Goal: Task Accomplishment & Management: Manage account settings

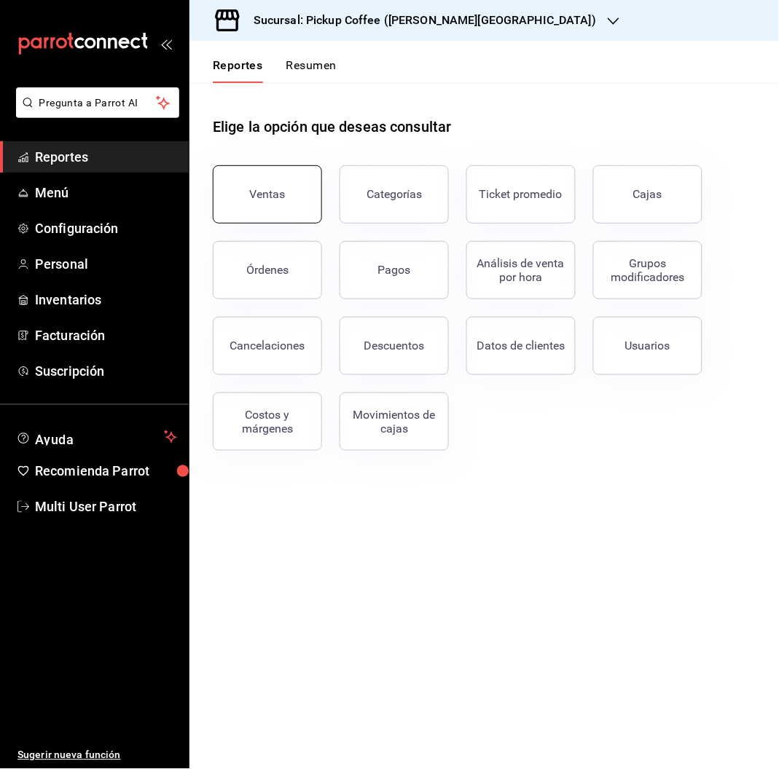
click at [284, 208] on button "Ventas" at bounding box center [267, 194] width 109 height 58
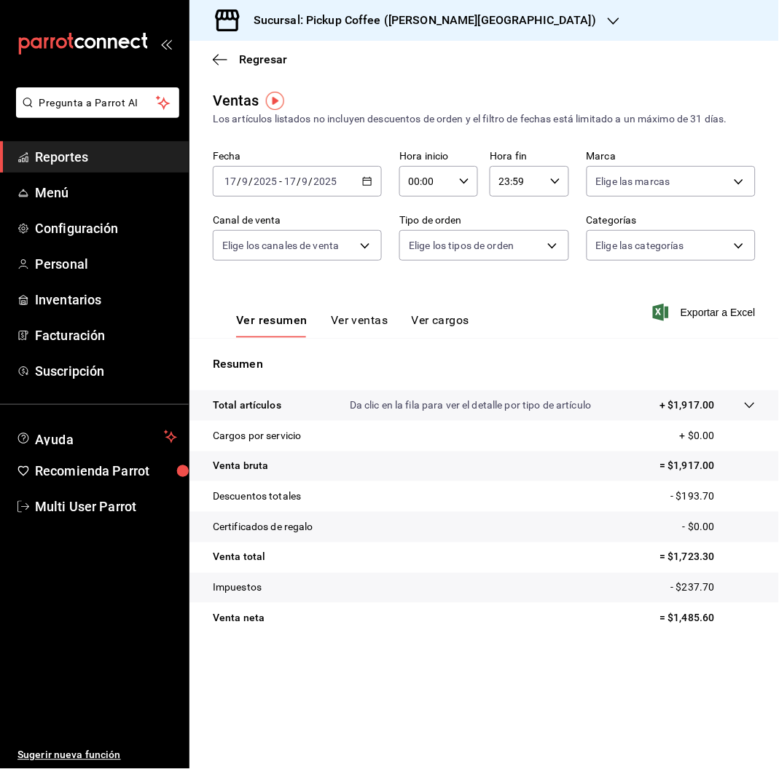
click at [348, 181] on div "[DATE] [DATE] - [DATE] [DATE]" at bounding box center [297, 181] width 169 height 31
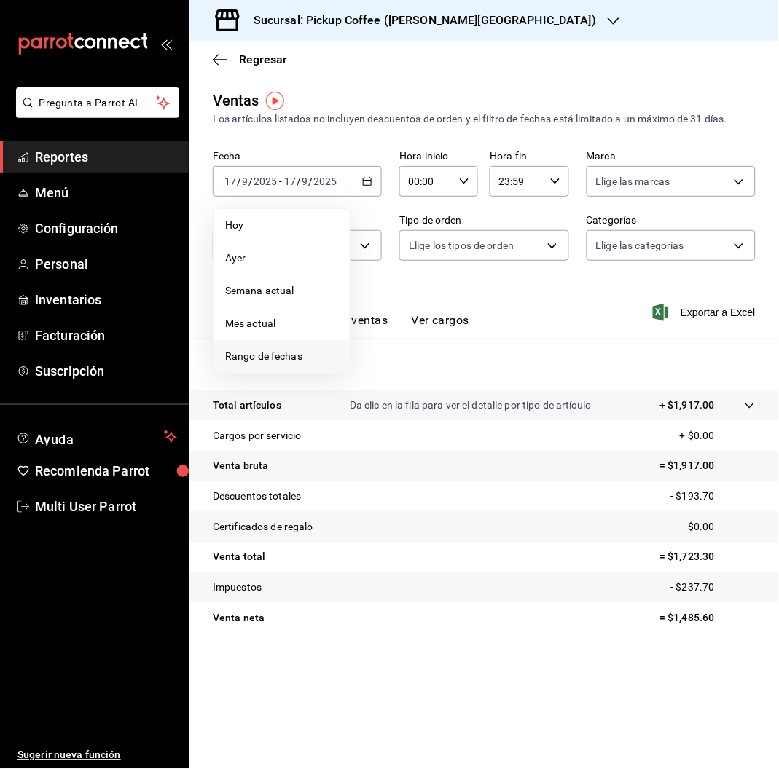
click at [283, 356] on span "Rango de fechas" at bounding box center [281, 356] width 113 height 15
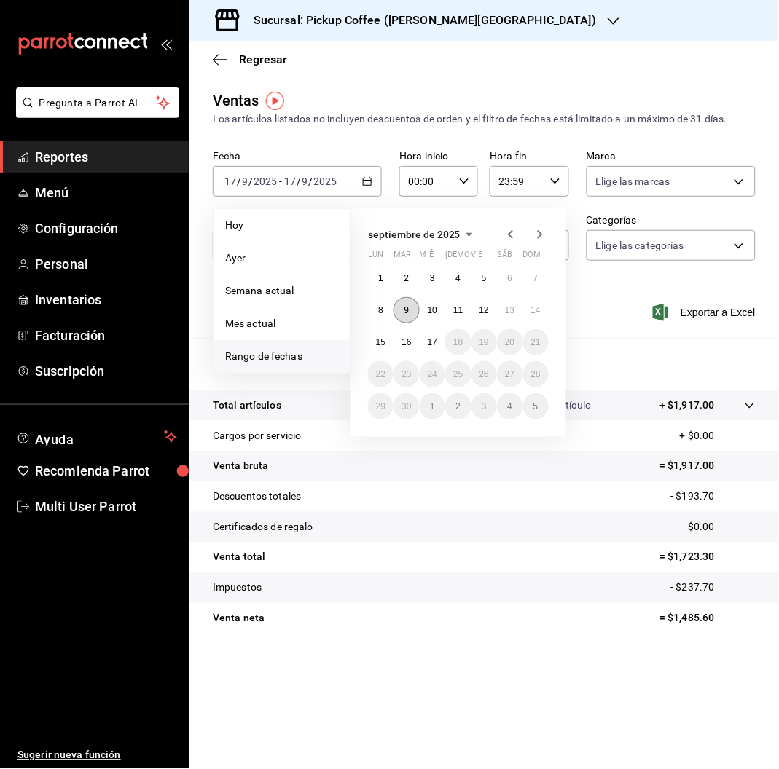
click at [404, 312] on abbr "9" at bounding box center [406, 310] width 5 height 10
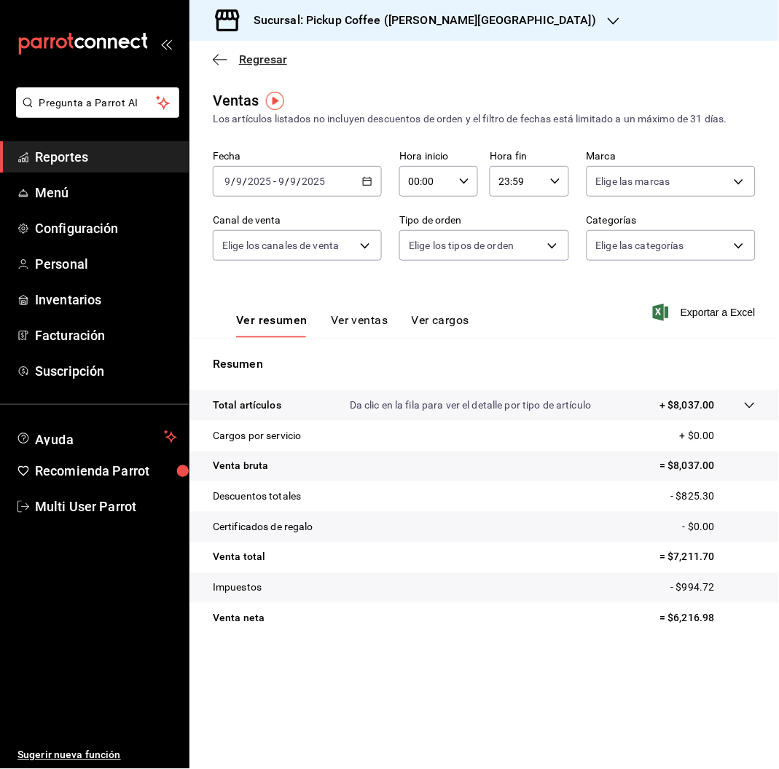
click at [280, 58] on span "Regresar" at bounding box center [263, 59] width 48 height 14
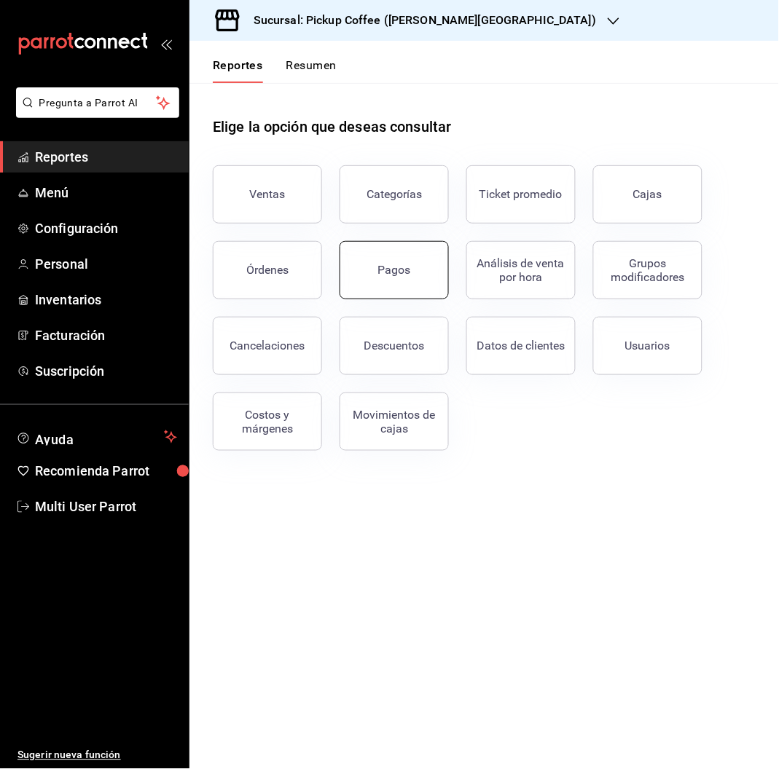
click at [388, 283] on button "Pagos" at bounding box center [394, 270] width 109 height 58
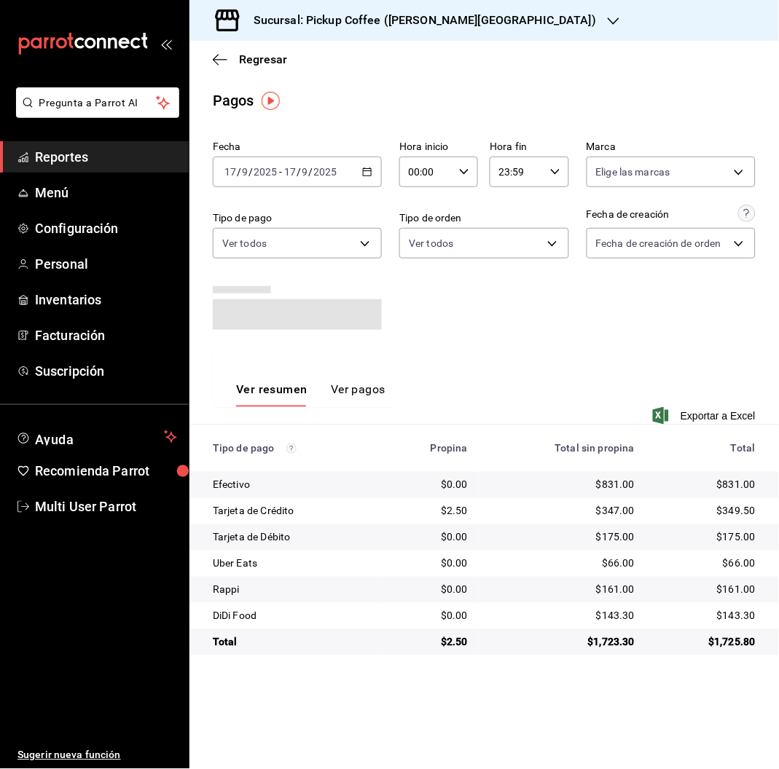
click at [318, 174] on input "2025" at bounding box center [325, 172] width 25 height 12
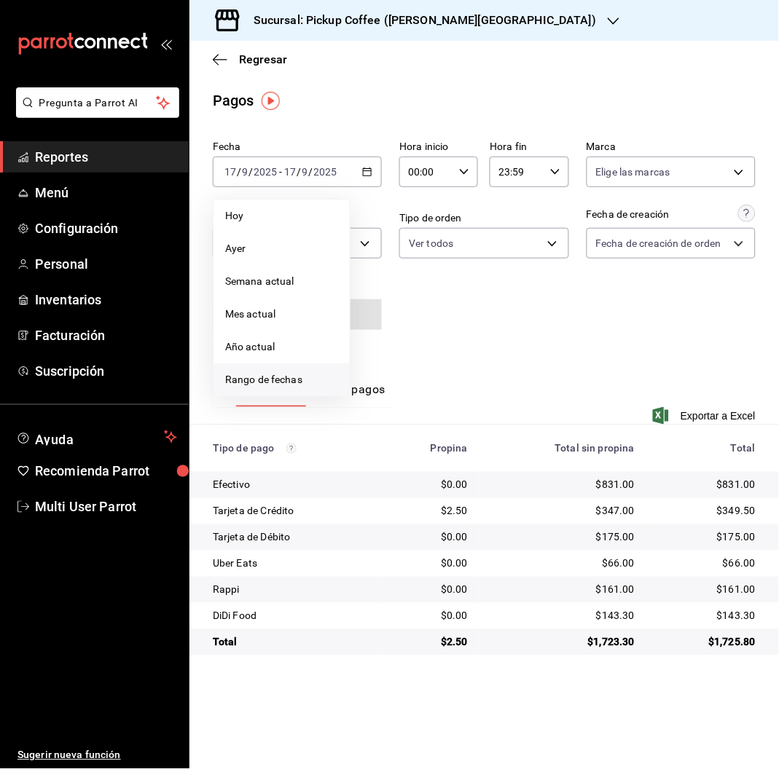
click at [272, 371] on li "Rango de fechas" at bounding box center [281, 380] width 136 height 33
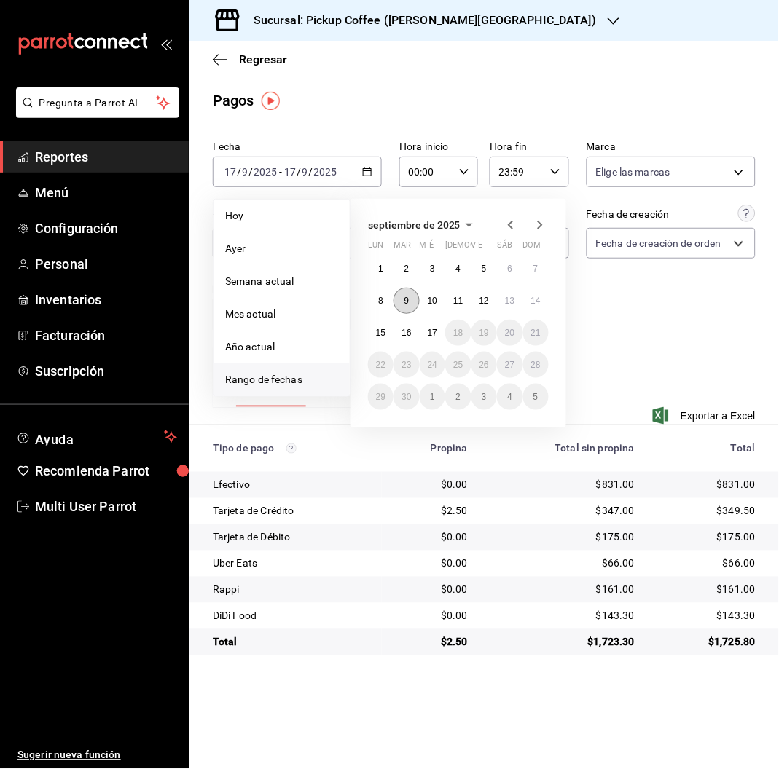
click at [411, 297] on button "9" at bounding box center [406, 301] width 26 height 26
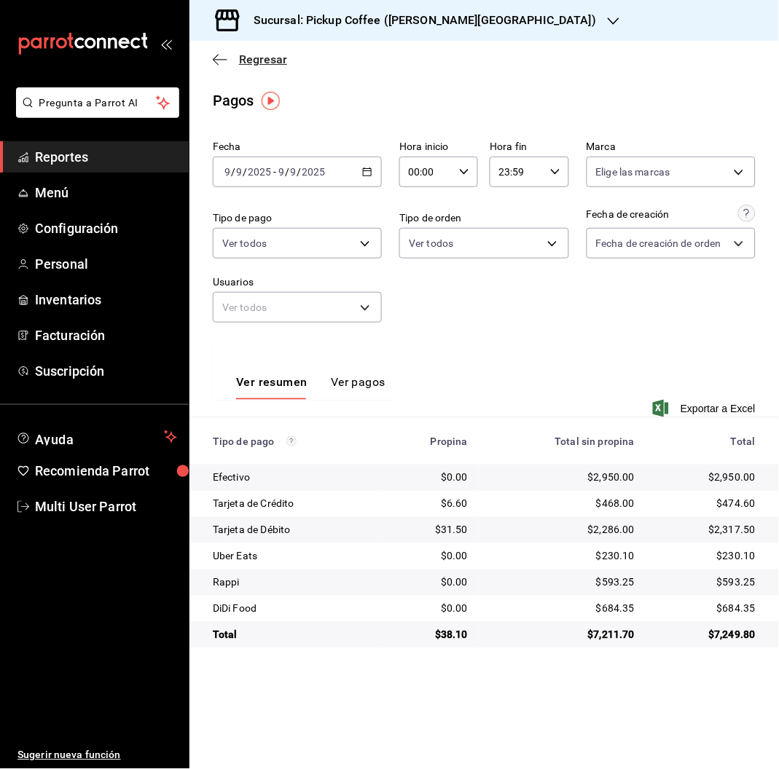
click at [260, 60] on span "Regresar" at bounding box center [263, 59] width 48 height 14
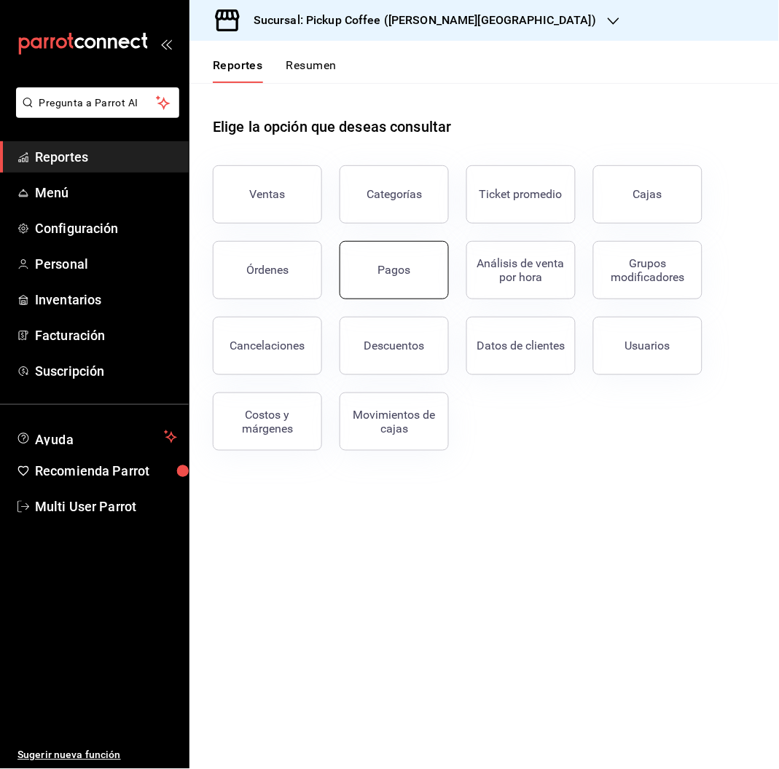
click at [408, 294] on button "Pagos" at bounding box center [394, 270] width 109 height 58
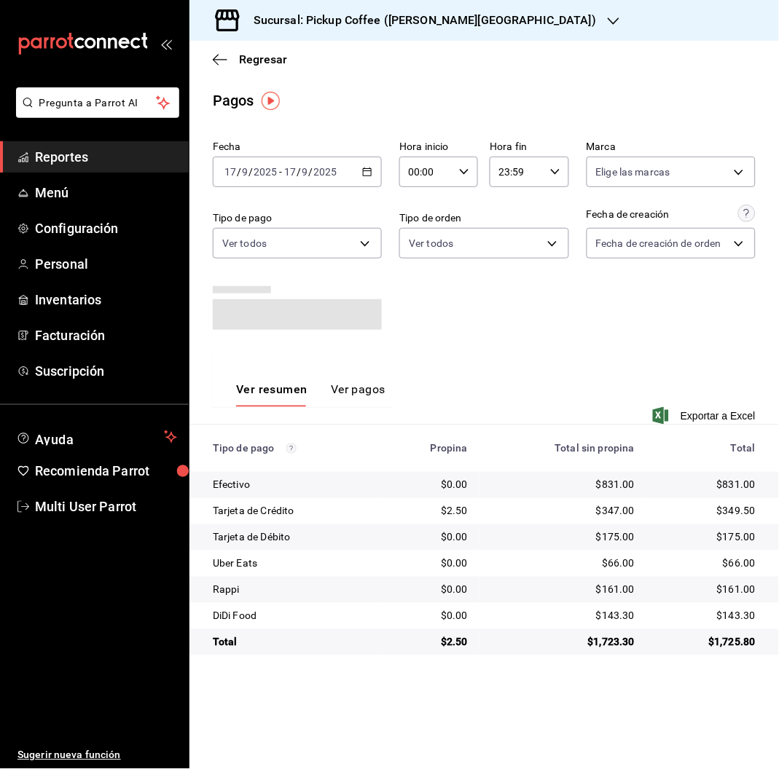
click at [474, 623] on td "$0.00" at bounding box center [431, 616] width 98 height 26
click at [319, 163] on div "[DATE] [DATE] - [DATE] [DATE]" at bounding box center [297, 172] width 169 height 31
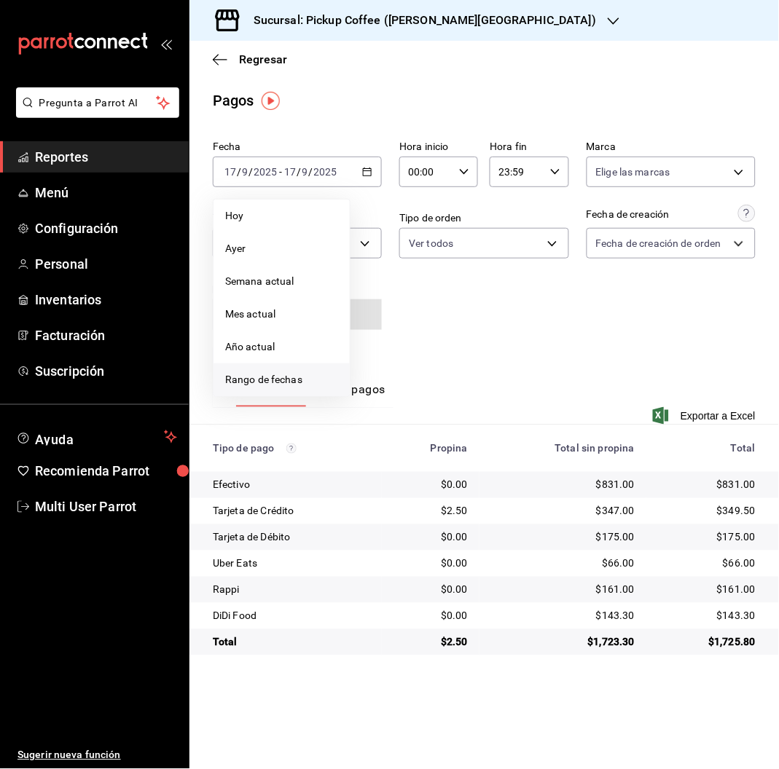
click at [283, 382] on span "Rango de fechas" at bounding box center [281, 379] width 113 height 15
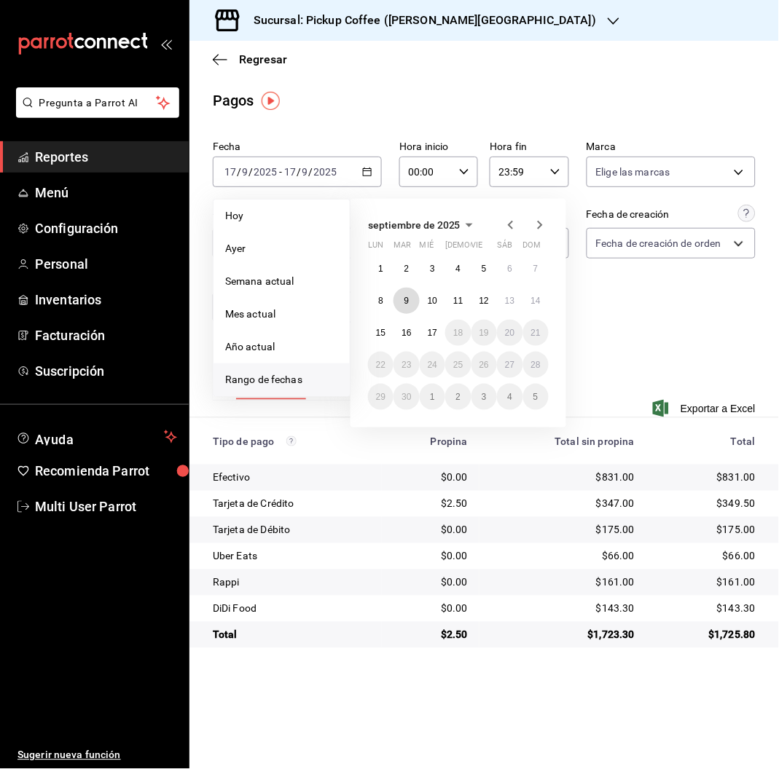
click at [403, 302] on button "9" at bounding box center [406, 301] width 26 height 26
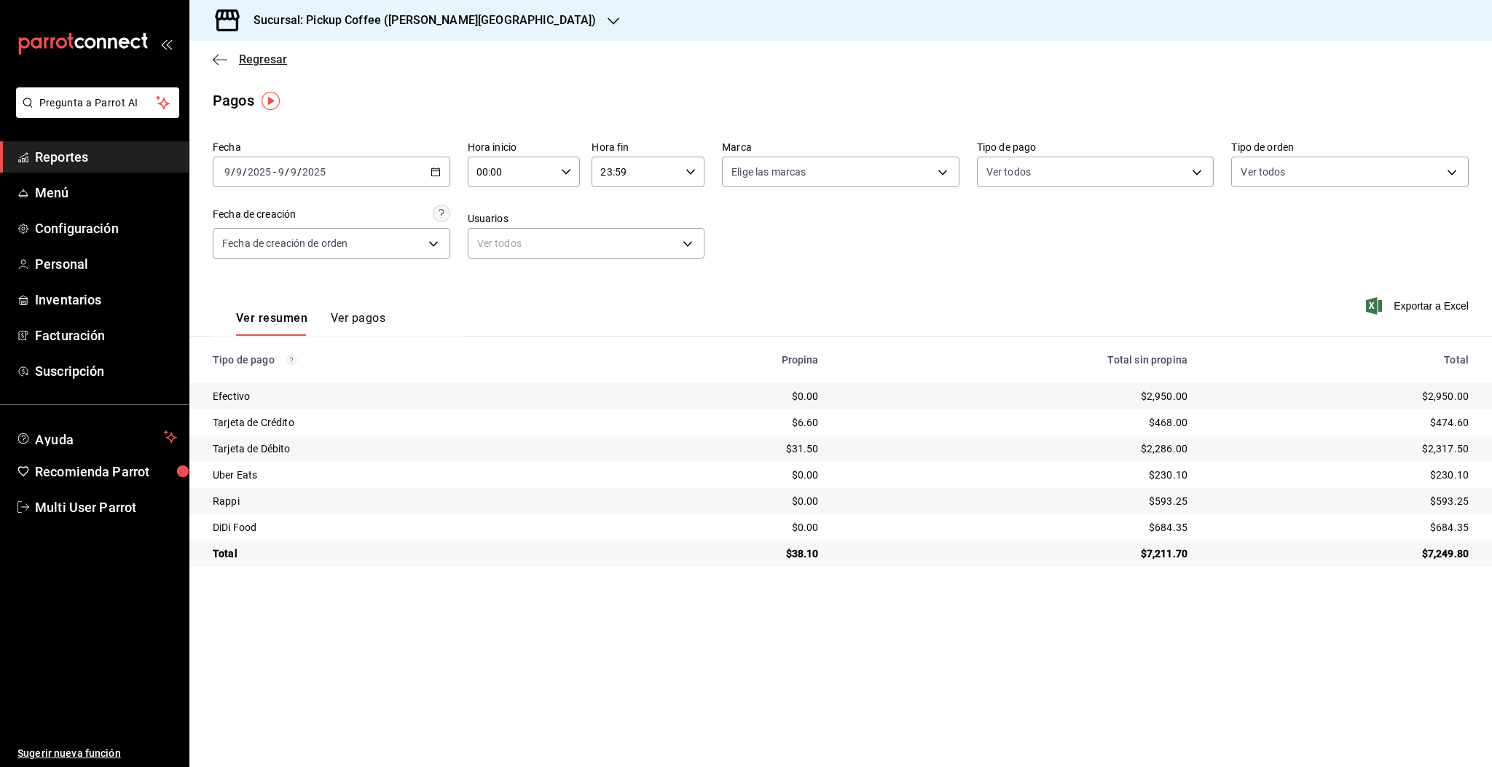
click at [256, 60] on span "Regresar" at bounding box center [263, 59] width 48 height 14
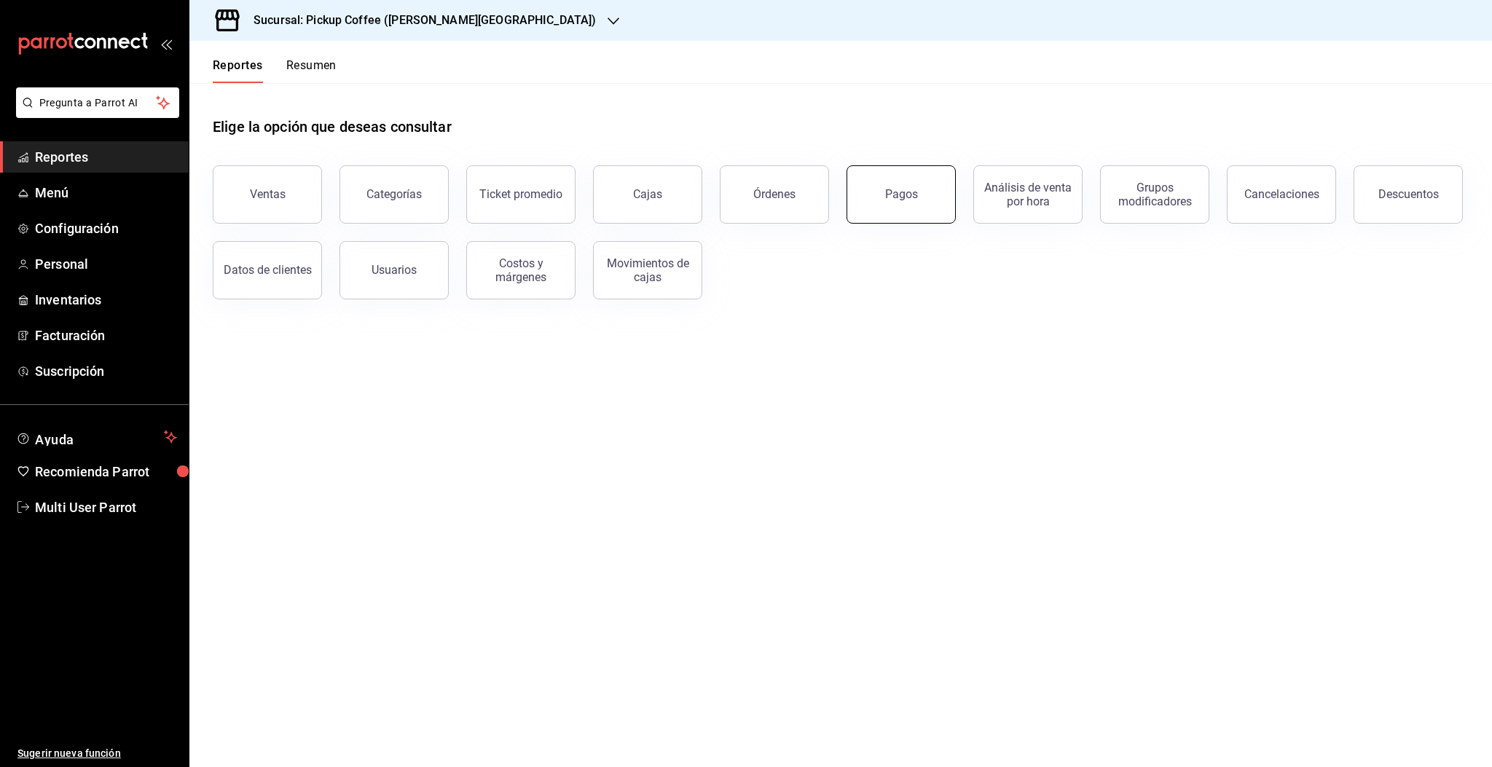
click at [778, 198] on div "Pagos" at bounding box center [901, 194] width 33 height 14
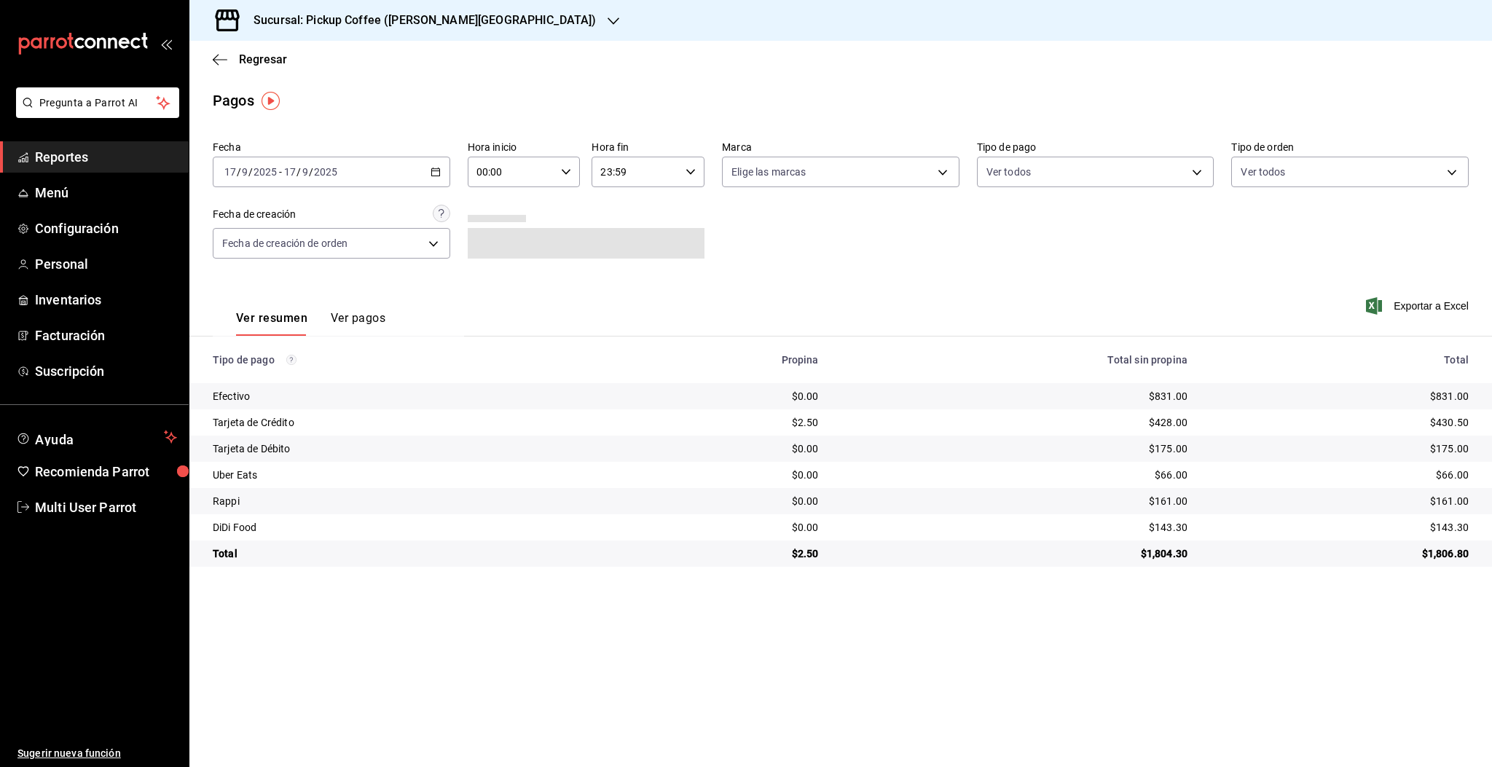
click at [356, 174] on div "[DATE] [DATE] - [DATE] [DATE]" at bounding box center [332, 172] width 238 height 31
click at [283, 371] on li "Rango de fechas" at bounding box center [281, 380] width 136 height 33
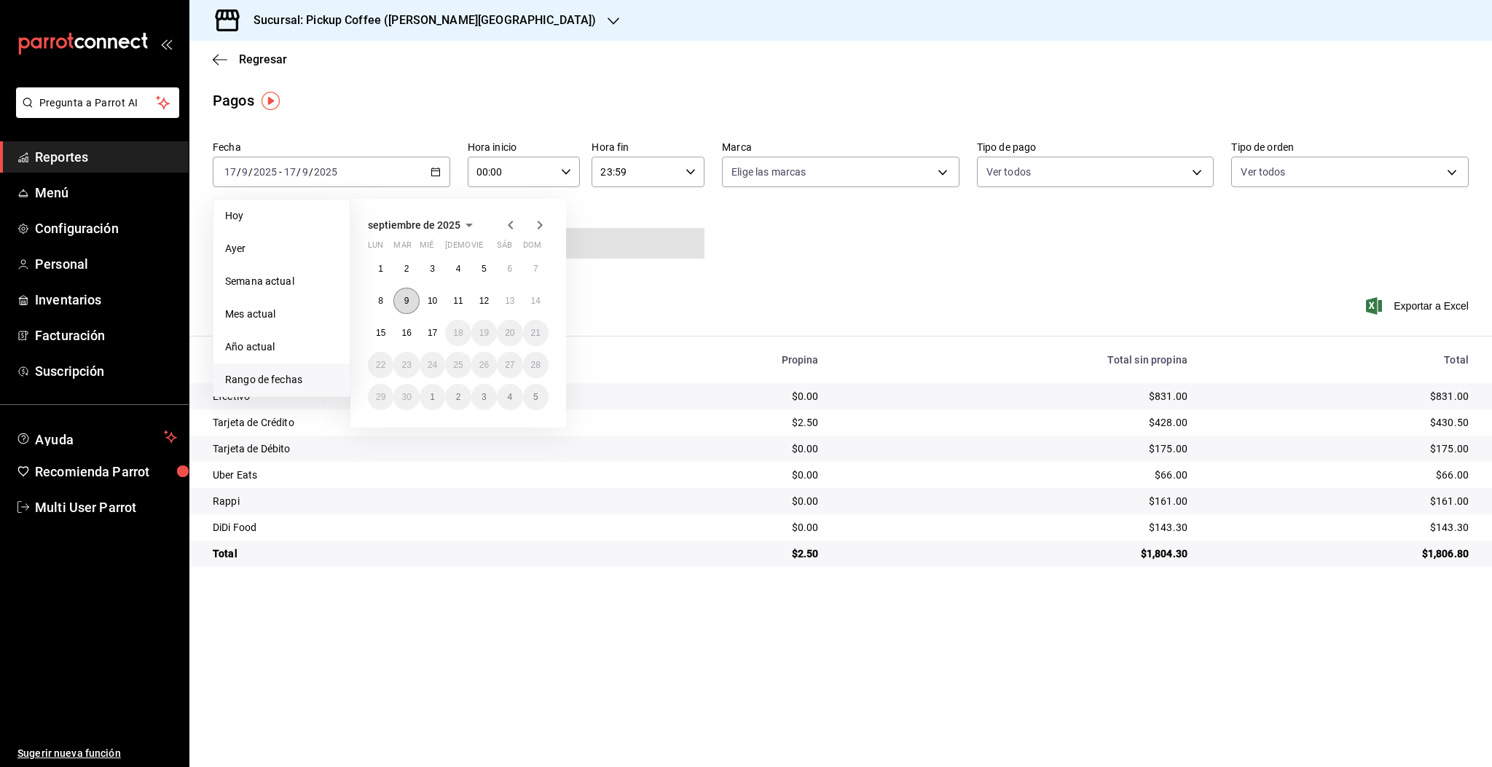
click at [412, 310] on button "9" at bounding box center [406, 301] width 26 height 26
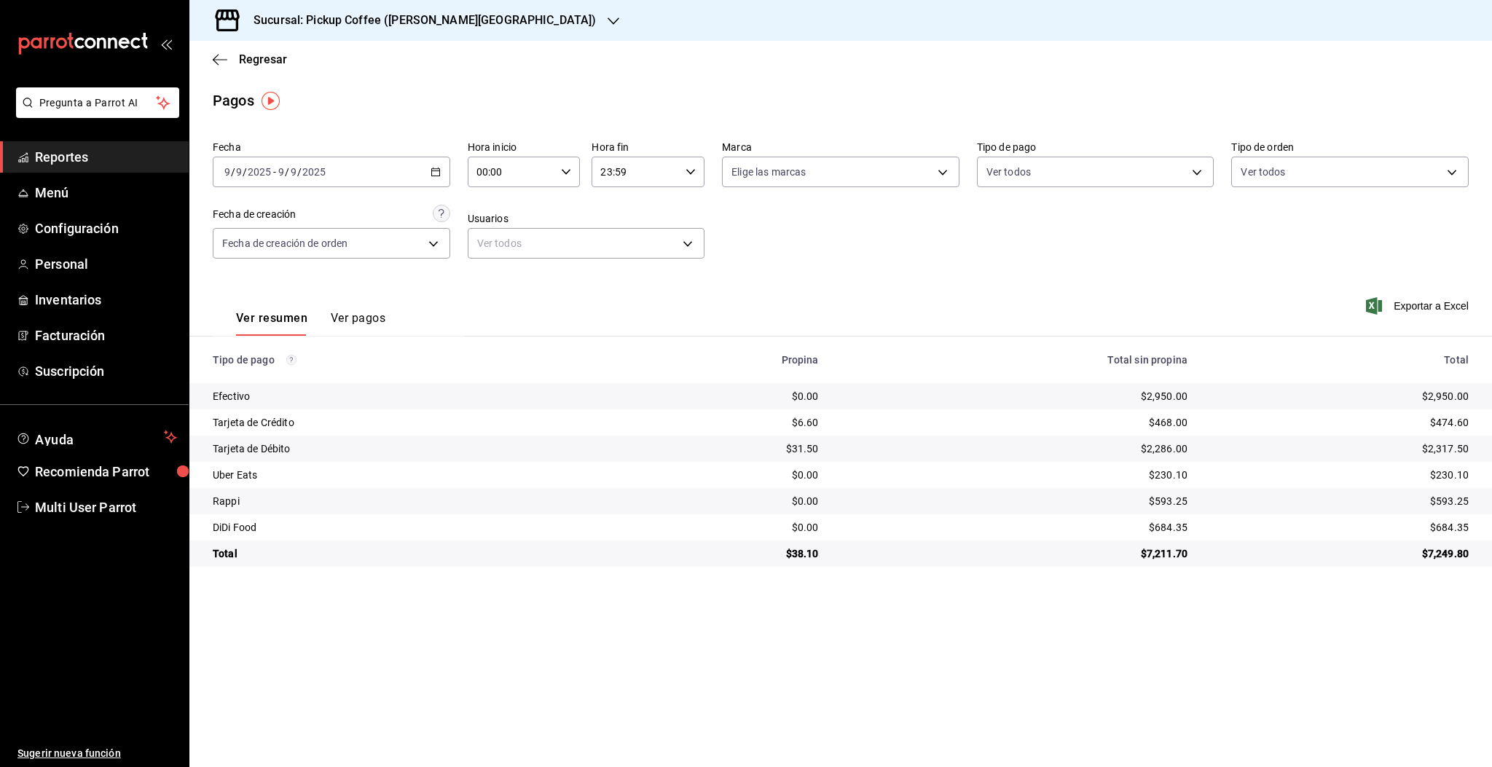
click at [778, 238] on div "Fecha [DATE] [DATE] - [DATE] [DATE] Hora inicio 00:00 Hora inicio Hora fin 23:5…" at bounding box center [841, 205] width 1256 height 141
click at [778, 272] on div "Fecha [DATE] [DATE] - [DATE] [DATE] Hora inicio 00:00 Hora inicio Hora fin 23:5…" at bounding box center [841, 205] width 1256 height 141
click at [267, 55] on span "Regresar" at bounding box center [263, 59] width 48 height 14
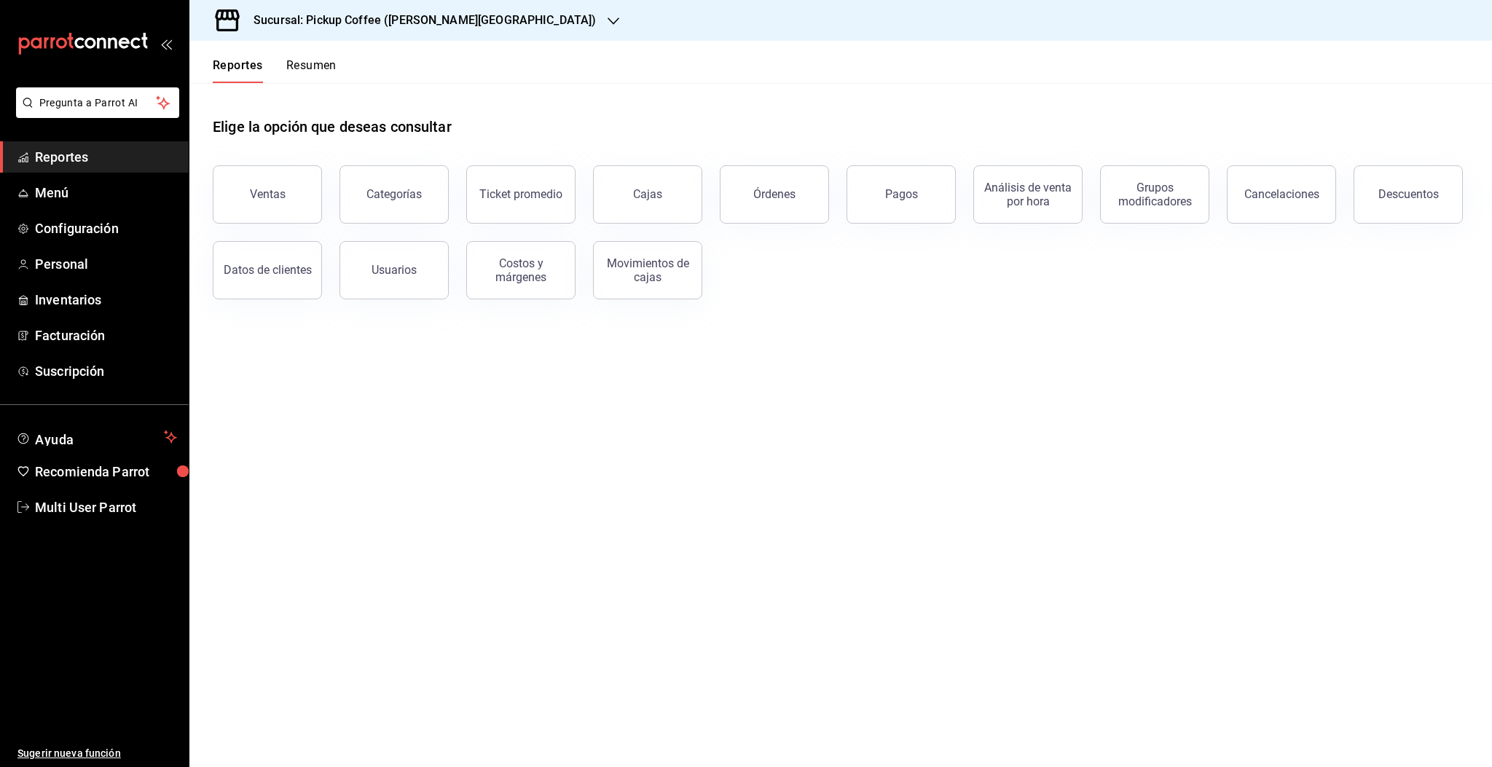
click at [313, 59] on button "Resumen" at bounding box center [311, 70] width 50 height 25
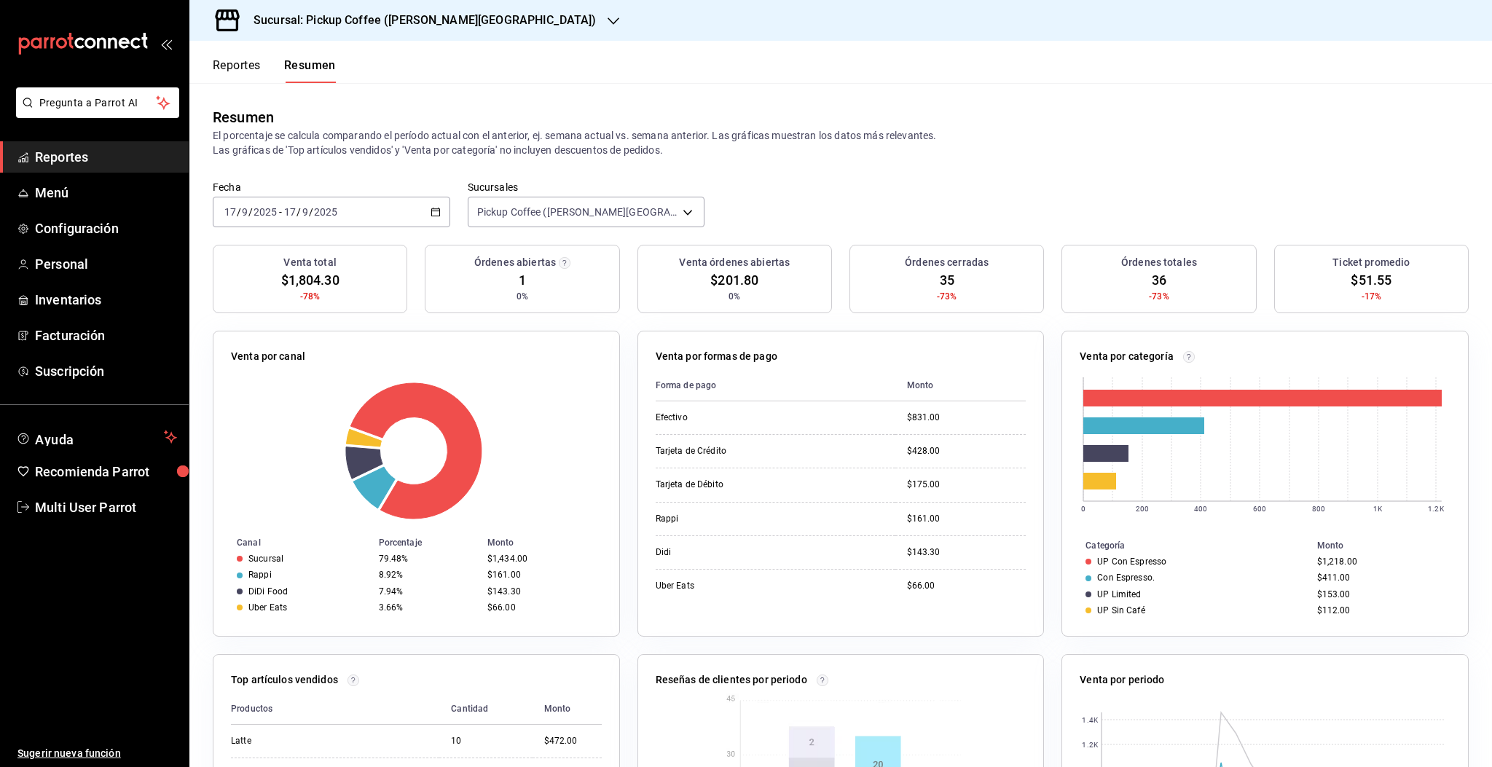
click at [248, 59] on button "Reportes" at bounding box center [237, 70] width 48 height 25
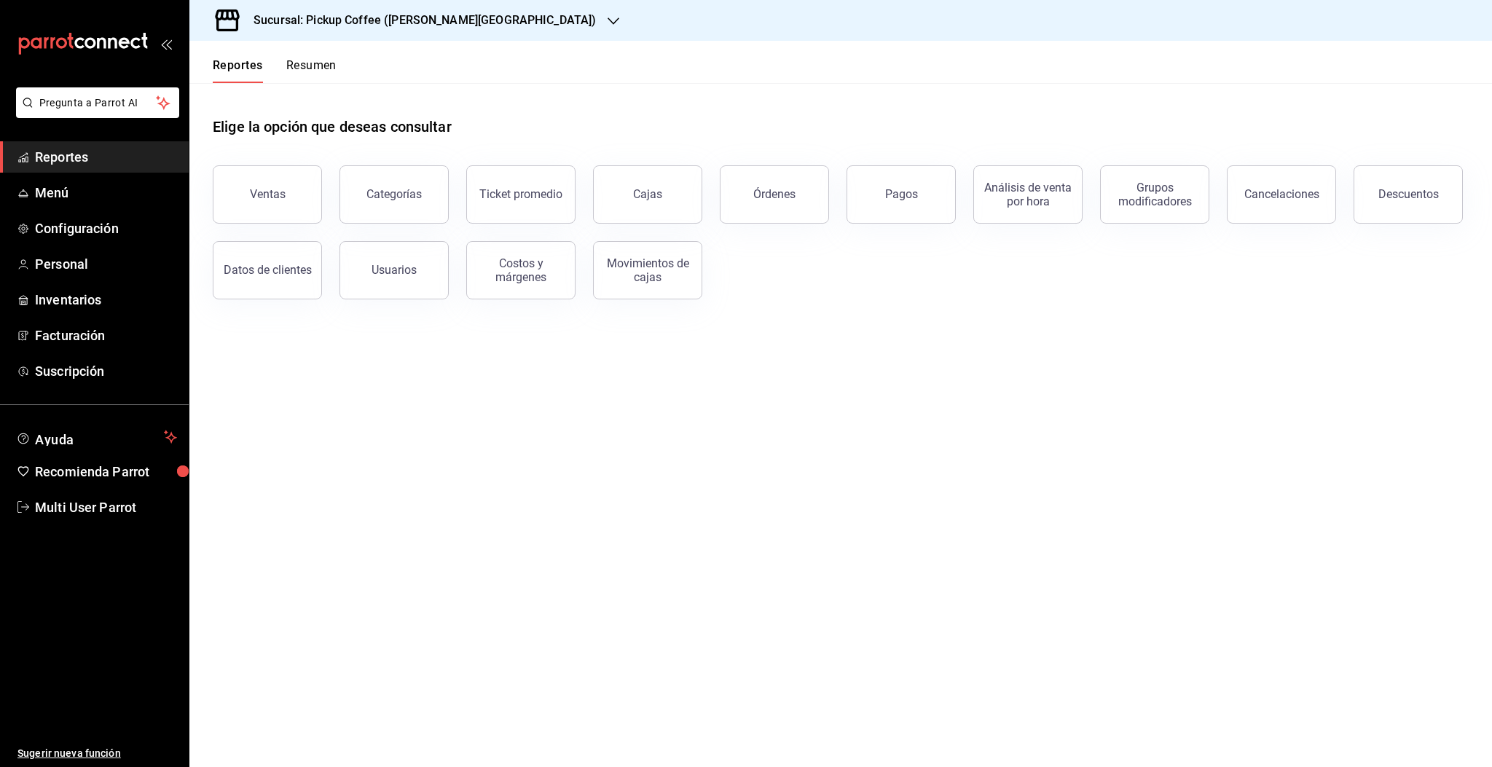
click at [778, 489] on main "Elige la opción que deseas consultar Ventas Categorías Ticket promedio Cajas Ór…" at bounding box center [840, 425] width 1303 height 684
click at [778, 734] on main "Elige la opción que deseas consultar Ventas Categorías Ticket promedio Cajas Ór…" at bounding box center [840, 425] width 1303 height 684
click at [714, 563] on main "Elige la opción que deseas consultar Ventas Categorías Ticket promedio Cajas Ór…" at bounding box center [840, 425] width 1303 height 684
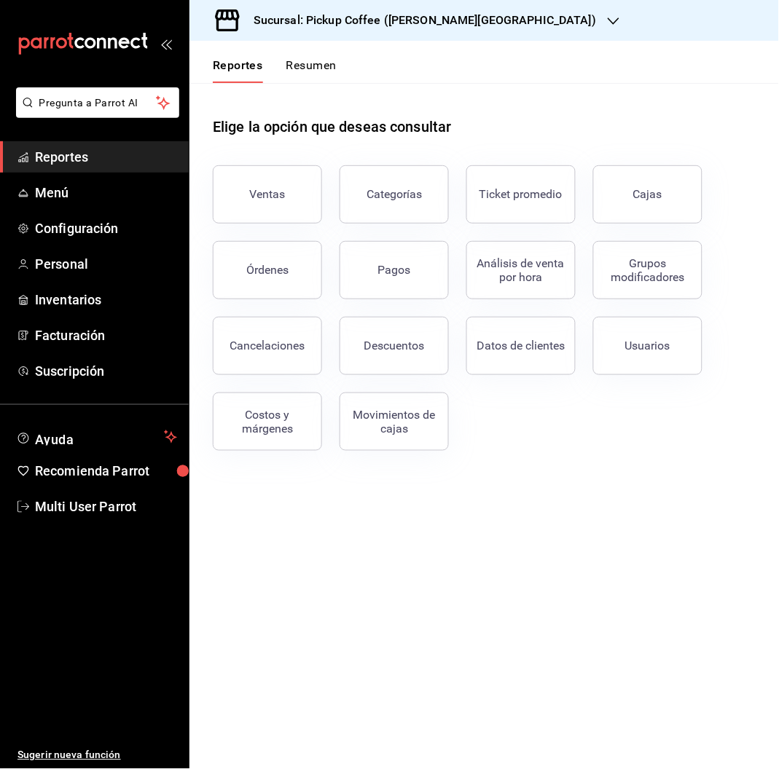
click at [464, 12] on div "Sucursal: Pickup Coffee ([PERSON_NAME][GEOGRAPHIC_DATA])" at bounding box center [413, 20] width 424 height 41
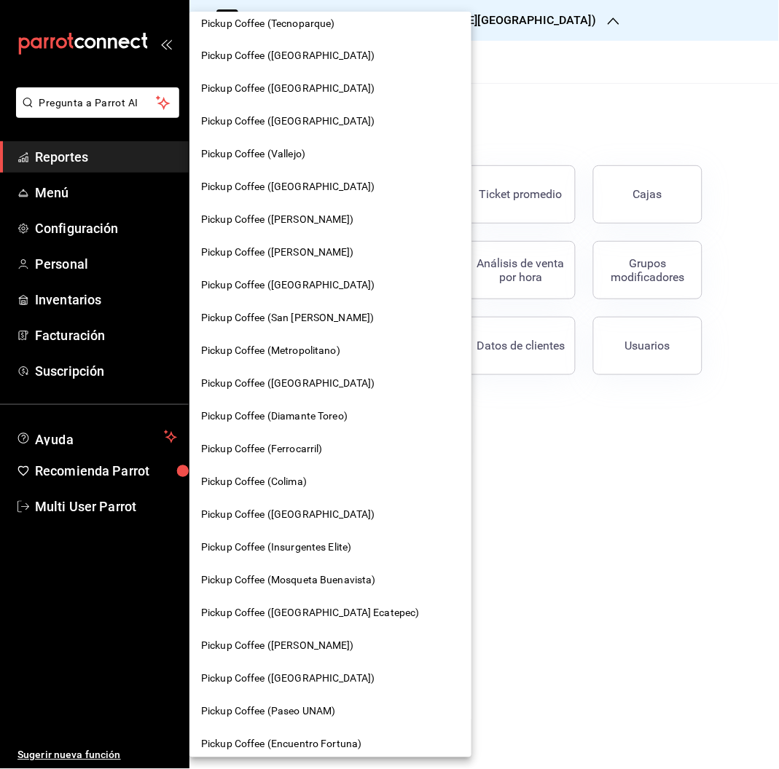
scroll to position [511, 0]
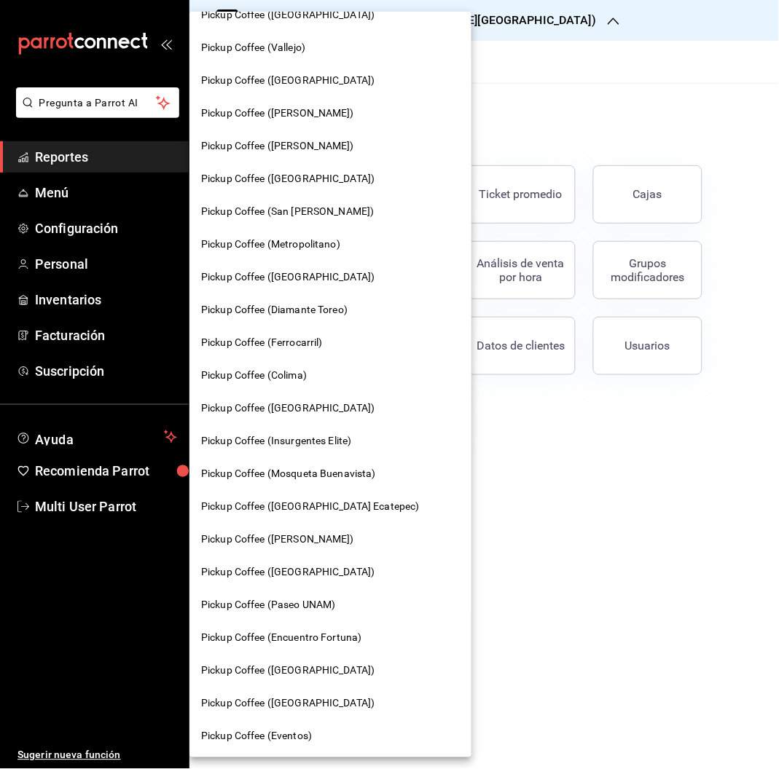
click at [301, 343] on span "Pickup Coffee (Ferrocarril)" at bounding box center [262, 342] width 122 height 15
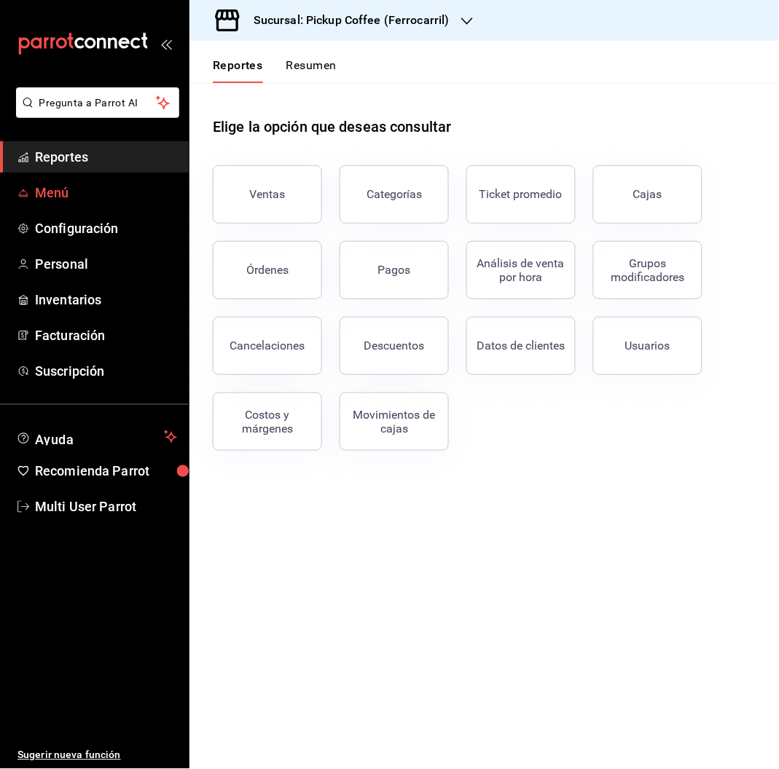
click at [80, 192] on span "Menú" at bounding box center [106, 193] width 142 height 20
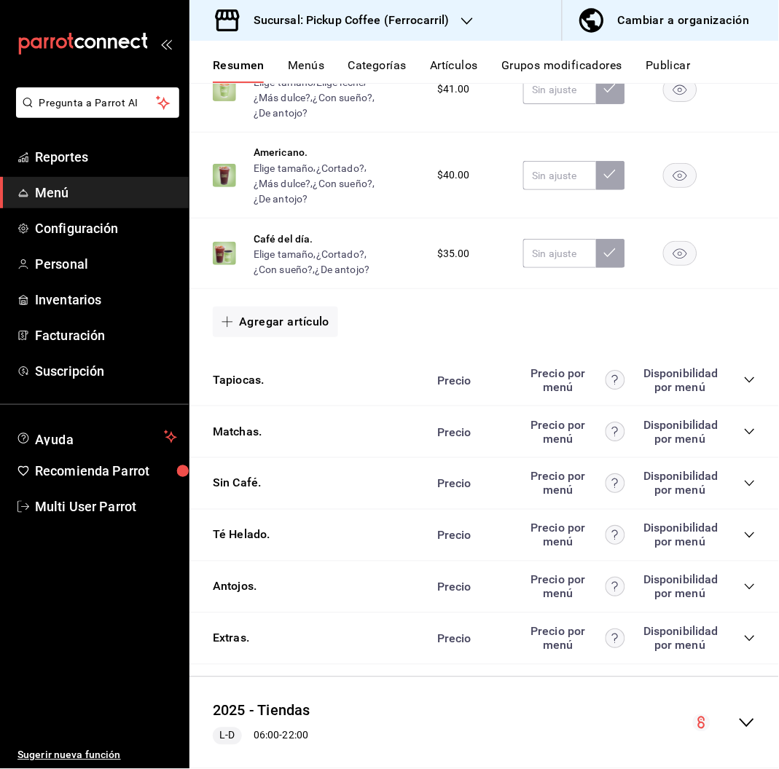
scroll to position [1816, 0]
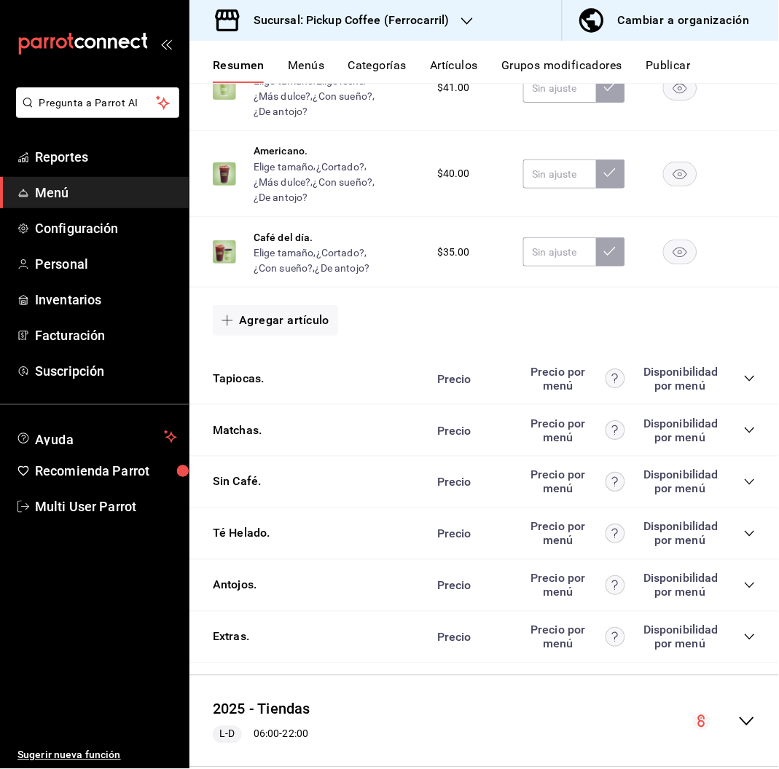
click at [744, 481] on icon "collapse-category-row" at bounding box center [750, 482] width 12 height 12
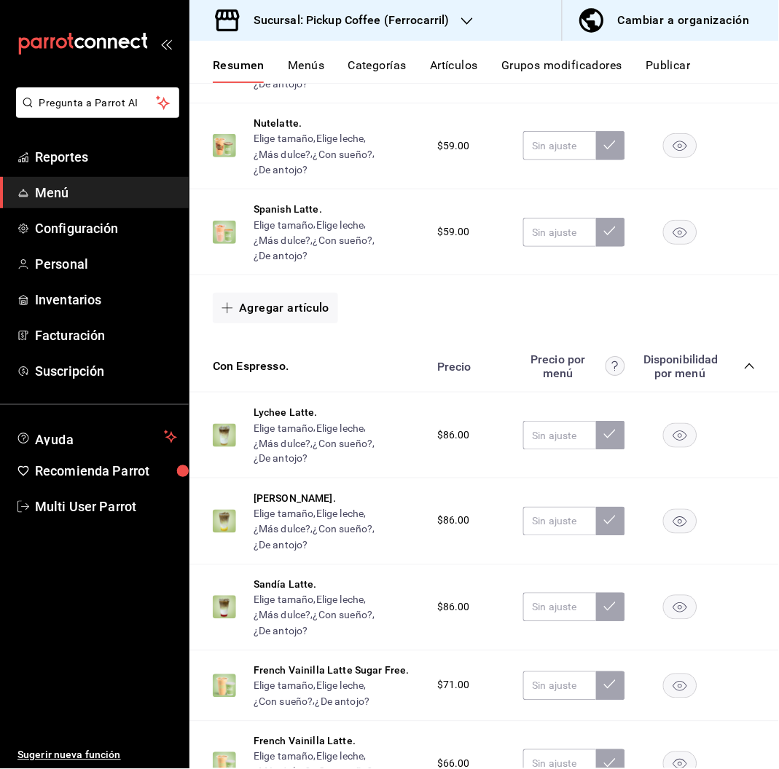
scroll to position [373, 0]
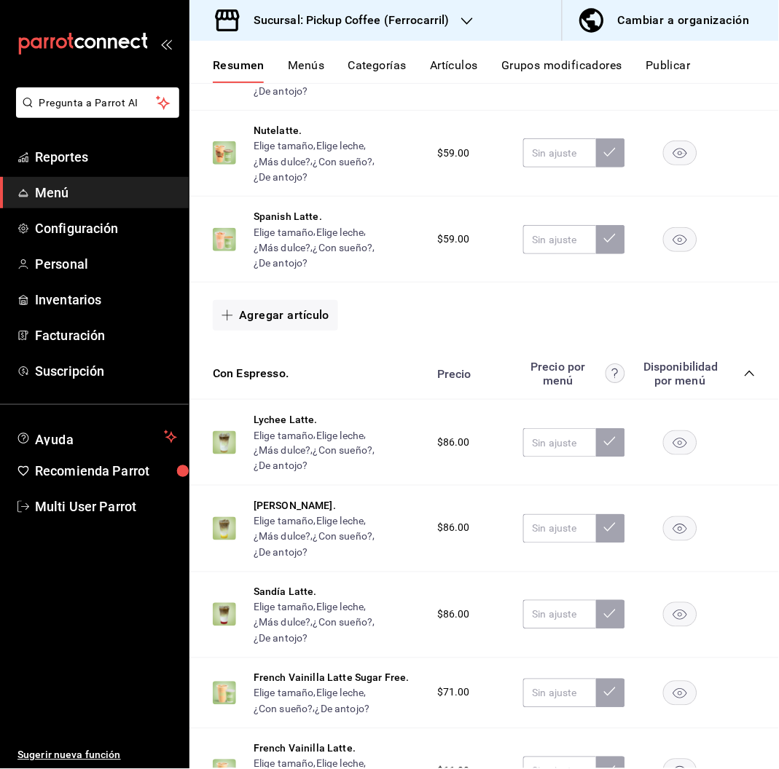
click at [444, 63] on button "Artículos" at bounding box center [454, 70] width 48 height 25
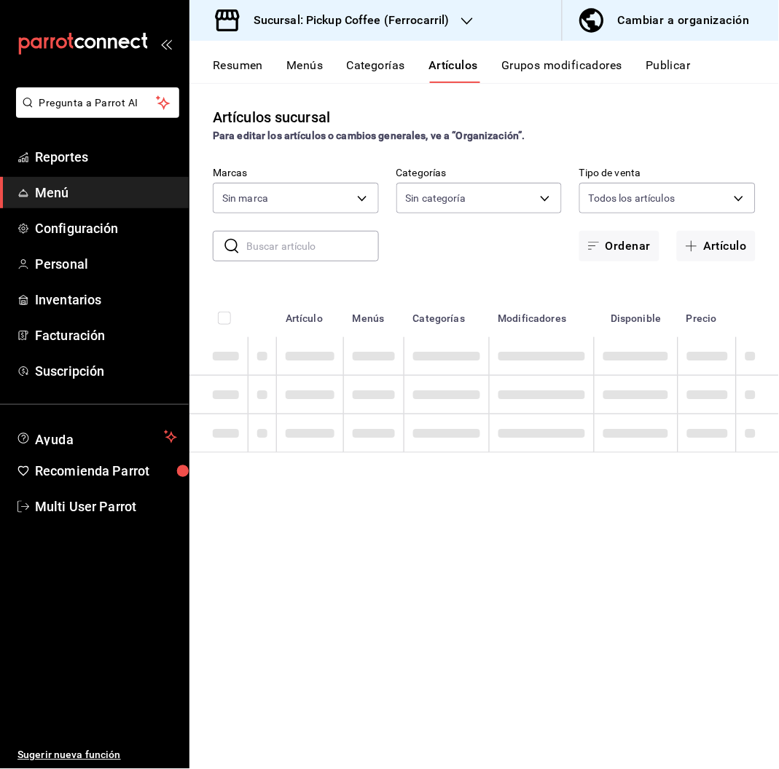
click at [332, 244] on input "text" at bounding box center [312, 246] width 133 height 29
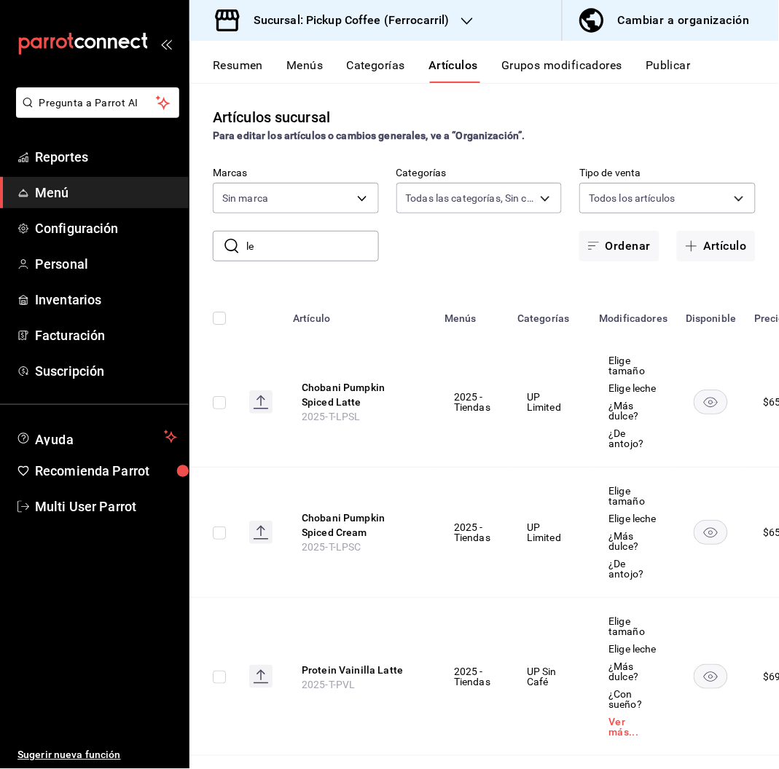
type input "lec"
type input "1cd36889-91b5-4eac-a384-92e2680e8651,44e01b06-78ed-4fbf-b928-393d302092ad,b28a1…"
type input "leche"
type input "3acf2e5e-de16-433a-8815-1ec09271f53f,4fe063d1-b770-4836-8623-51b1e1838967"
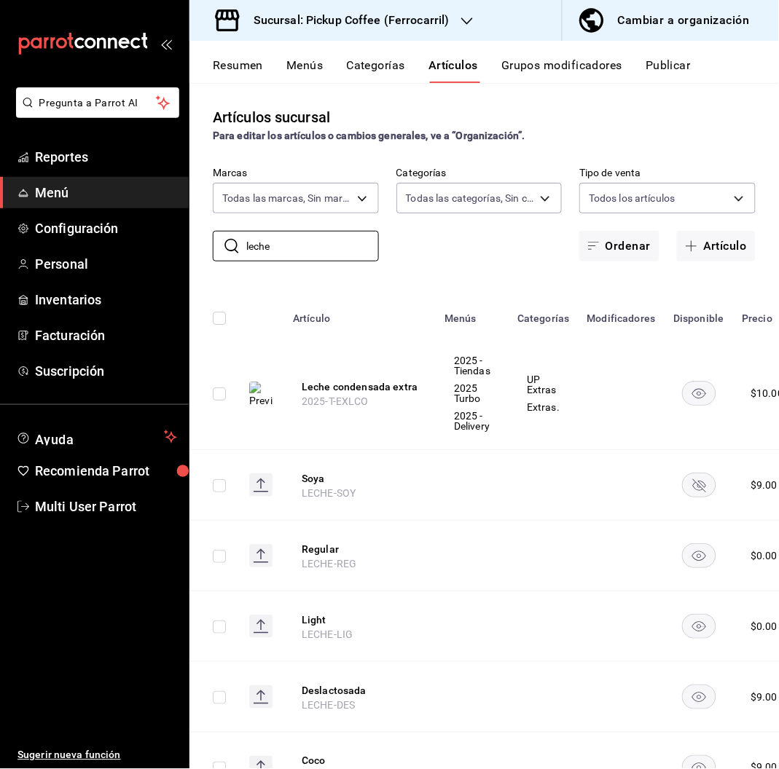
type input "leche"
click at [444, 7] on div "Sucursal: Pickup Coffee (Ferrocarril)" at bounding box center [340, 20] width 278 height 41
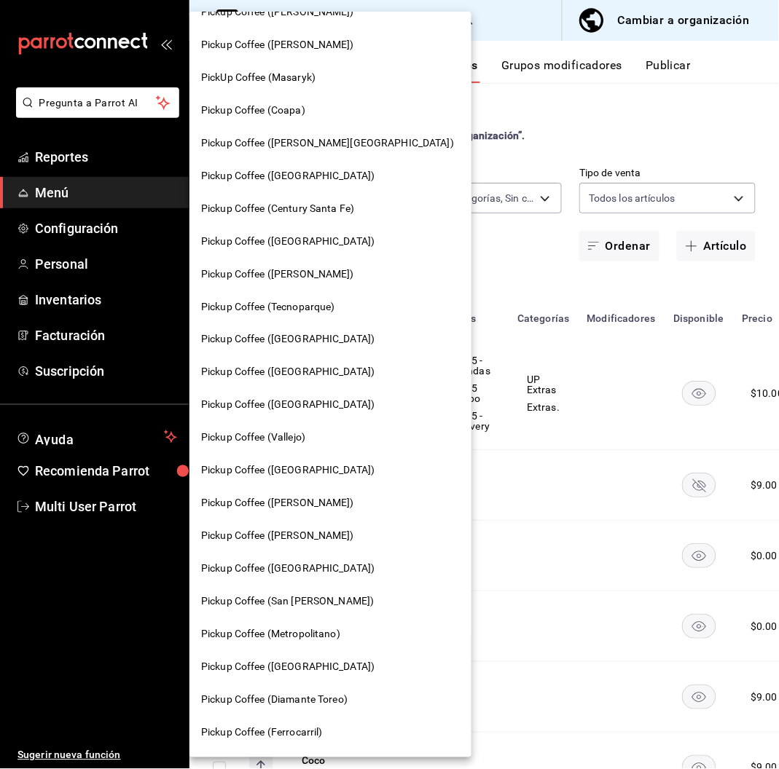
scroll to position [243, 0]
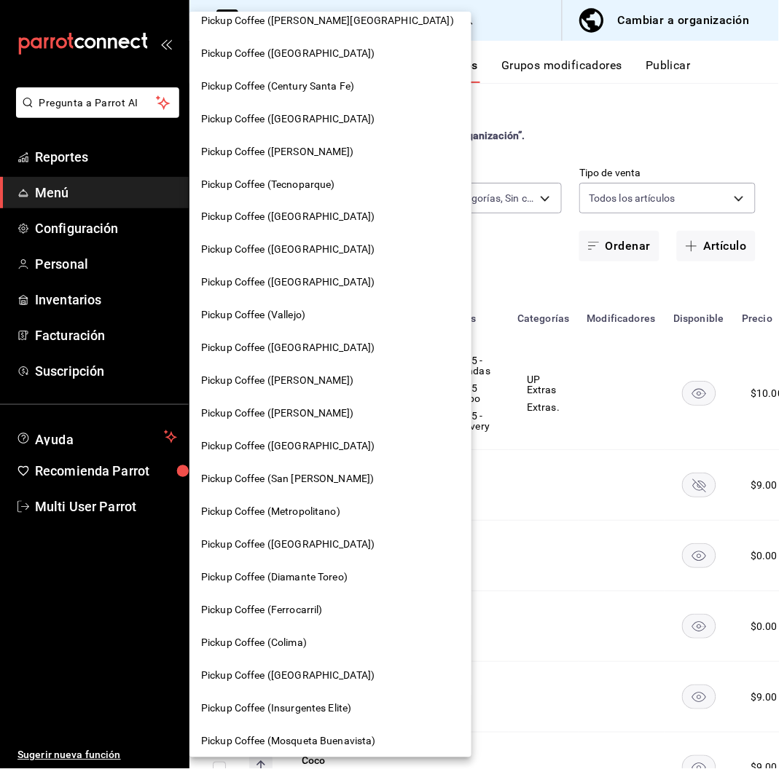
click at [301, 371] on div "Pickup Coffee ([PERSON_NAME])" at bounding box center [330, 381] width 282 height 33
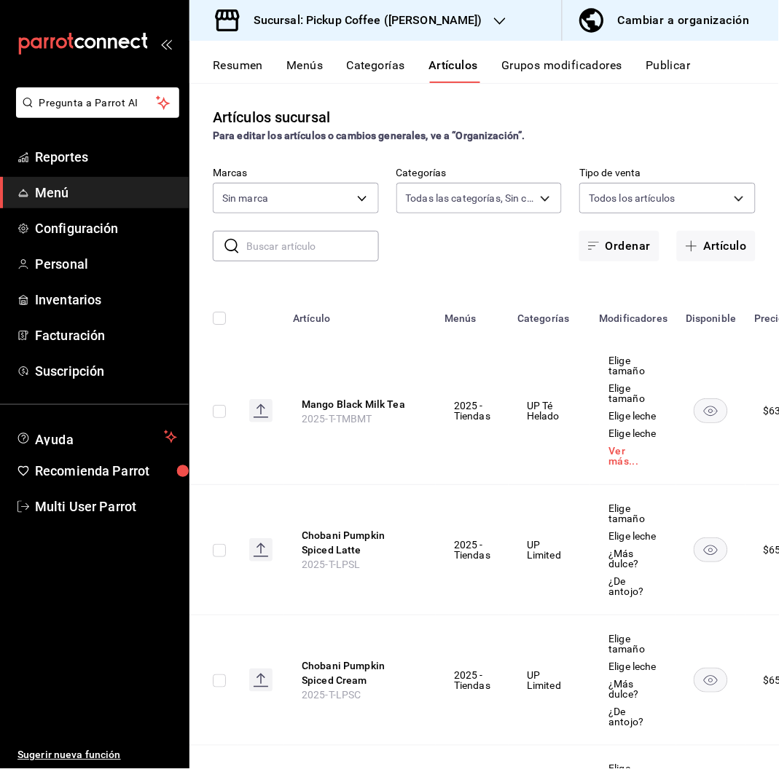
click at [240, 68] on button "Resumen" at bounding box center [238, 70] width 50 height 25
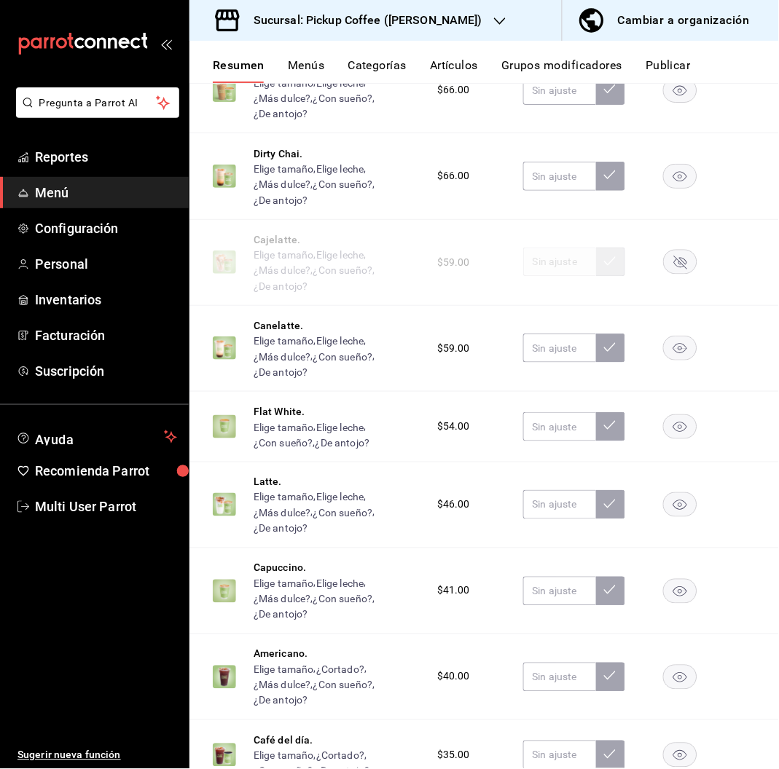
scroll to position [1845, 0]
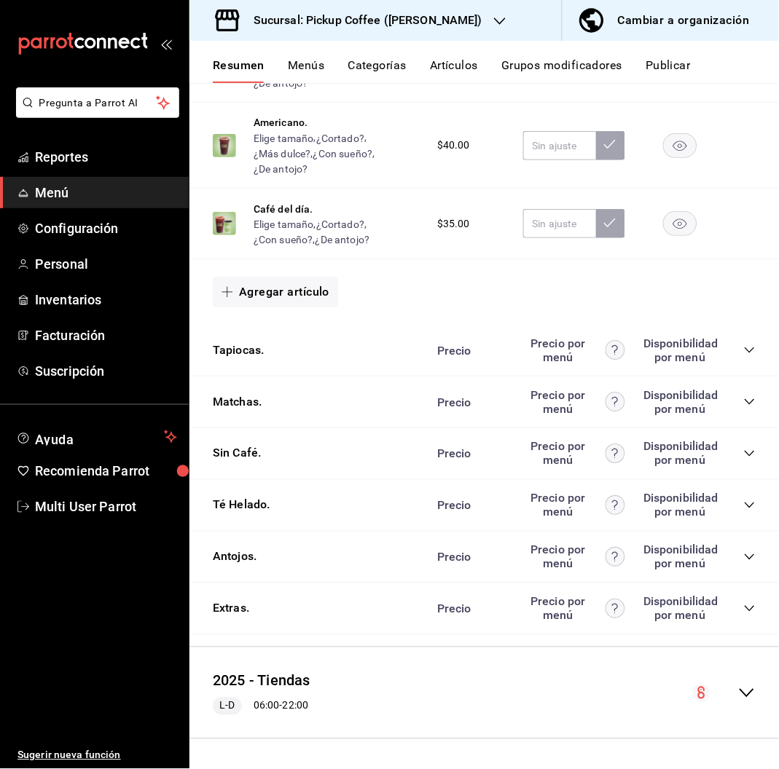
click at [729, 549] on div "Precio Precio por menú Disponibilidad por menú" at bounding box center [589, 558] width 333 height 28
click at [744, 554] on icon "collapse-category-row" at bounding box center [750, 558] width 12 height 12
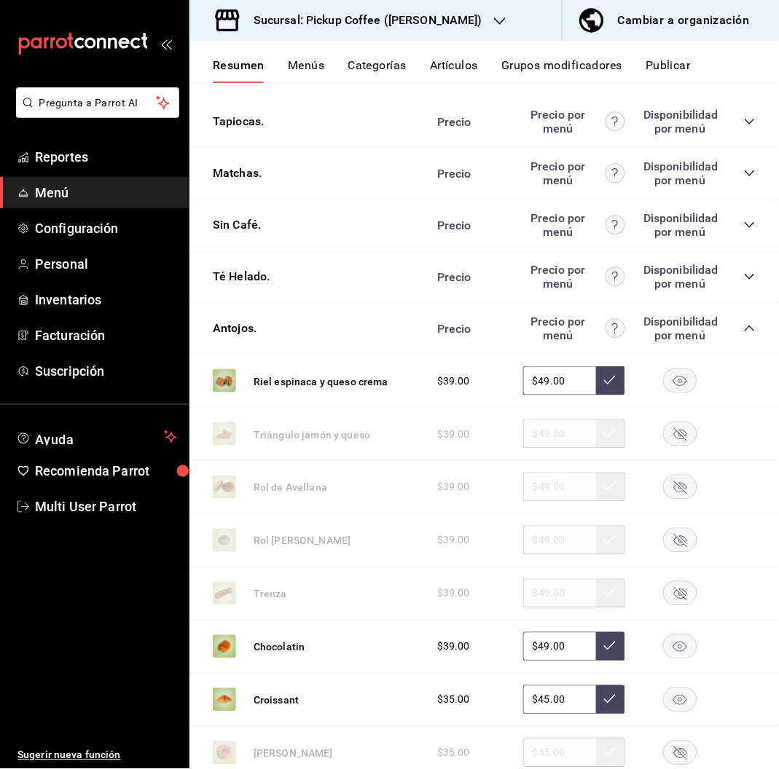
scroll to position [2148, 0]
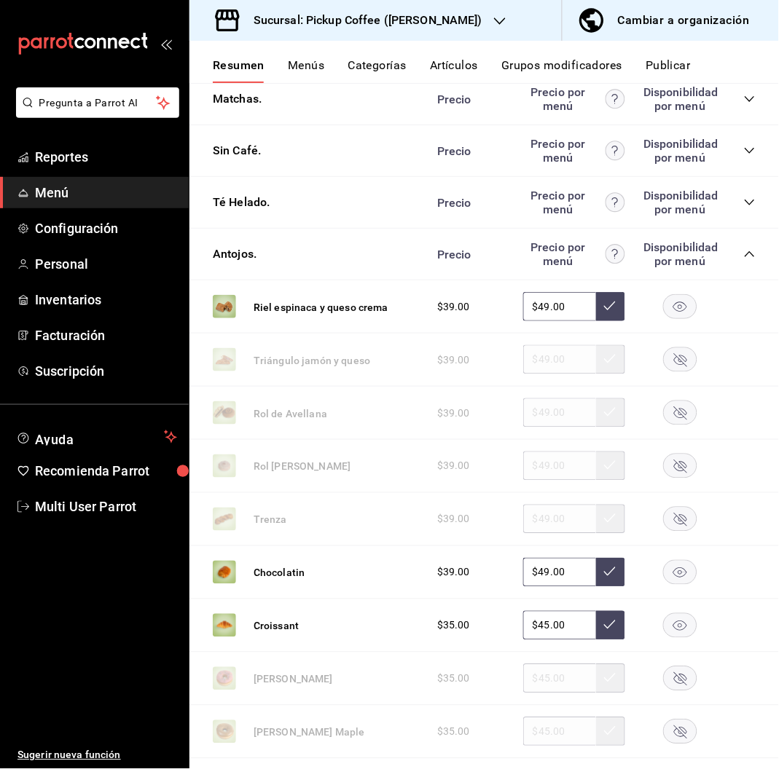
click at [434, 7] on div "Sucursal: Pickup Coffee ([PERSON_NAME])" at bounding box center [356, 20] width 310 height 41
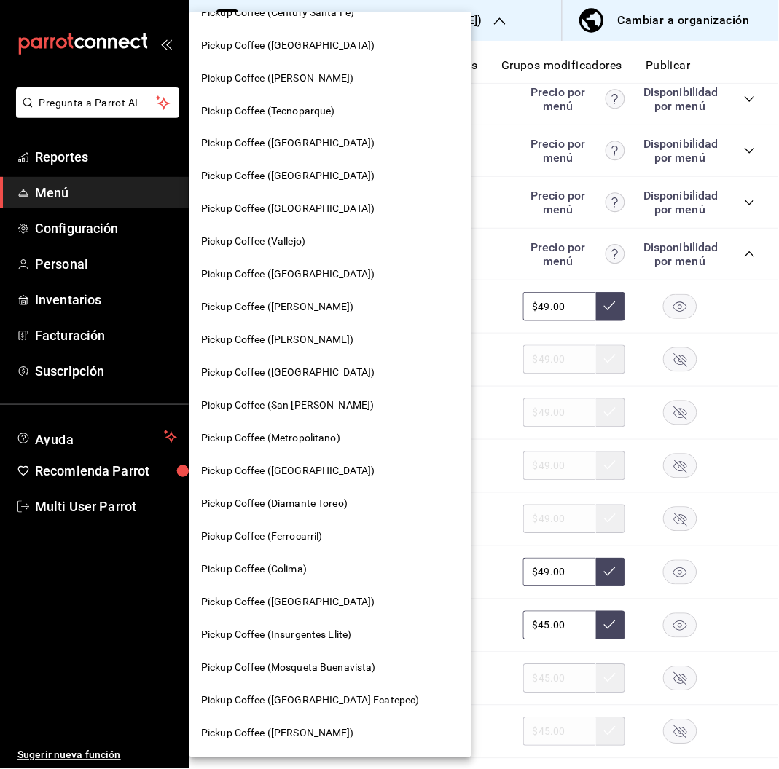
scroll to position [313, 0]
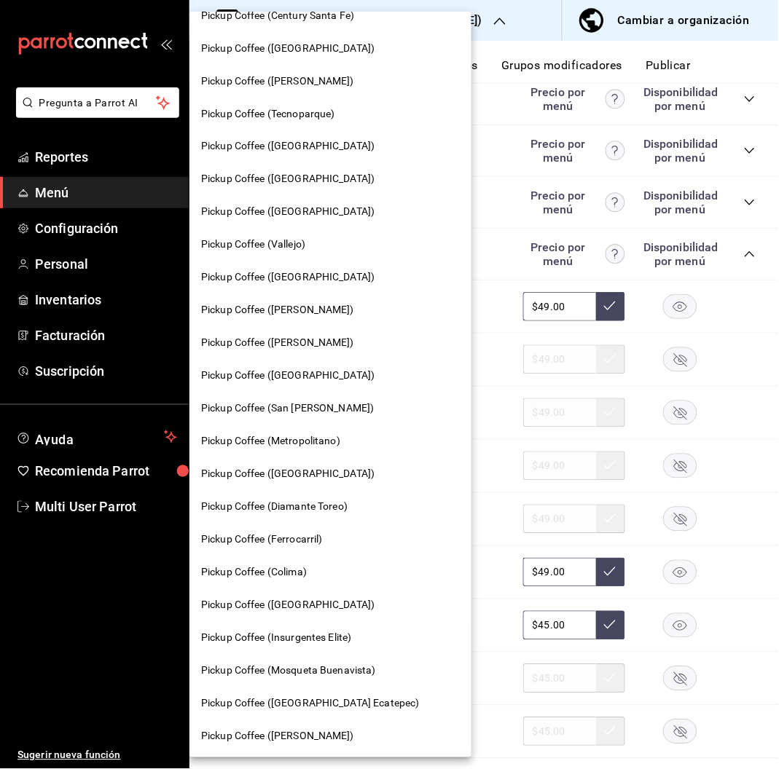
click at [331, 273] on span "Pickup Coffee ([GEOGRAPHIC_DATA])" at bounding box center [287, 277] width 173 height 15
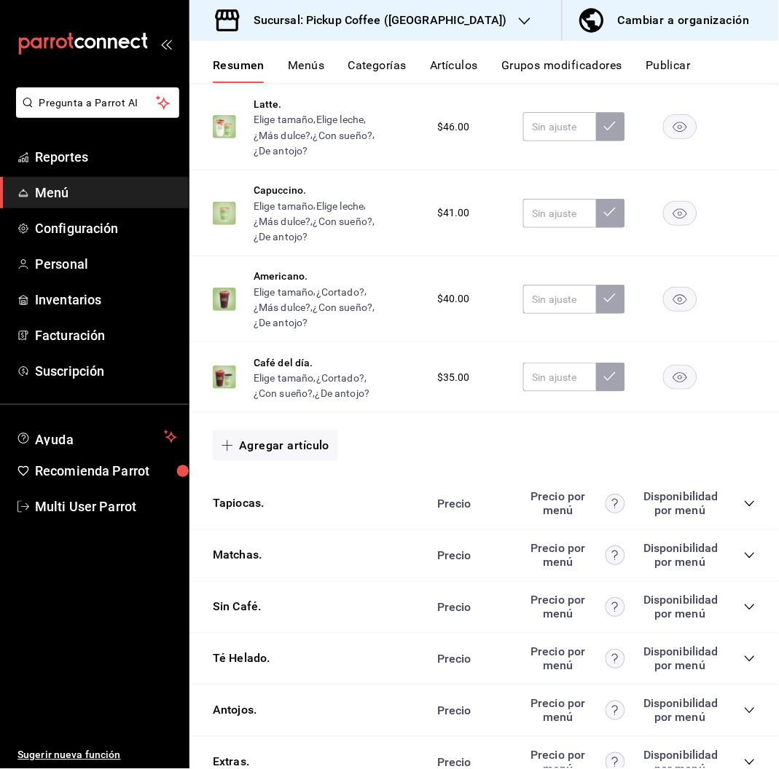
scroll to position [1891, 0]
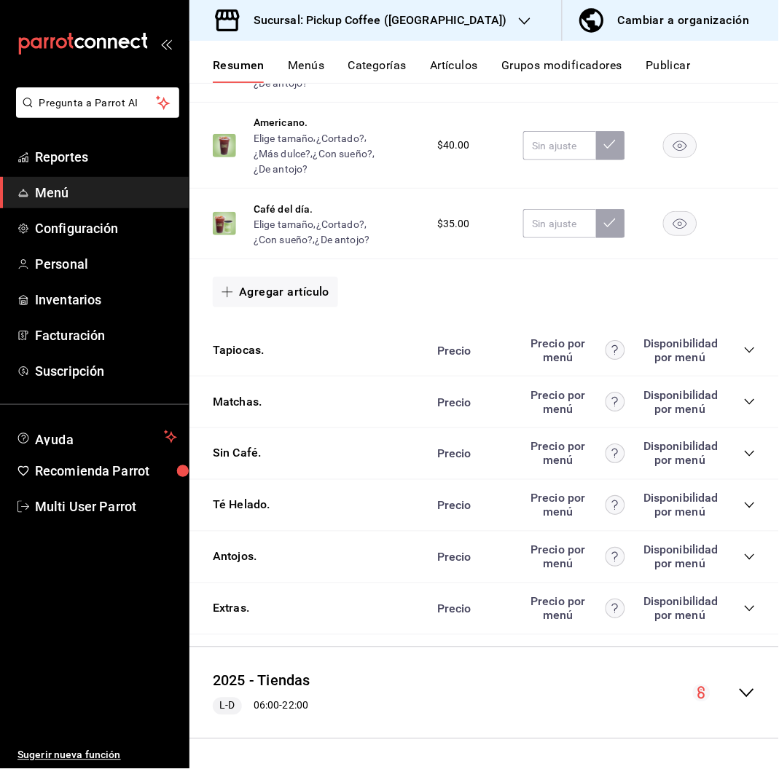
click at [745, 554] on icon "collapse-category-row" at bounding box center [749, 557] width 9 height 6
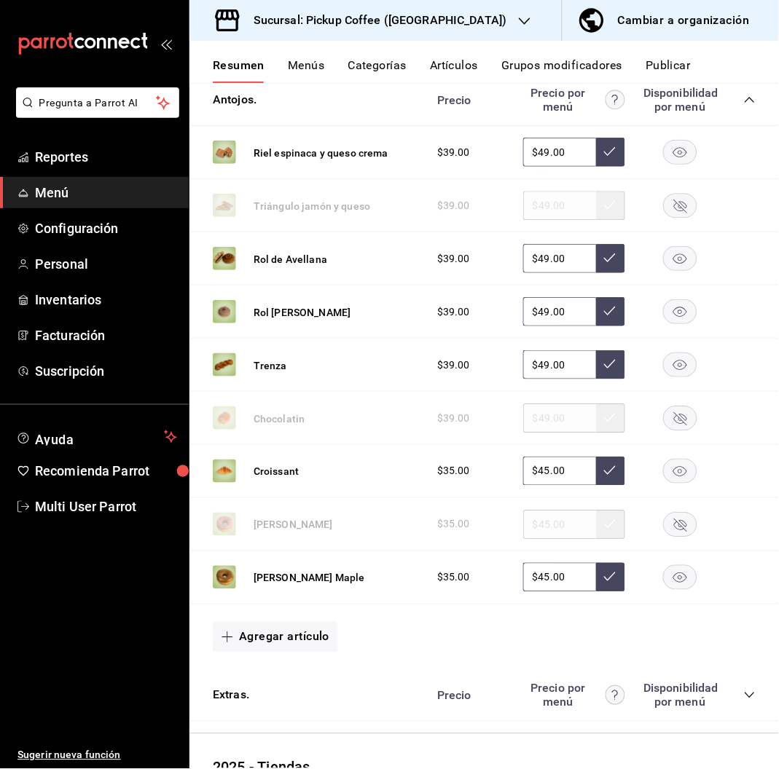
scroll to position [2350, 0]
click at [519, 23] on icon "button" at bounding box center [525, 21] width 12 height 12
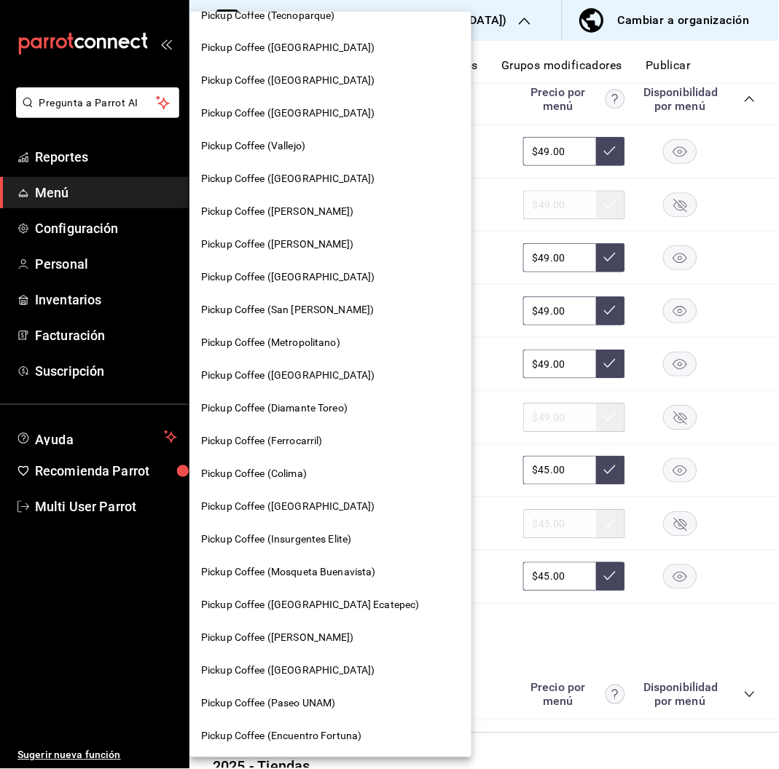
scroll to position [511, 0]
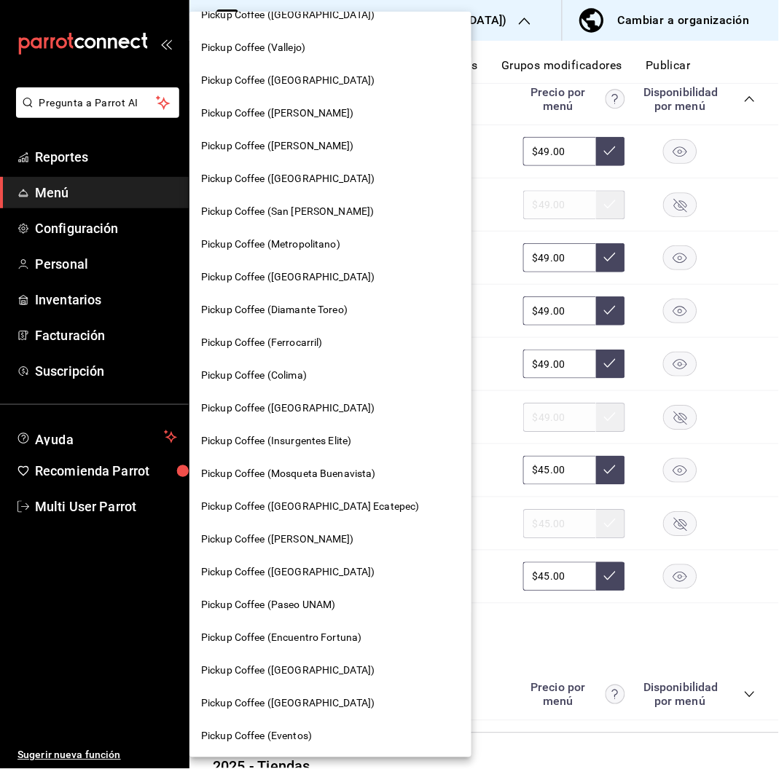
click at [317, 576] on span "Pickup Coffee ([GEOGRAPHIC_DATA])" at bounding box center [287, 572] width 173 height 15
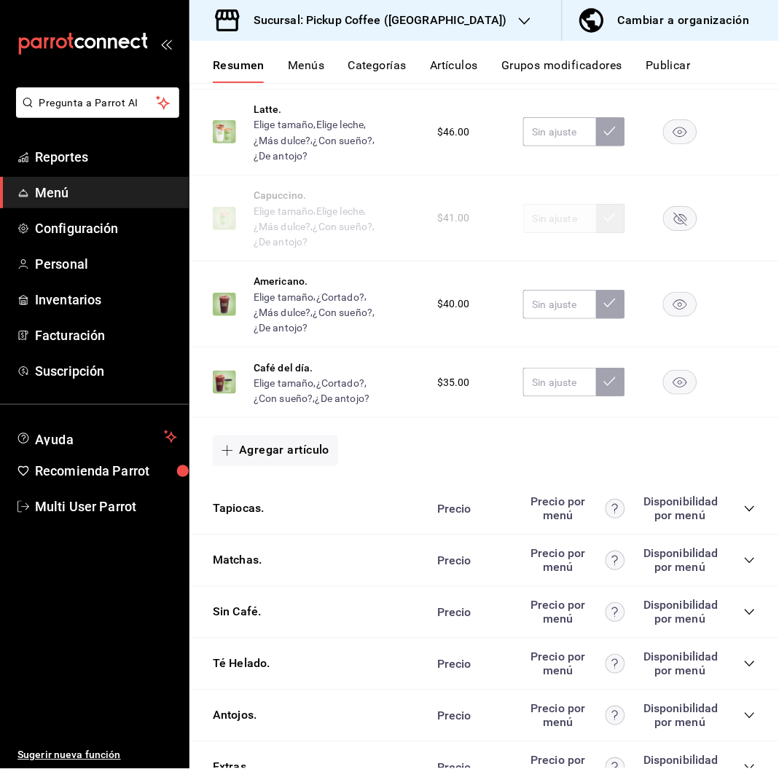
scroll to position [1868, 0]
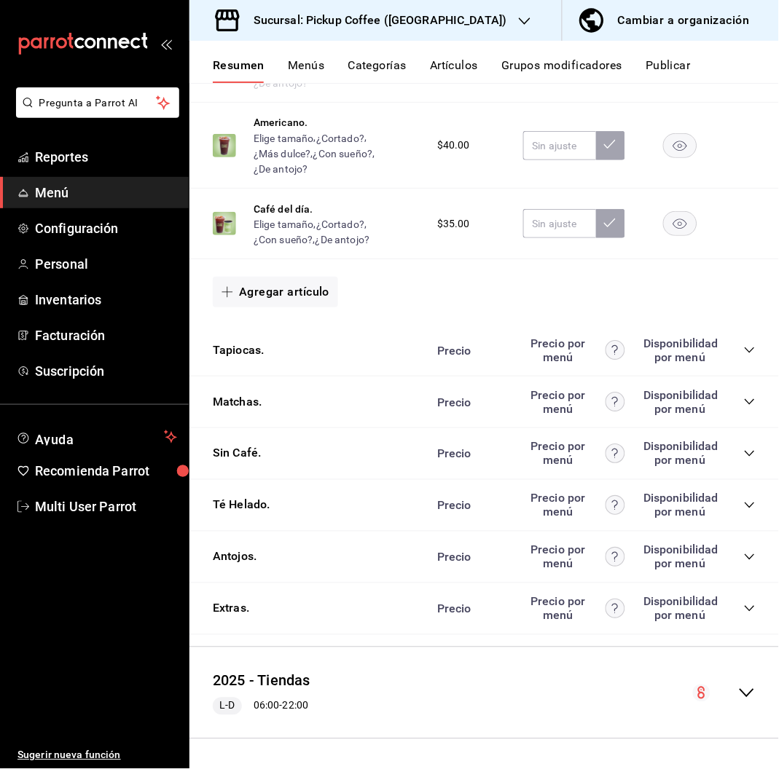
click at [744, 554] on icon "collapse-category-row" at bounding box center [750, 558] width 12 height 12
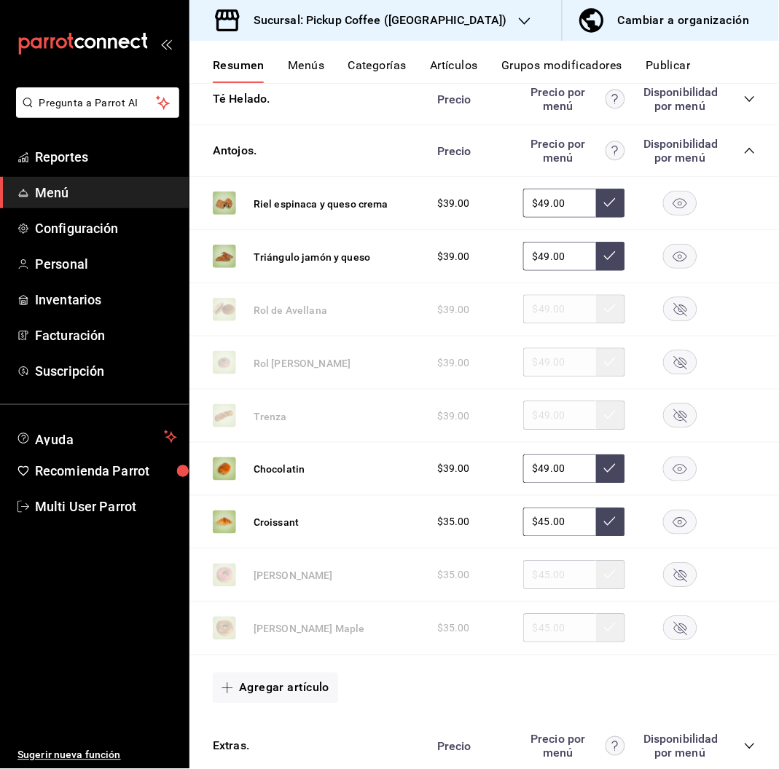
scroll to position [2275, 0]
click at [664, 466] on rect "button" at bounding box center [681, 469] width 34 height 24
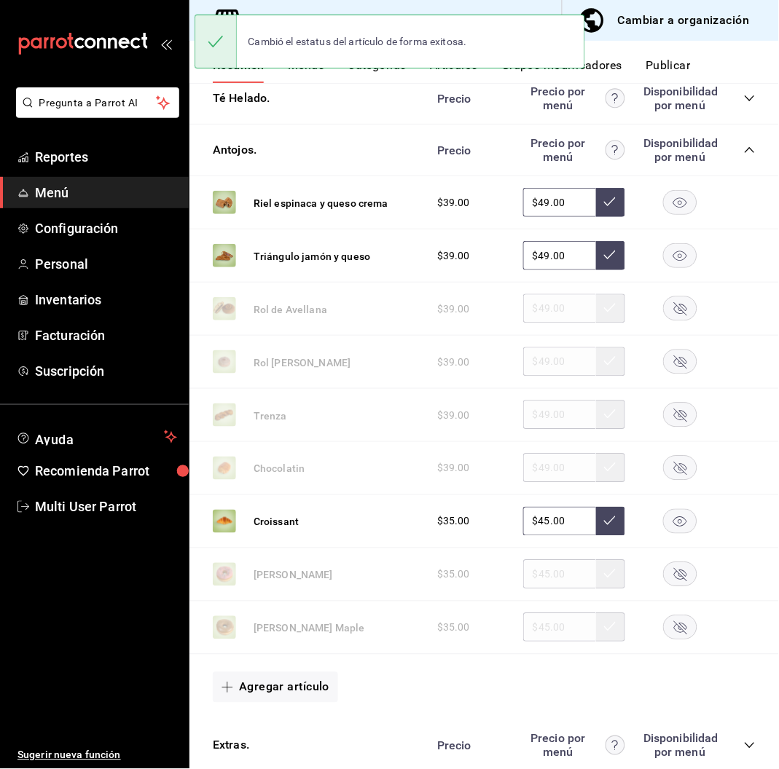
click at [676, 68] on button "Publicar" at bounding box center [668, 70] width 45 height 25
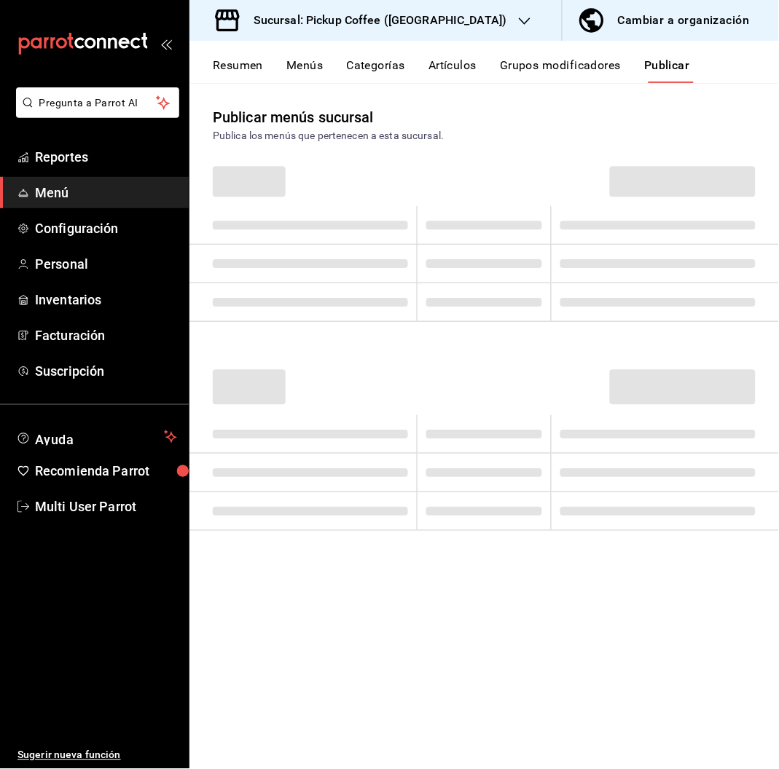
click at [676, 68] on button "Publicar" at bounding box center [667, 70] width 46 height 25
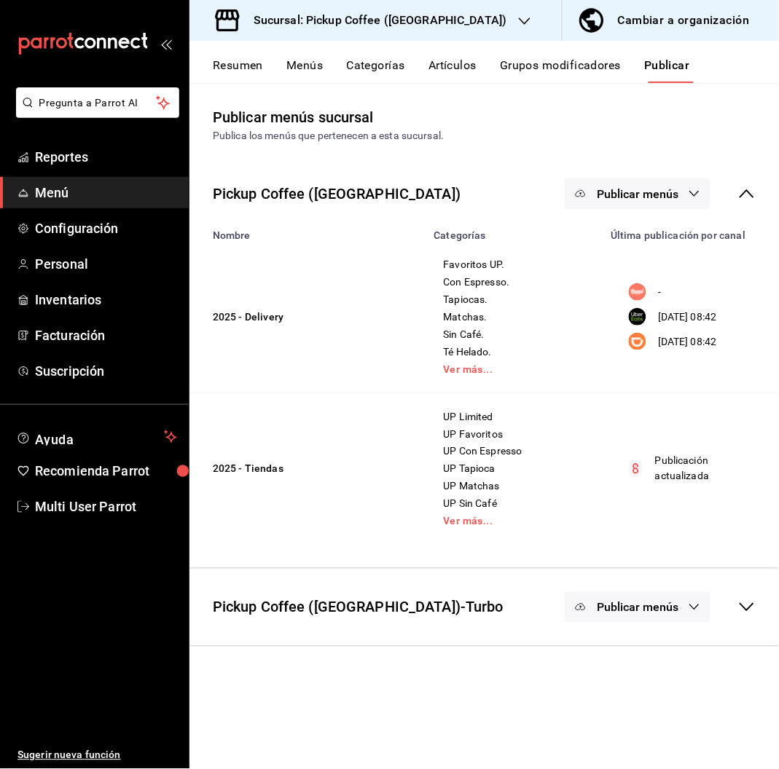
click at [632, 197] on span "Publicar menús" at bounding box center [638, 194] width 82 height 14
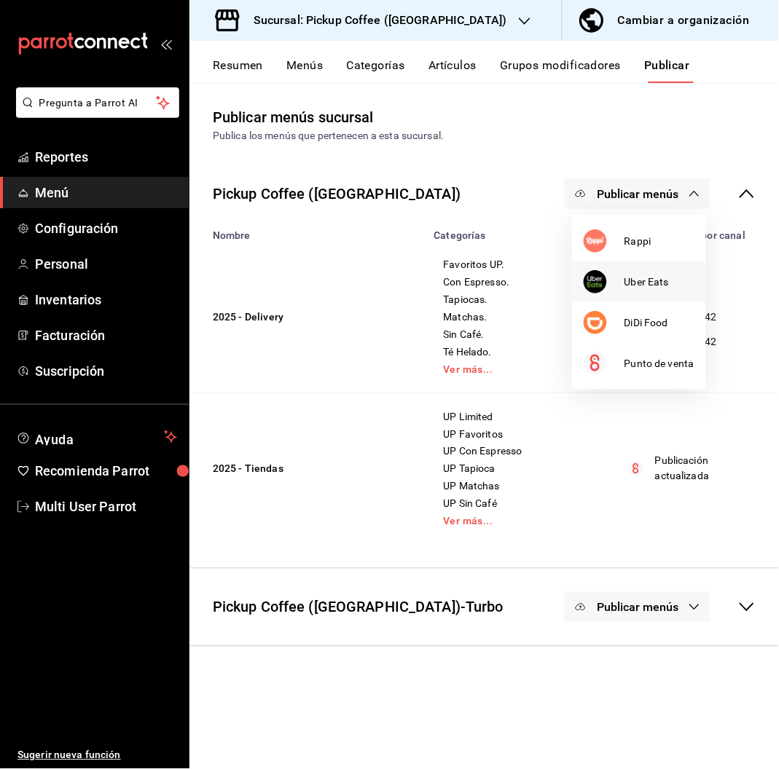
click at [641, 286] on span "Uber Eats" at bounding box center [659, 282] width 70 height 15
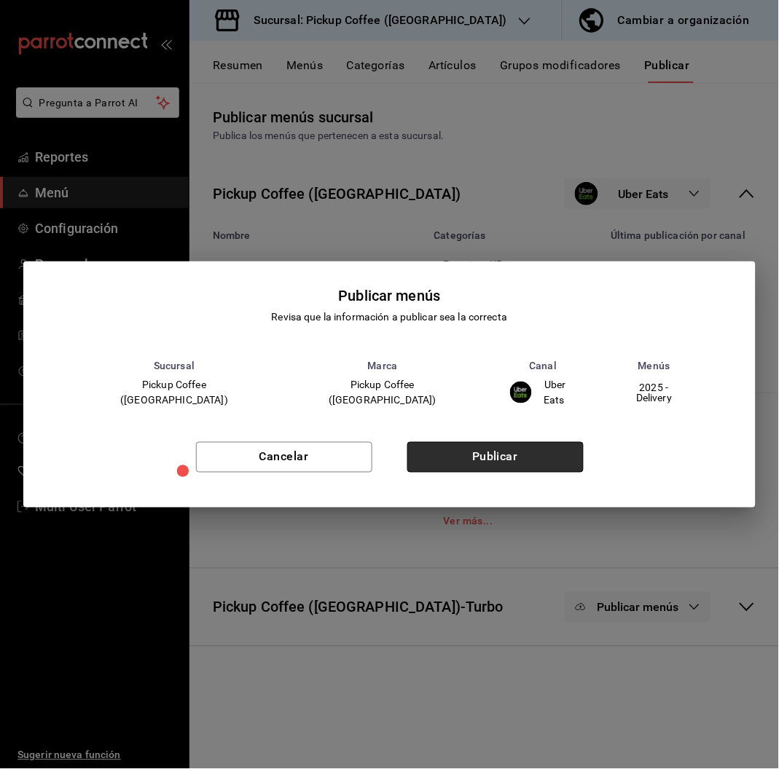
click at [560, 455] on button "Publicar" at bounding box center [495, 457] width 176 height 31
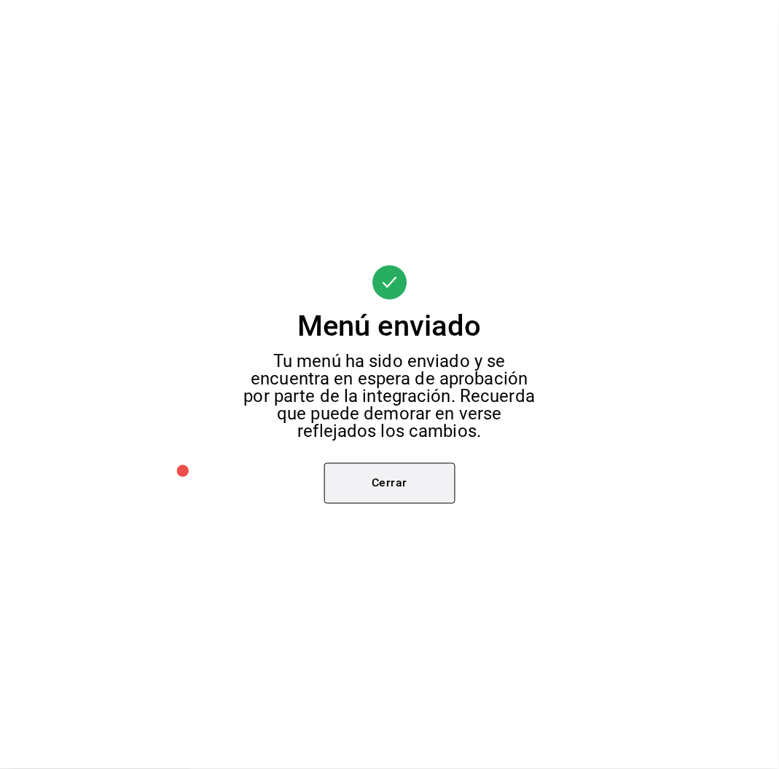
click at [417, 495] on button "Cerrar" at bounding box center [389, 483] width 131 height 41
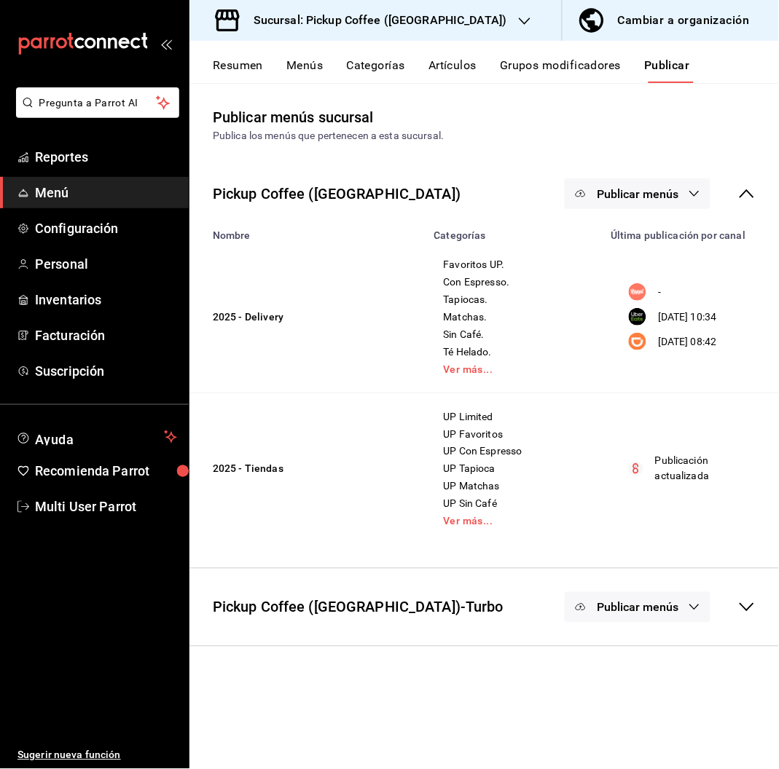
click at [624, 192] on span "Publicar menús" at bounding box center [638, 194] width 82 height 14
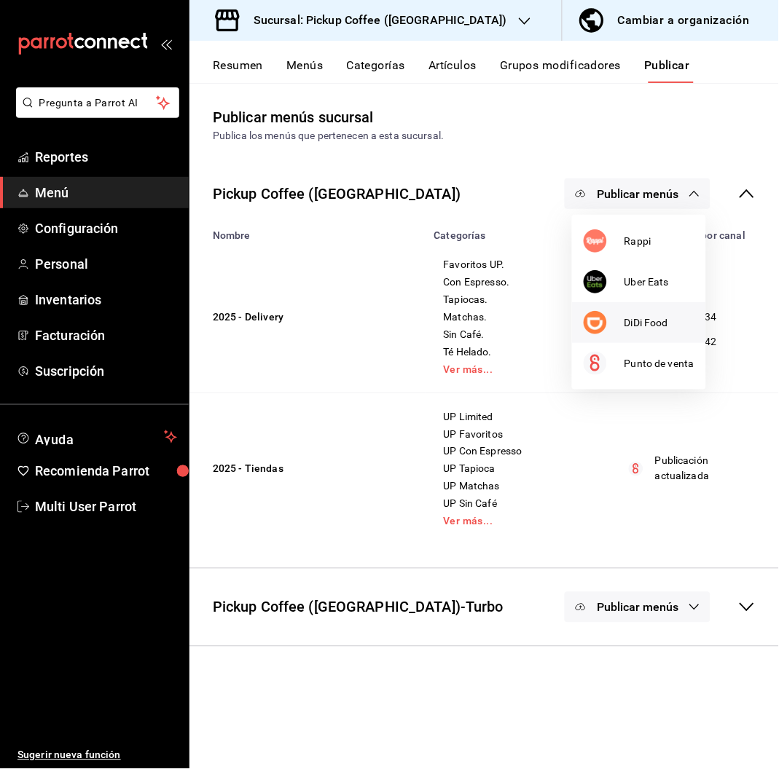
click at [632, 315] on span "DiDi Food" at bounding box center [659, 322] width 70 height 15
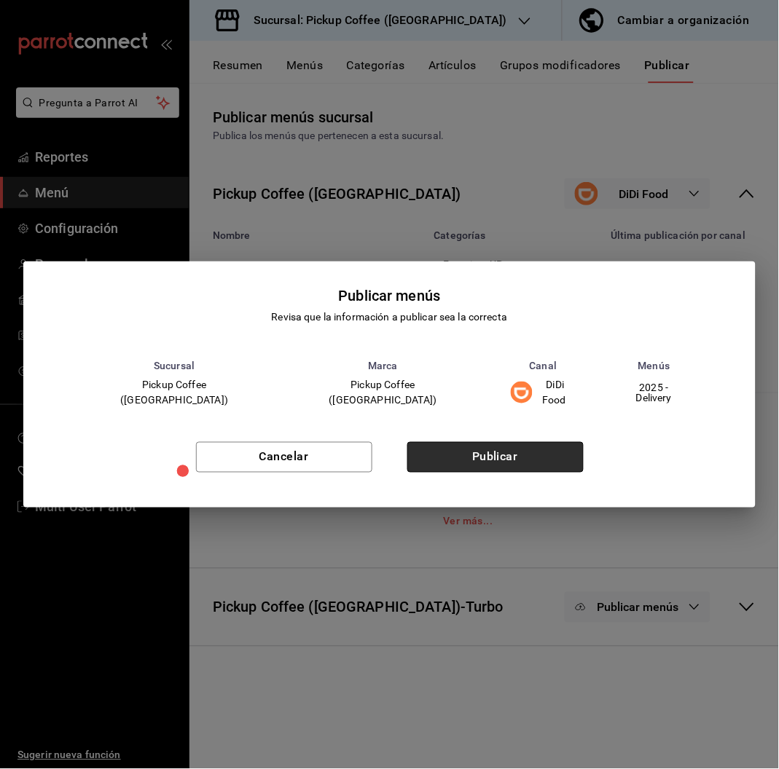
click at [496, 452] on button "Publicar" at bounding box center [495, 457] width 176 height 31
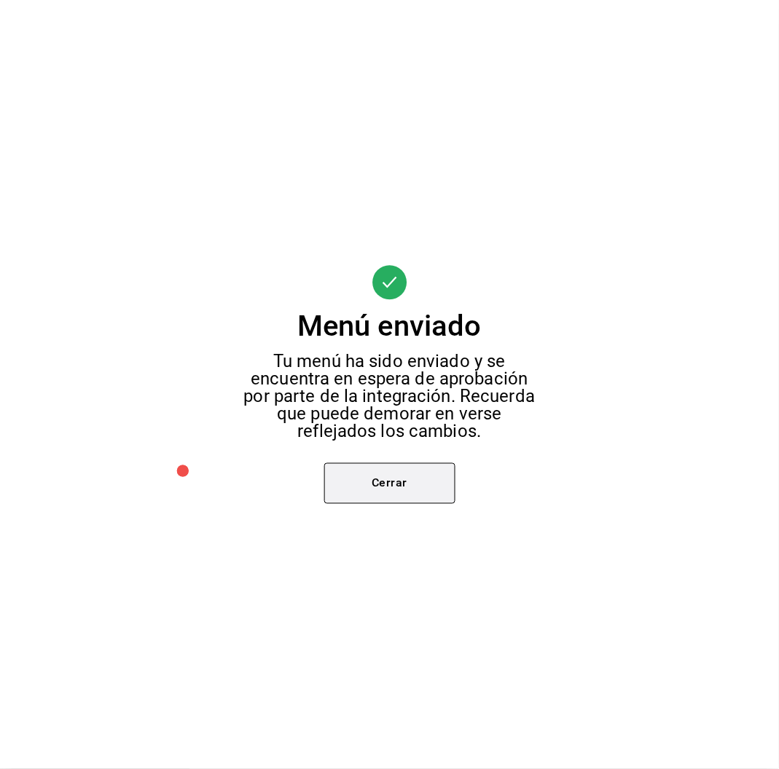
click at [417, 484] on button "Cerrar" at bounding box center [389, 483] width 131 height 41
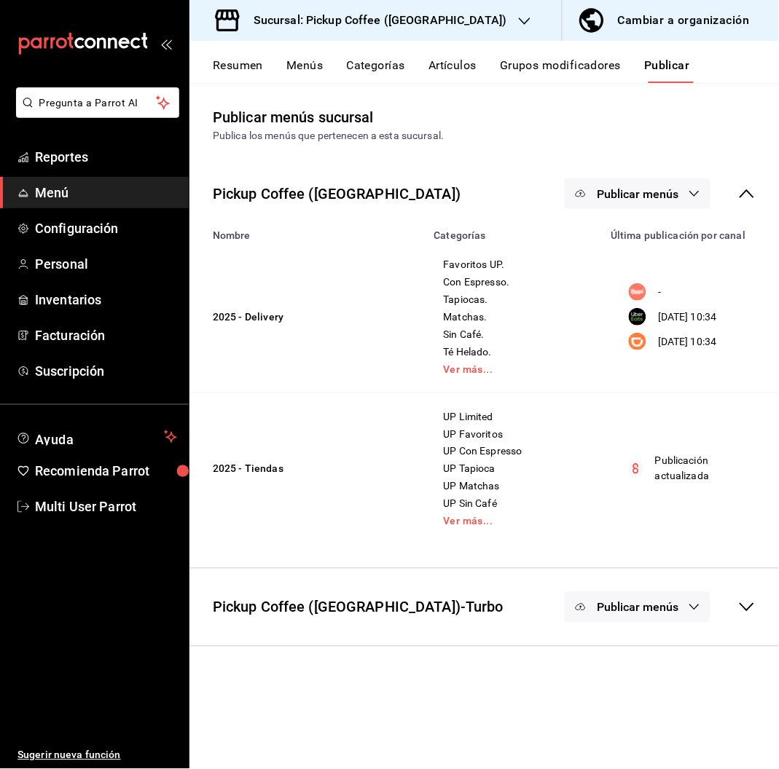
click at [488, 16] on div "Sucursal: Pickup Coffee ([GEOGRAPHIC_DATA])" at bounding box center [368, 20] width 335 height 41
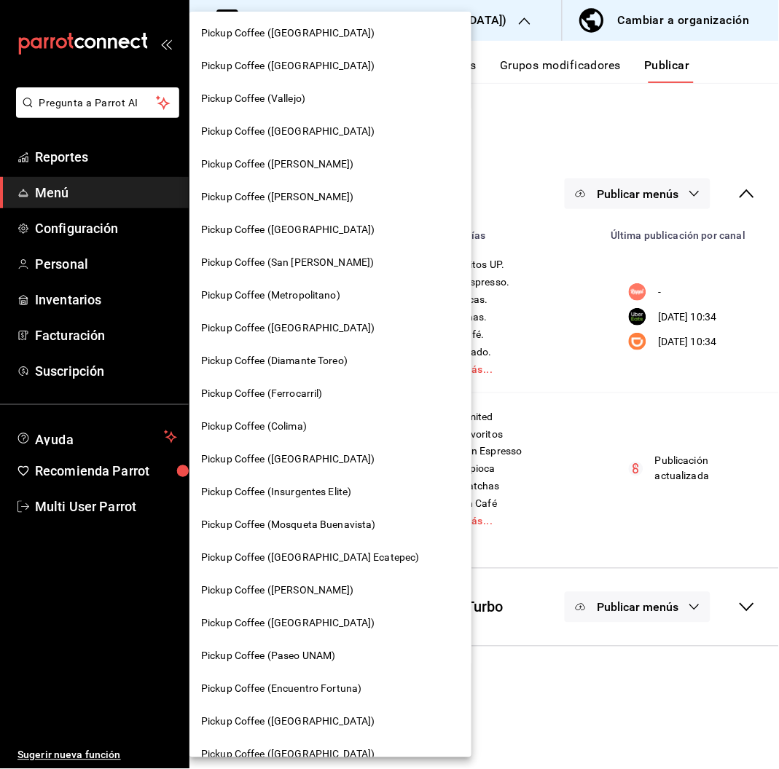
scroll to position [511, 0]
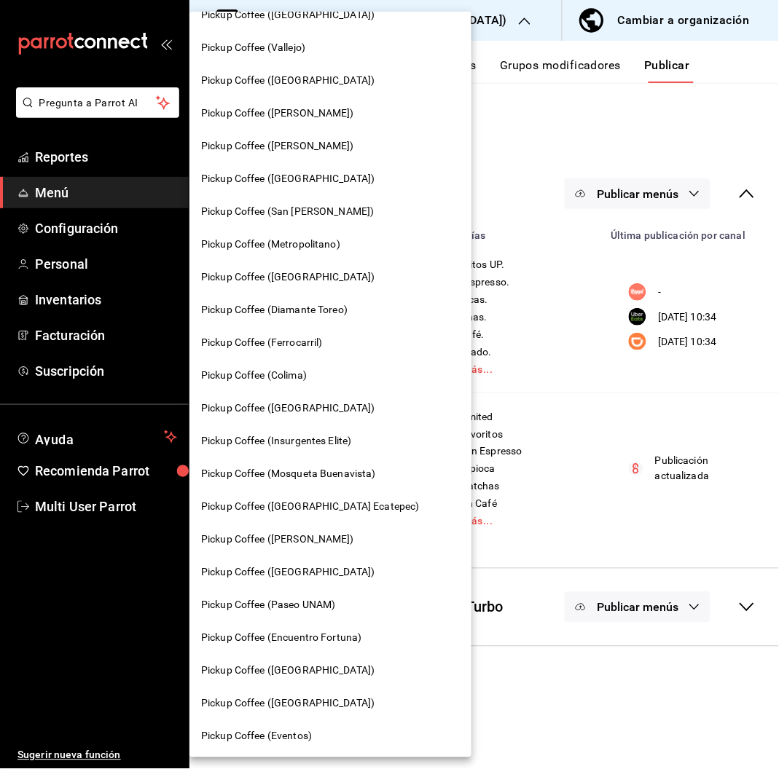
click at [332, 537] on span "Pickup Coffee ([PERSON_NAME])" at bounding box center [277, 539] width 153 height 15
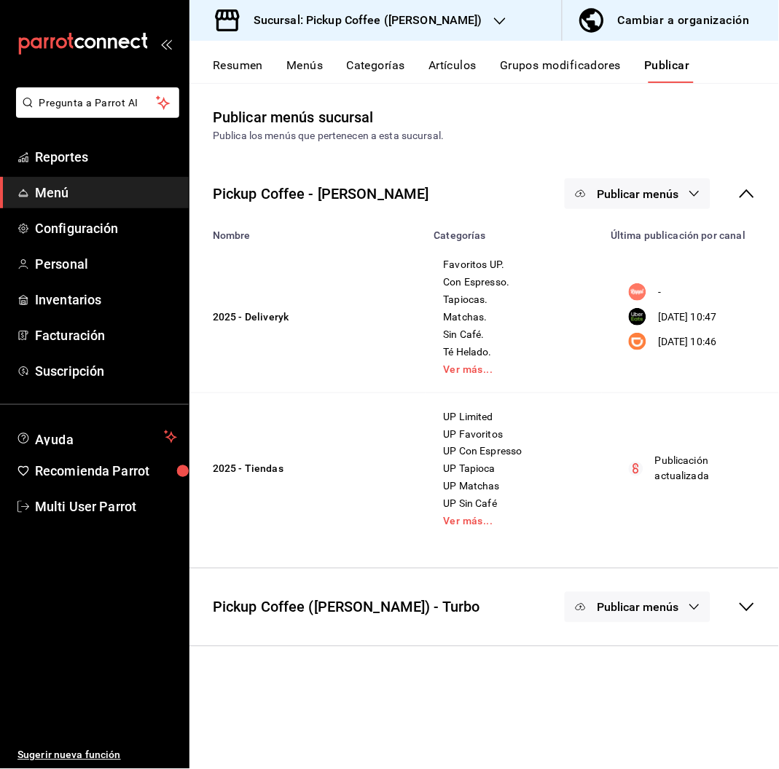
click at [234, 57] on div "Resumen Menús Categorías Artículos Grupos modificadores Publicar" at bounding box center [483, 62] width 589 height 42
click at [234, 65] on button "Resumen" at bounding box center [238, 70] width 50 height 25
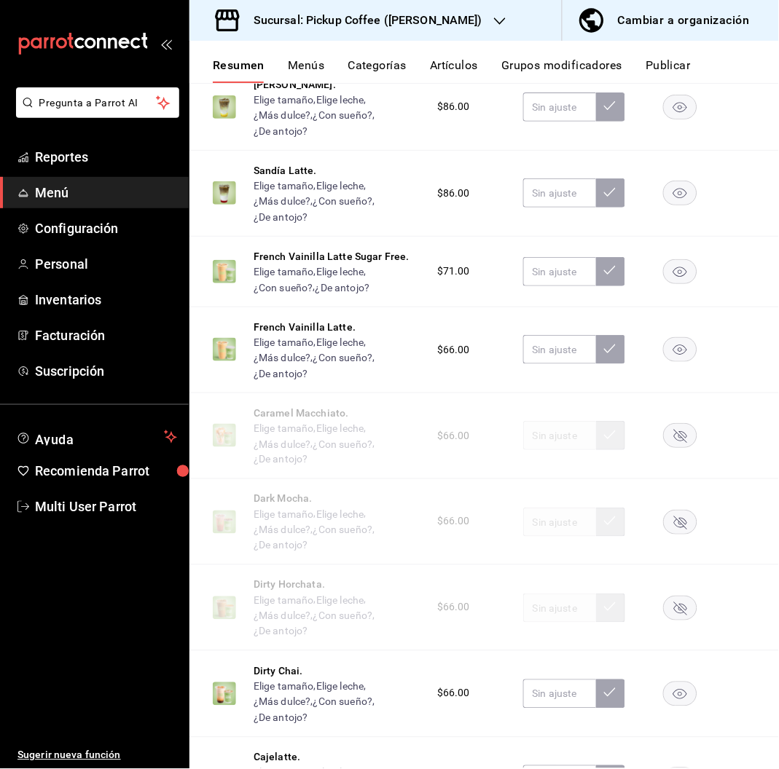
scroll to position [799, 0]
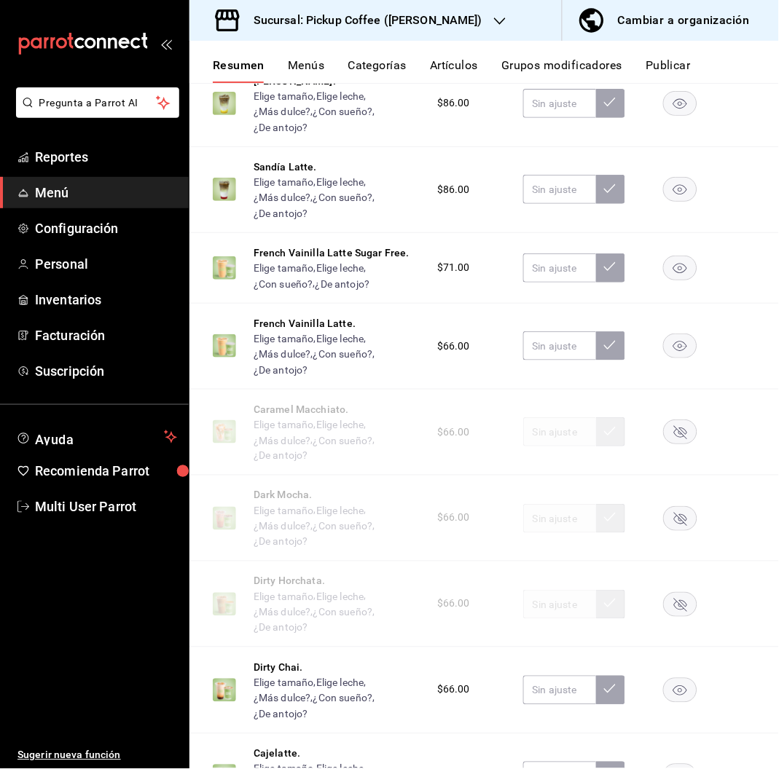
click at [668, 433] on rect "button" at bounding box center [681, 432] width 34 height 24
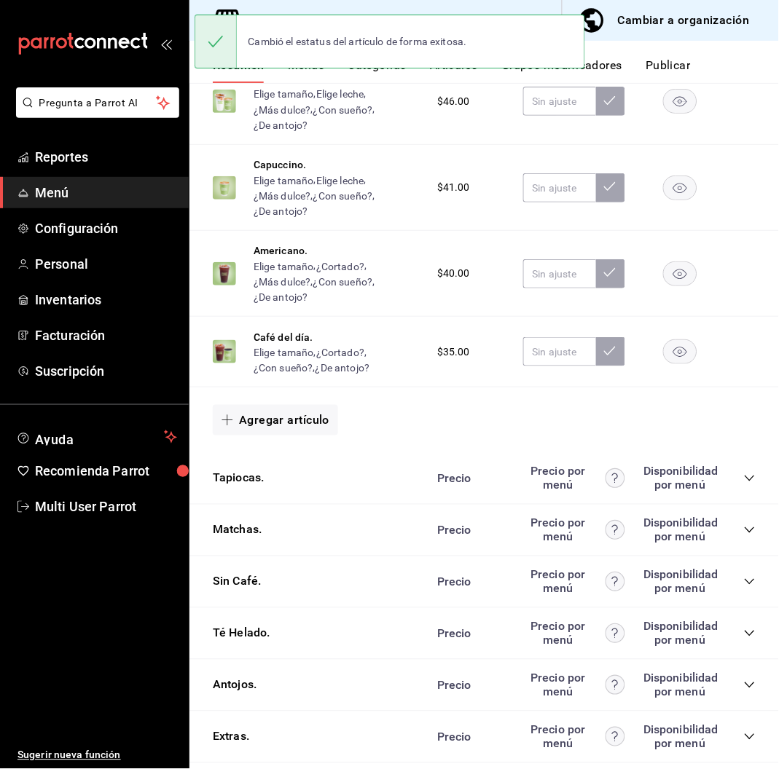
scroll to position [1845, 0]
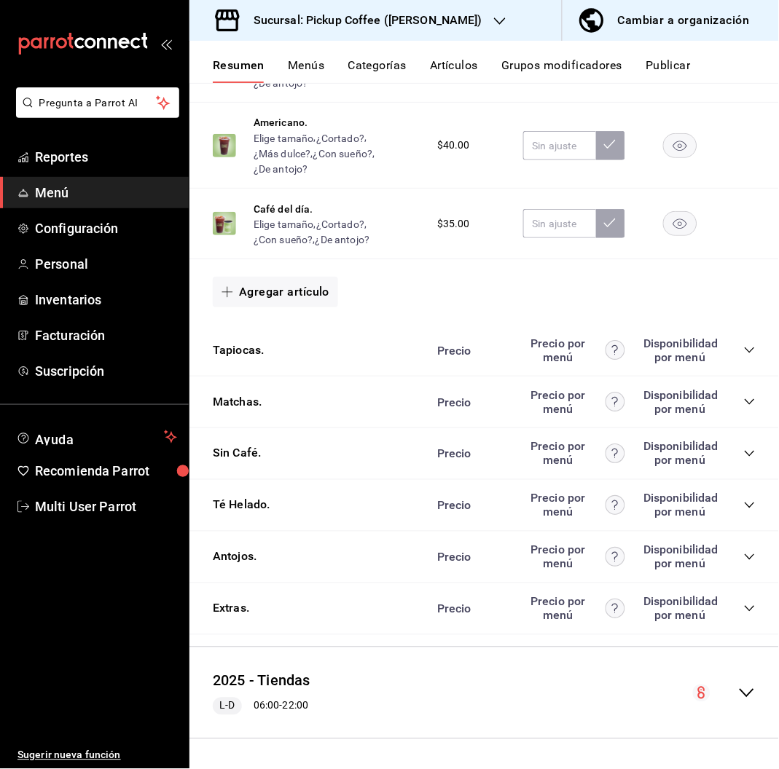
click at [745, 452] on icon "collapse-category-row" at bounding box center [749, 454] width 9 height 6
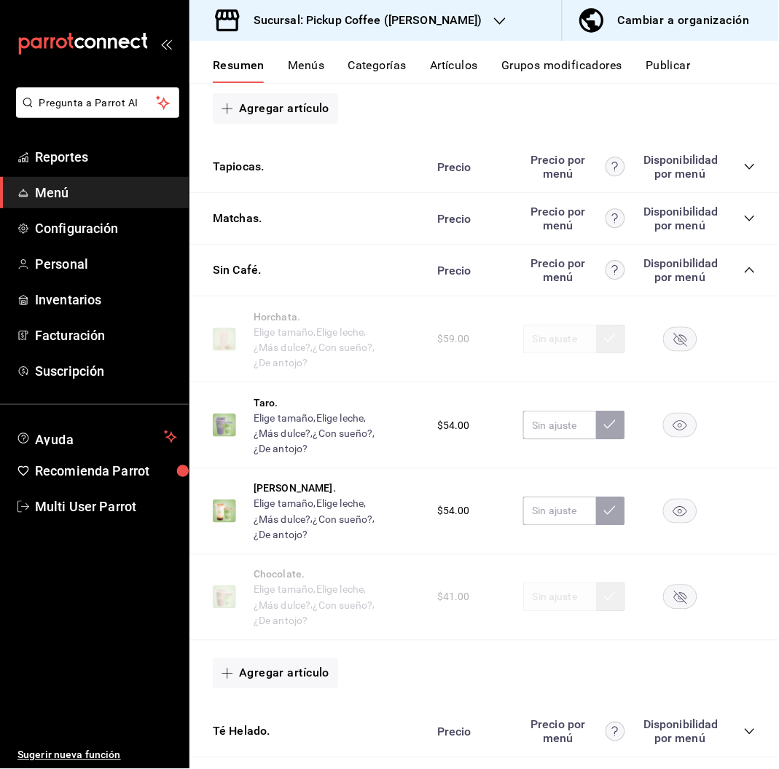
scroll to position [2030, 0]
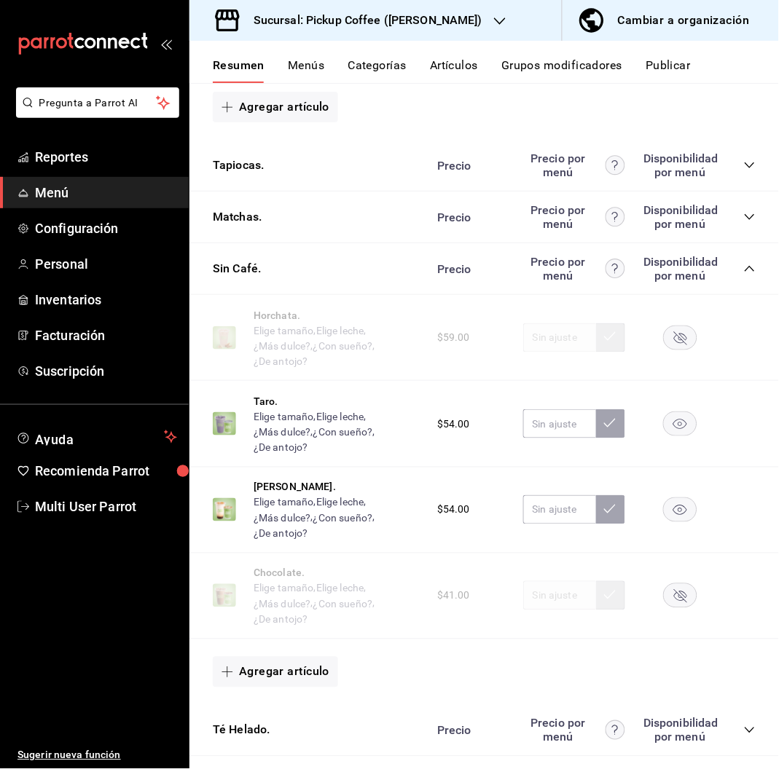
click at [668, 328] on rect "button" at bounding box center [681, 338] width 34 height 24
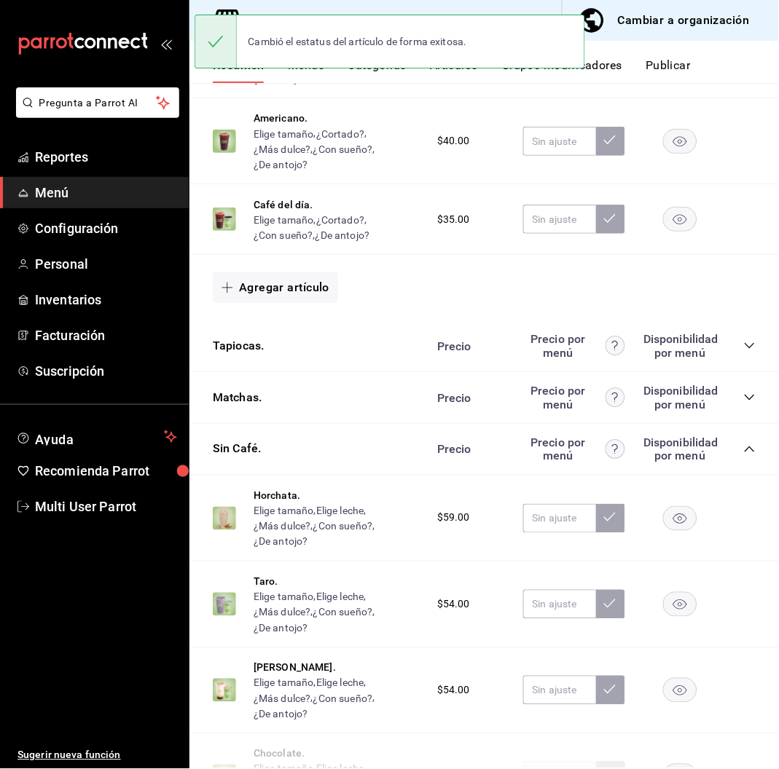
scroll to position [1847, 0]
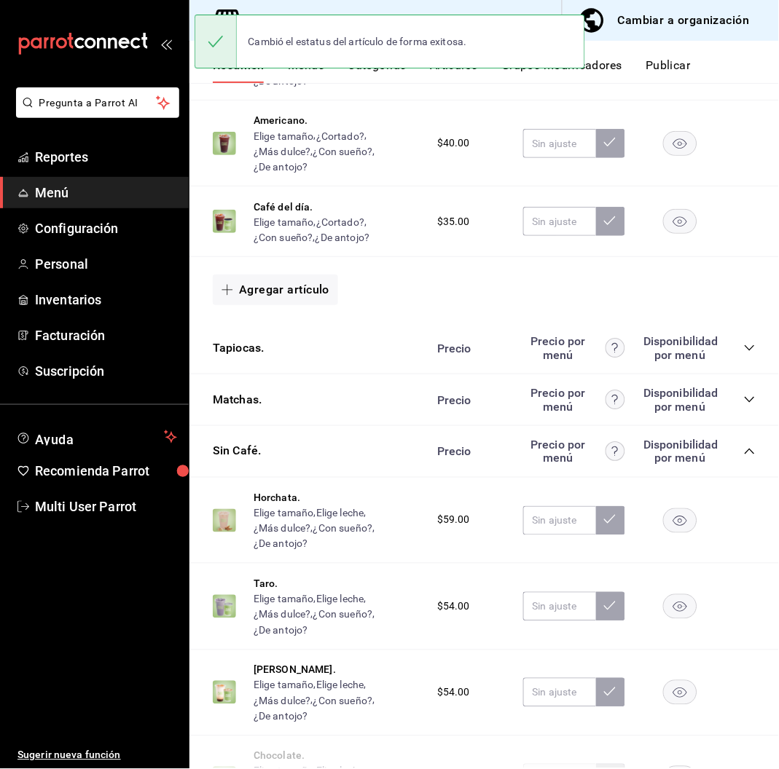
click at [745, 400] on icon "collapse-category-row" at bounding box center [749, 400] width 9 height 6
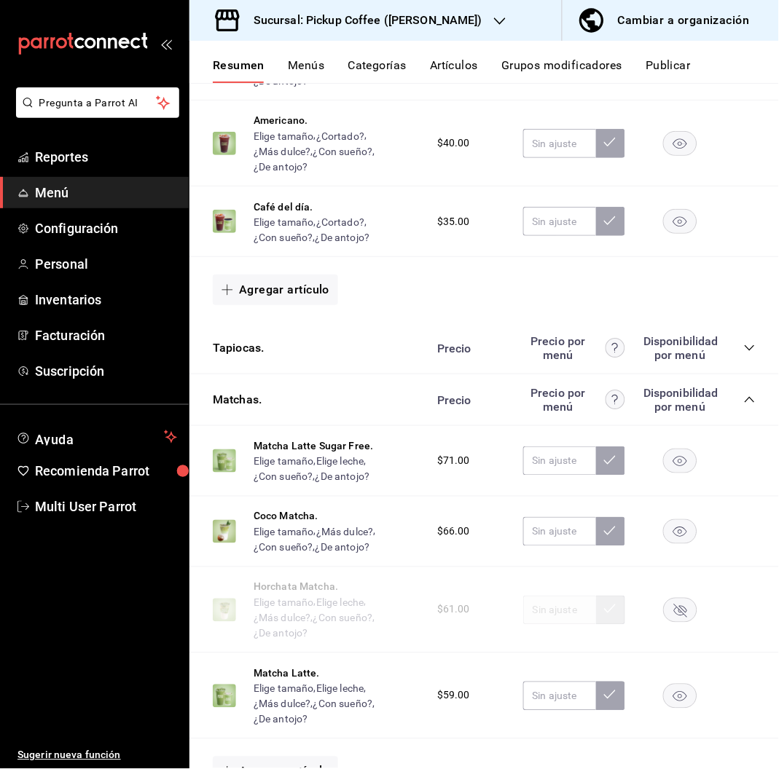
click at [674, 605] on icon "button" at bounding box center [680, 610] width 13 height 13
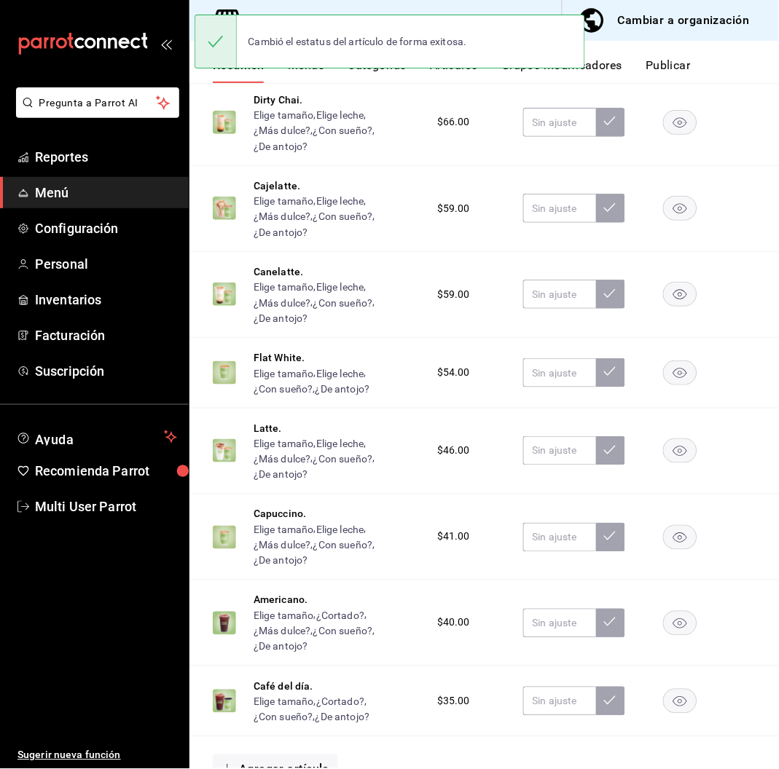
scroll to position [1068, 0]
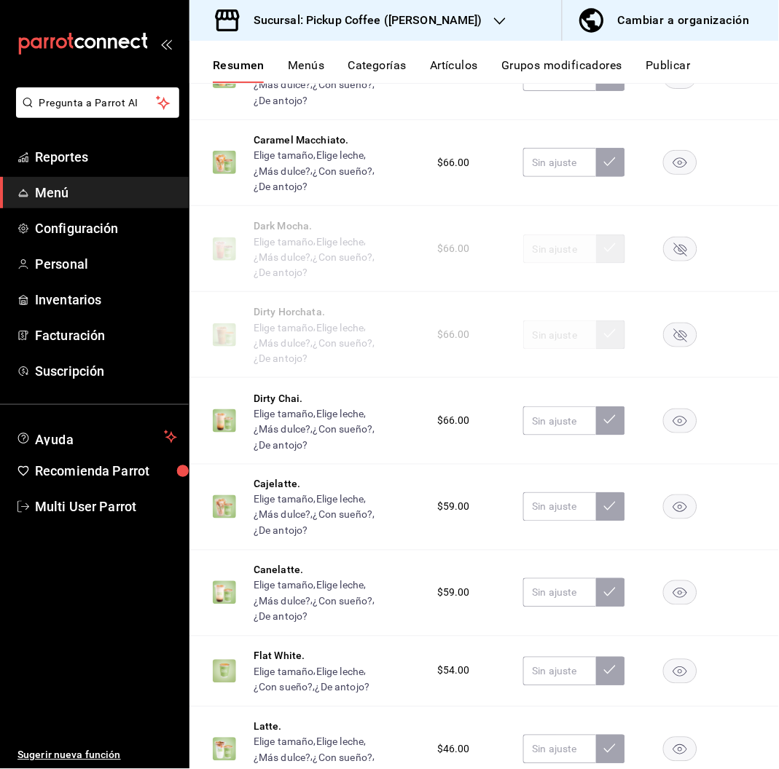
click at [664, 336] on rect "button" at bounding box center [681, 335] width 34 height 24
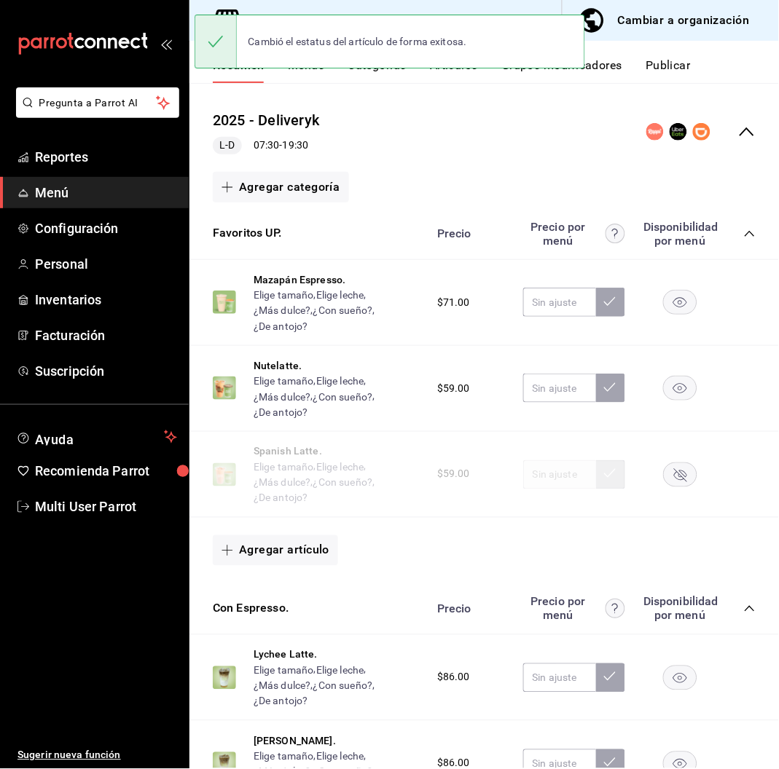
scroll to position [0, 0]
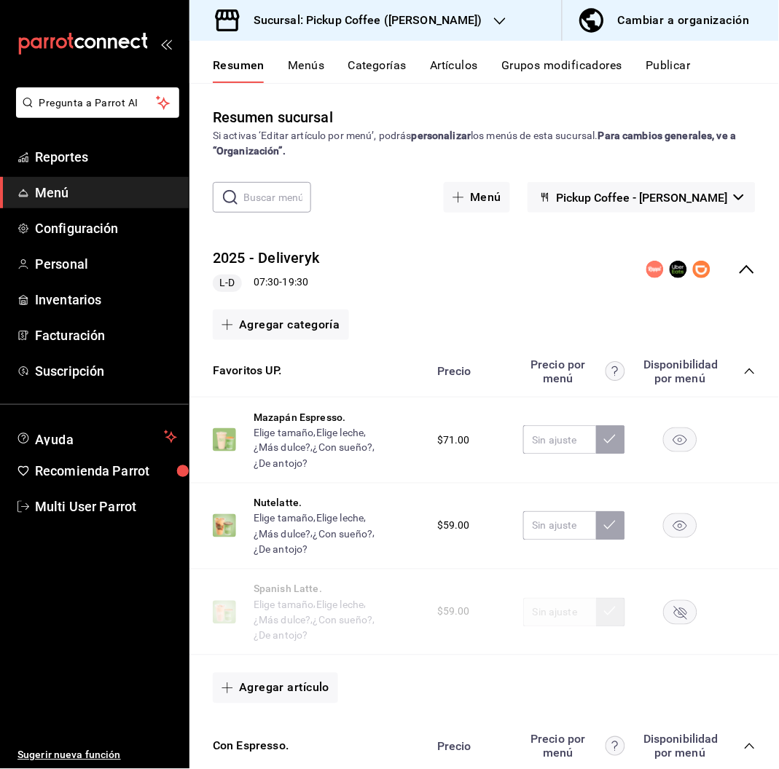
click at [678, 66] on button "Publicar" at bounding box center [668, 70] width 45 height 25
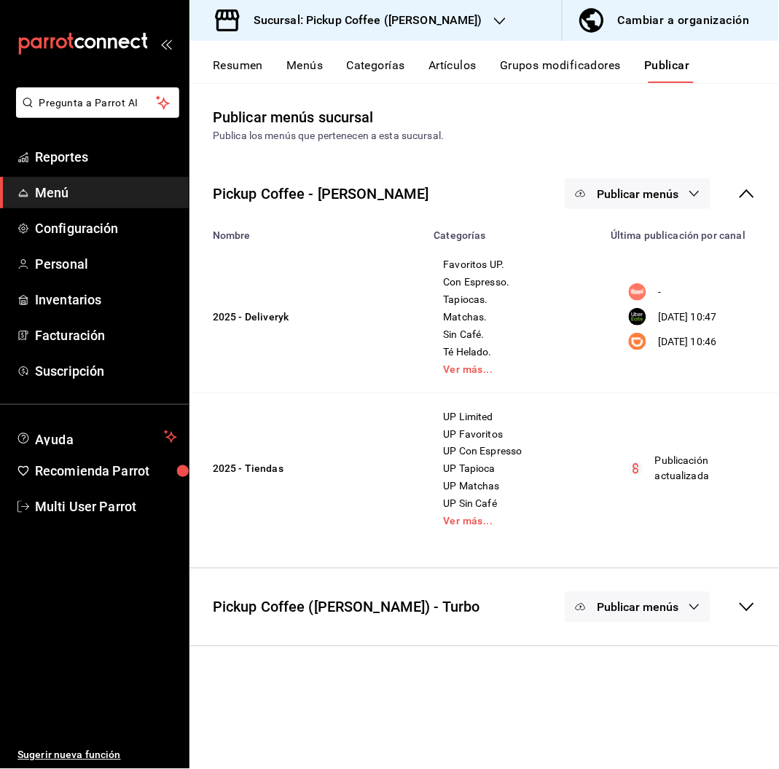
click at [624, 182] on button "Publicar menús" at bounding box center [638, 194] width 146 height 31
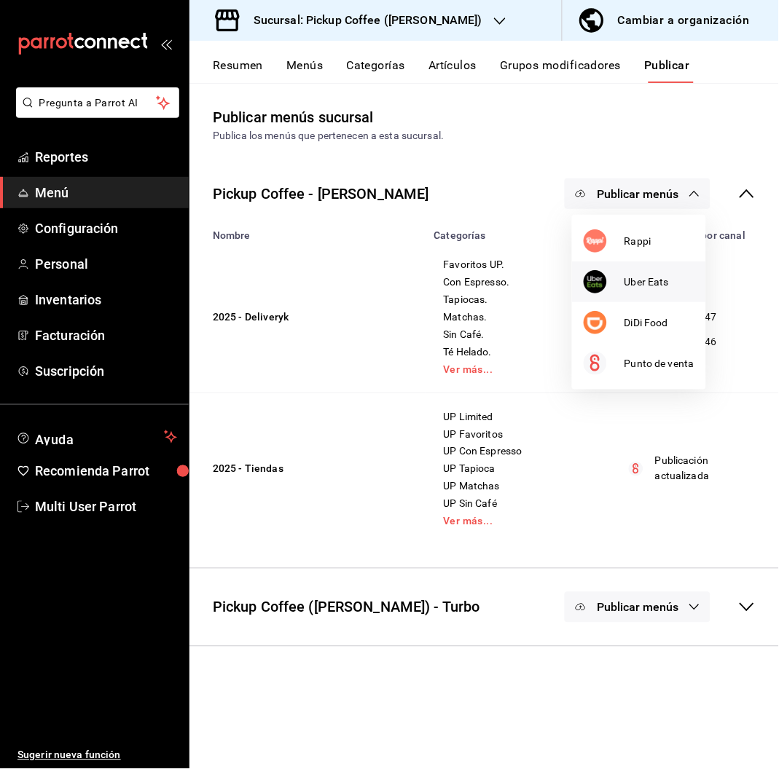
click at [635, 271] on li "Uber Eats" at bounding box center [639, 282] width 134 height 41
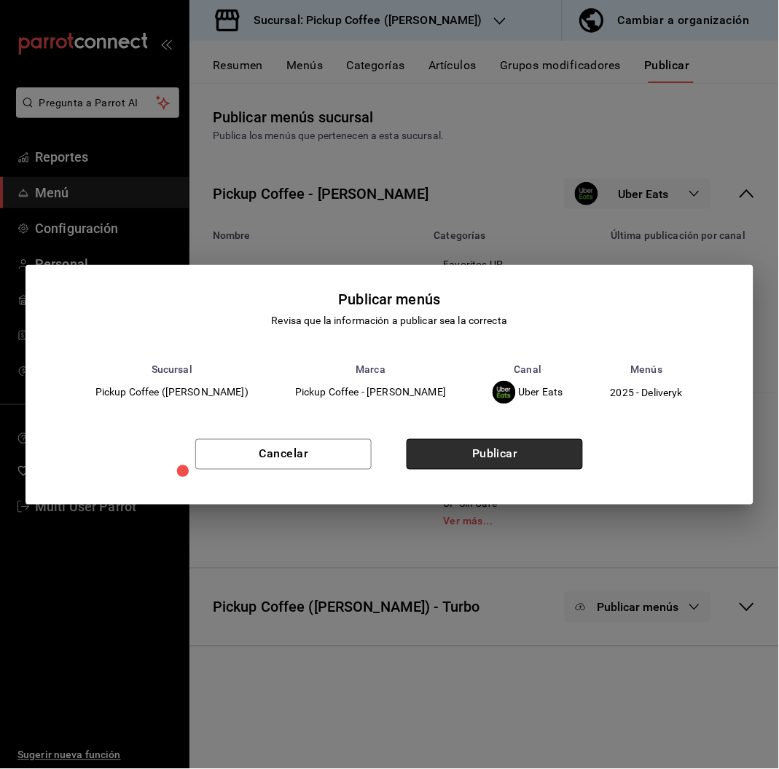
click at [546, 458] on button "Publicar" at bounding box center [495, 454] width 176 height 31
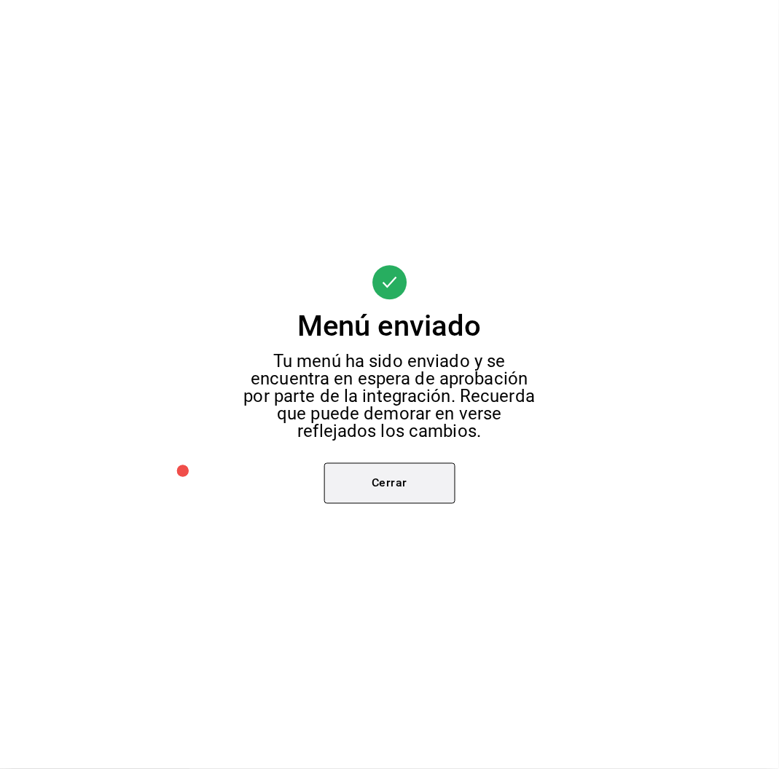
click at [437, 474] on button "Cerrar" at bounding box center [389, 483] width 131 height 41
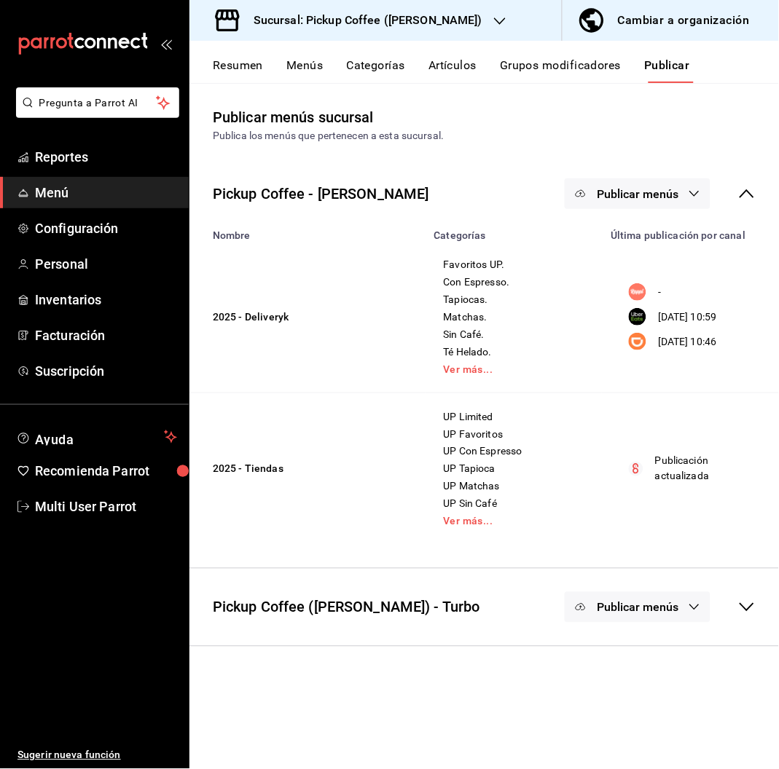
click at [614, 184] on button "Publicar menús" at bounding box center [638, 194] width 146 height 31
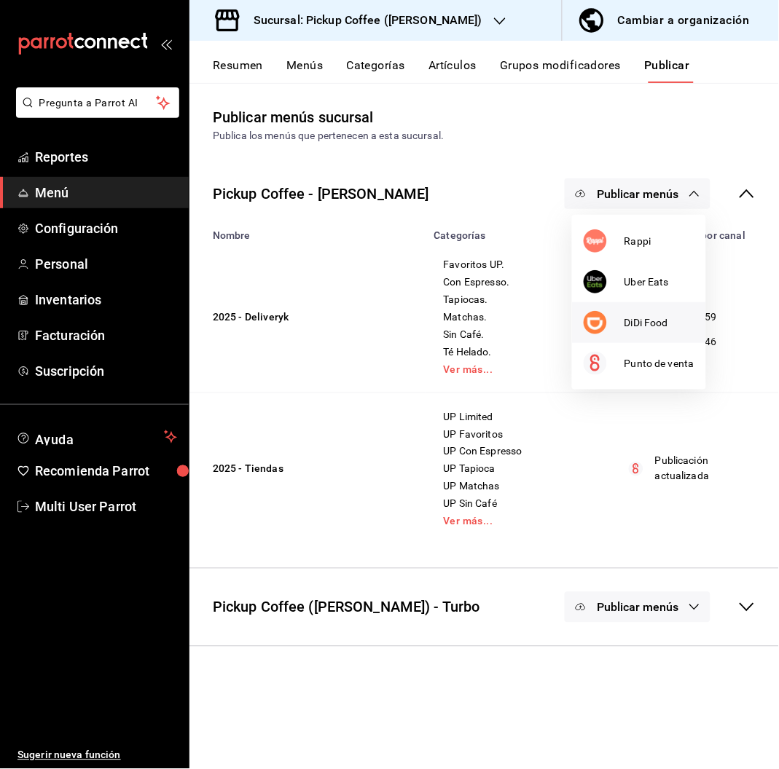
click at [618, 324] on div at bounding box center [604, 322] width 41 height 23
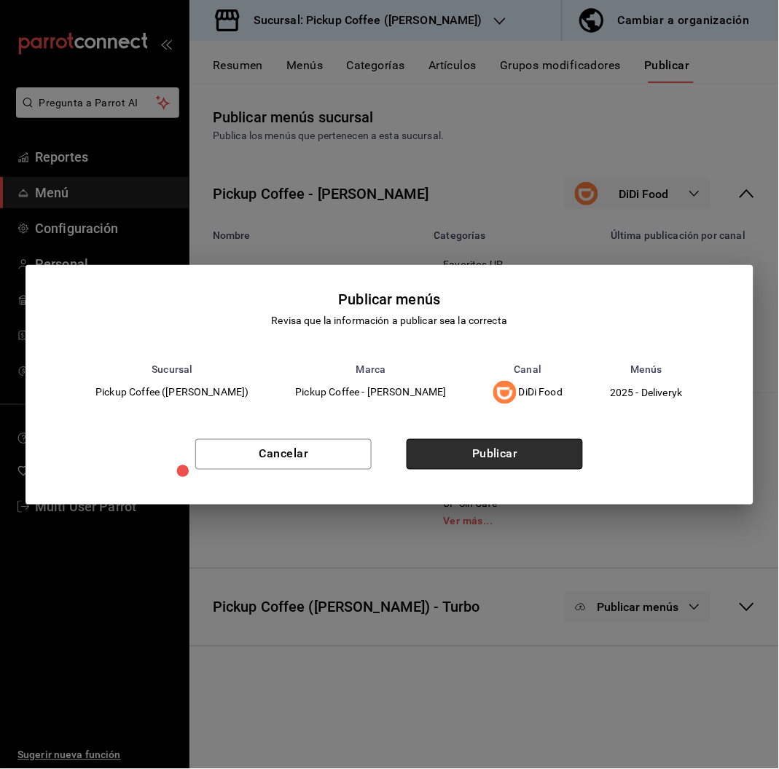
click at [480, 455] on button "Publicar" at bounding box center [495, 454] width 176 height 31
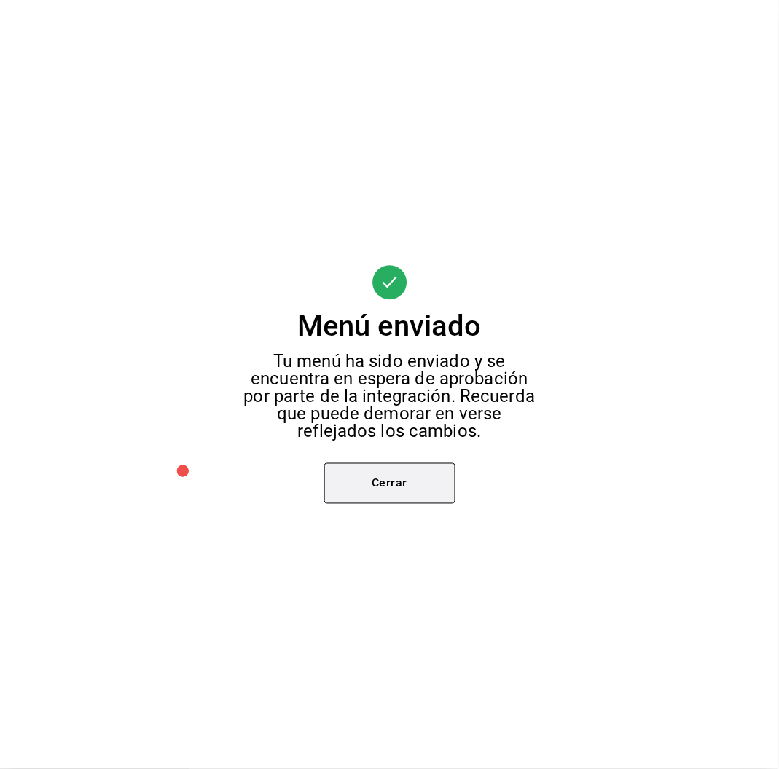
click at [407, 479] on button "Cerrar" at bounding box center [389, 483] width 131 height 41
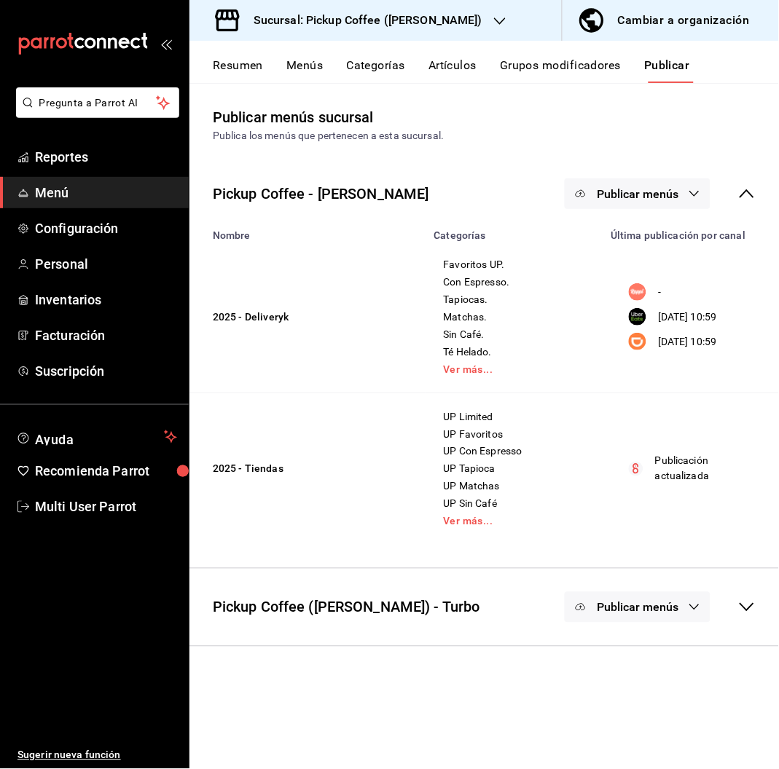
click at [452, 17] on h3 "Sucursal: Pickup Coffee ([PERSON_NAME])" at bounding box center [362, 20] width 240 height 17
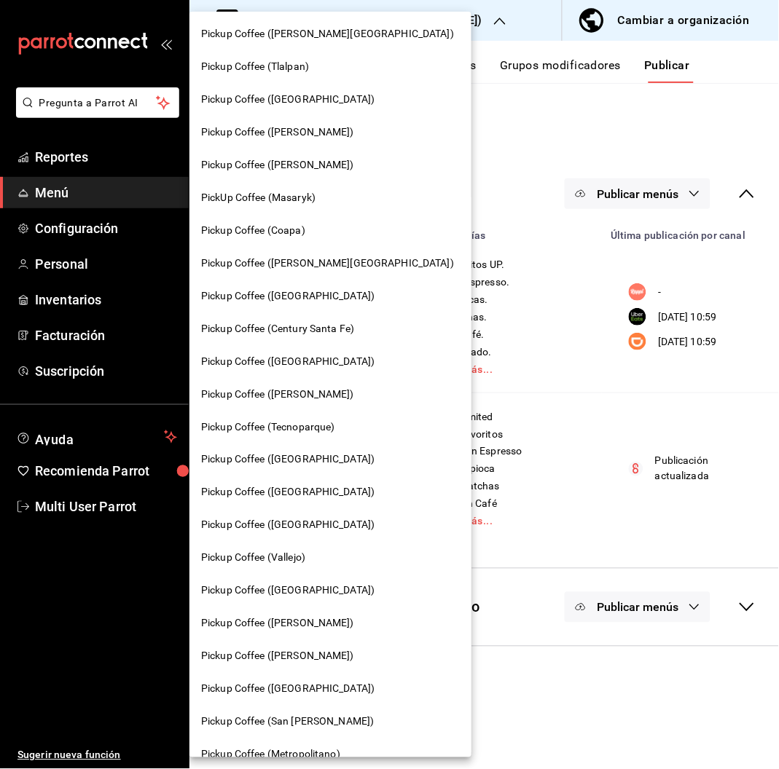
click at [299, 455] on span "Pickup Coffee ([GEOGRAPHIC_DATA])" at bounding box center [287, 459] width 173 height 15
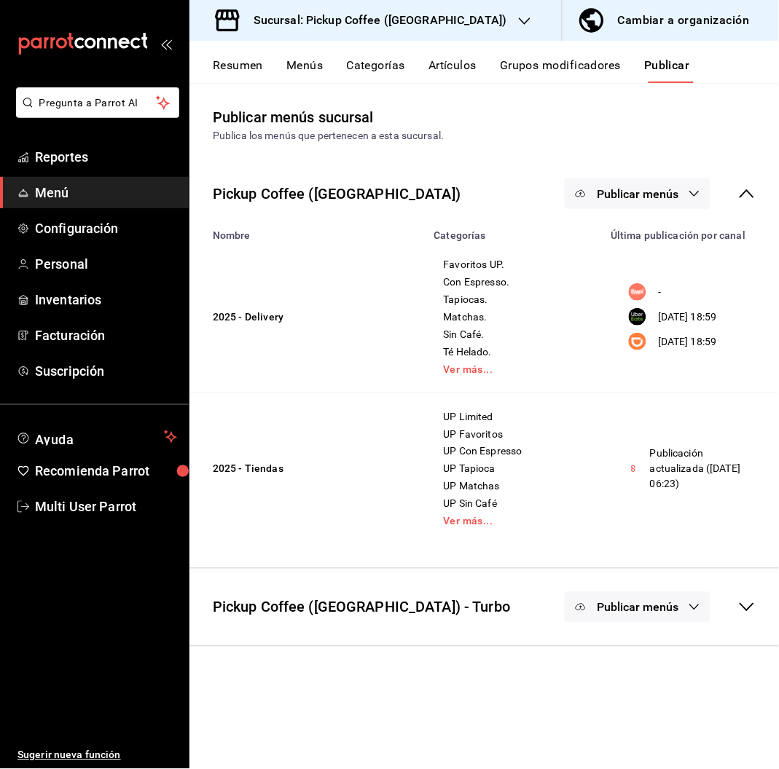
click at [248, 66] on button "Resumen" at bounding box center [238, 70] width 50 height 25
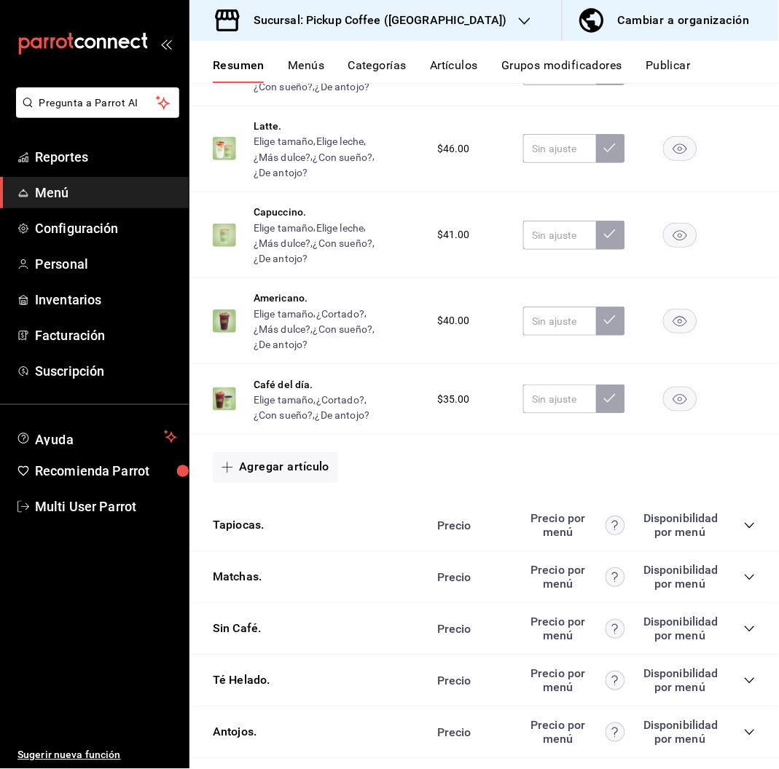
scroll to position [1845, 0]
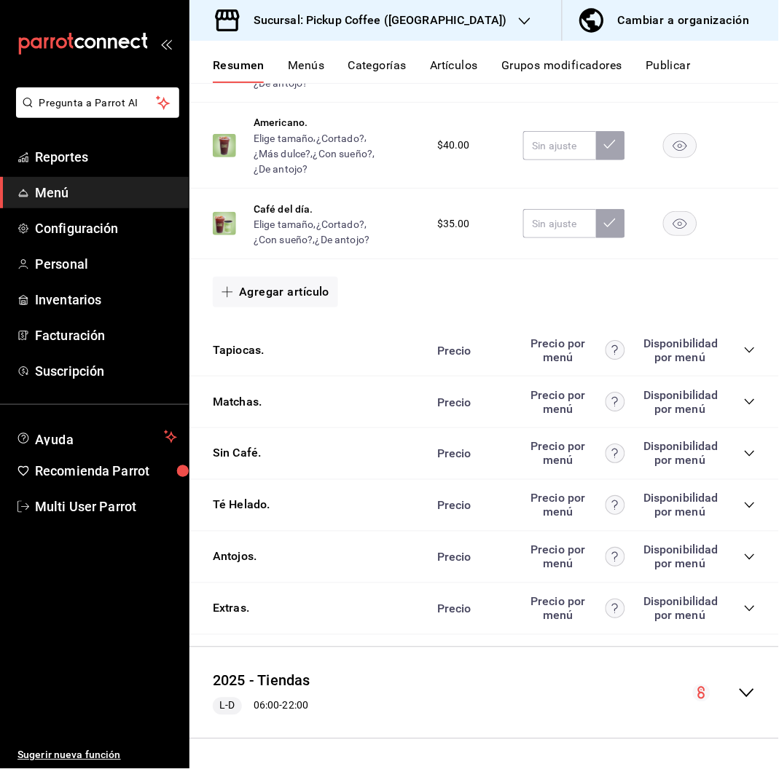
click at [744, 349] on icon "collapse-category-row" at bounding box center [750, 351] width 12 height 12
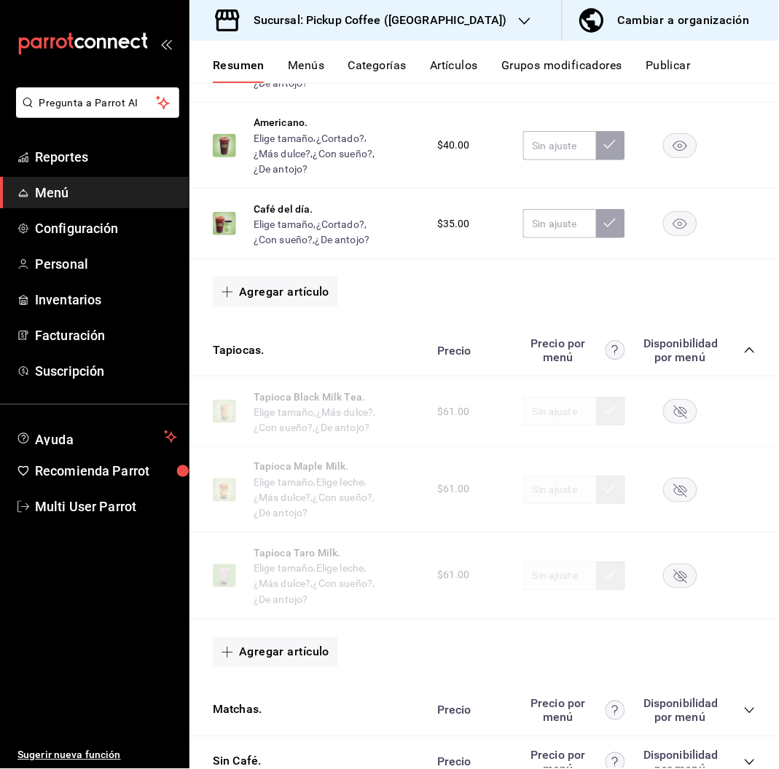
click at [664, 416] on rect "button" at bounding box center [681, 412] width 34 height 24
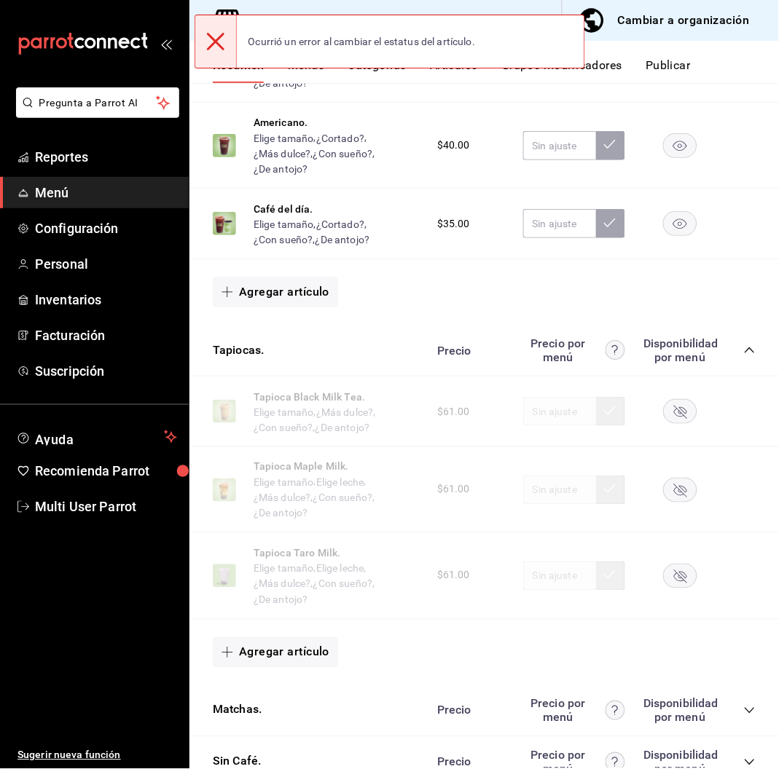
click at [742, 444] on div "Tapioca Black Milk Tea. Elige tamaño , ¿Más dulce? , ¿Con sueño? , ¿De antojo? …" at bounding box center [483, 412] width 589 height 71
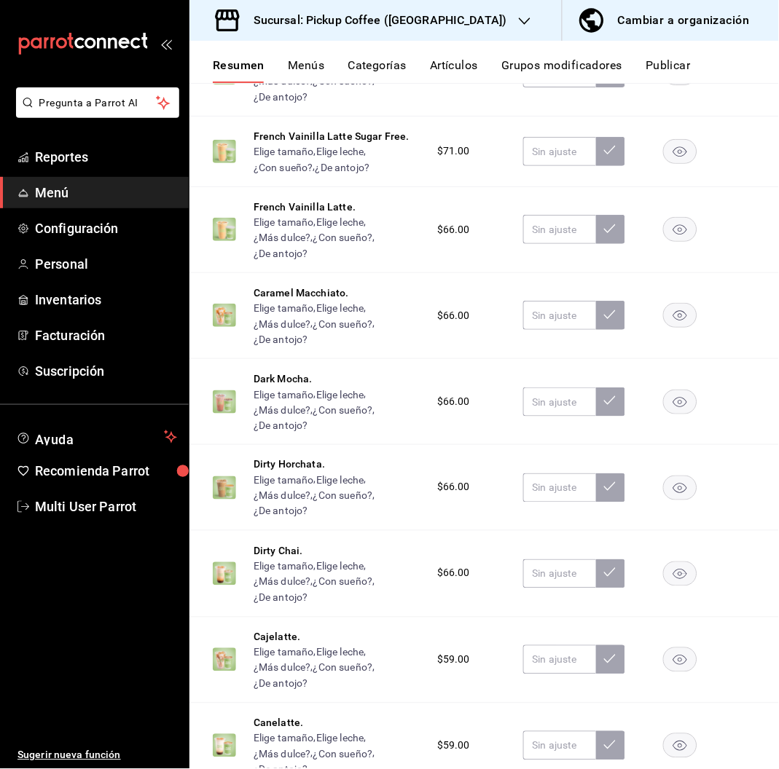
scroll to position [891, 0]
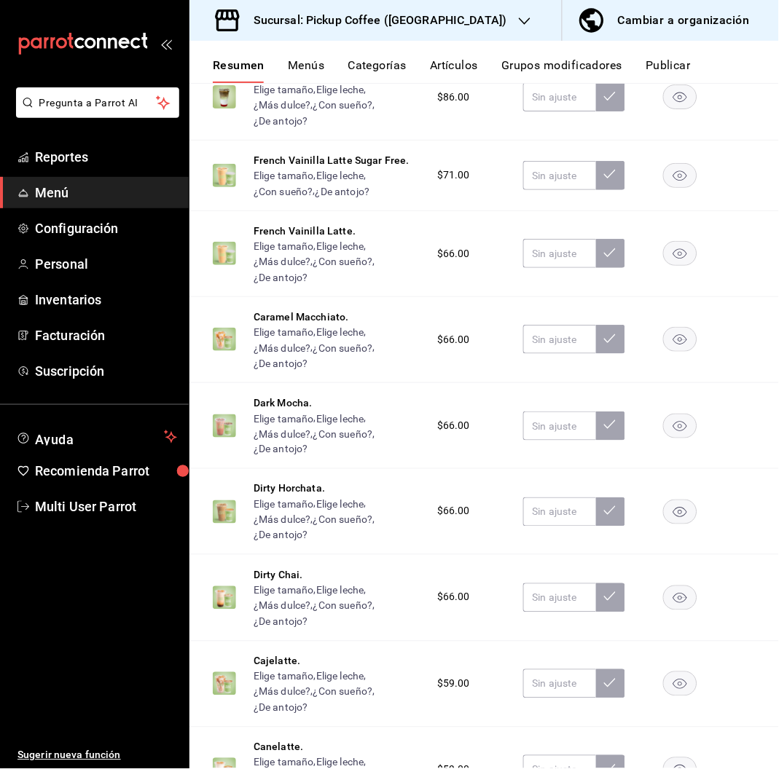
click at [470, 63] on button "Artículos" at bounding box center [454, 70] width 48 height 25
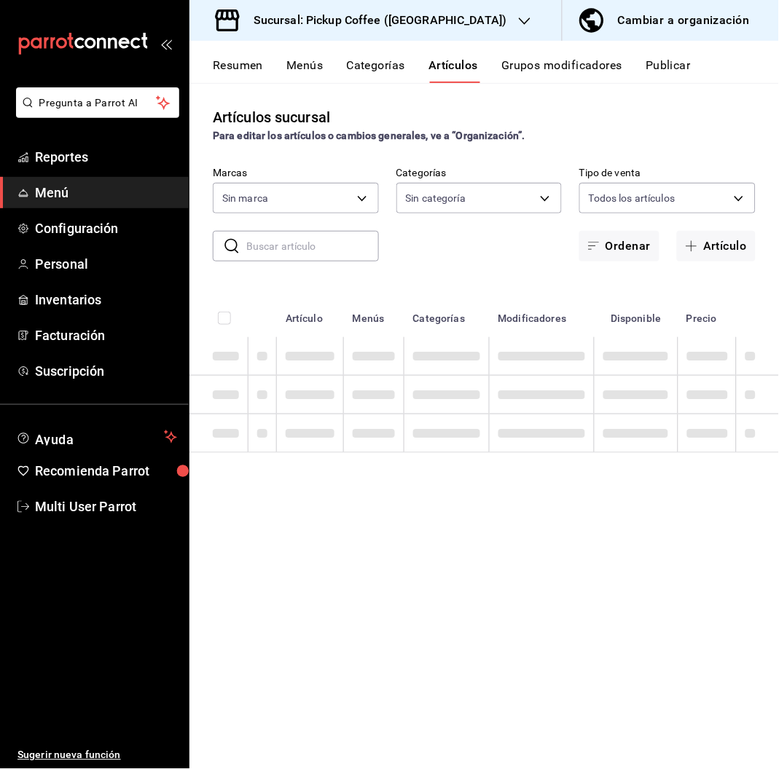
click at [335, 245] on input "text" at bounding box center [312, 246] width 133 height 29
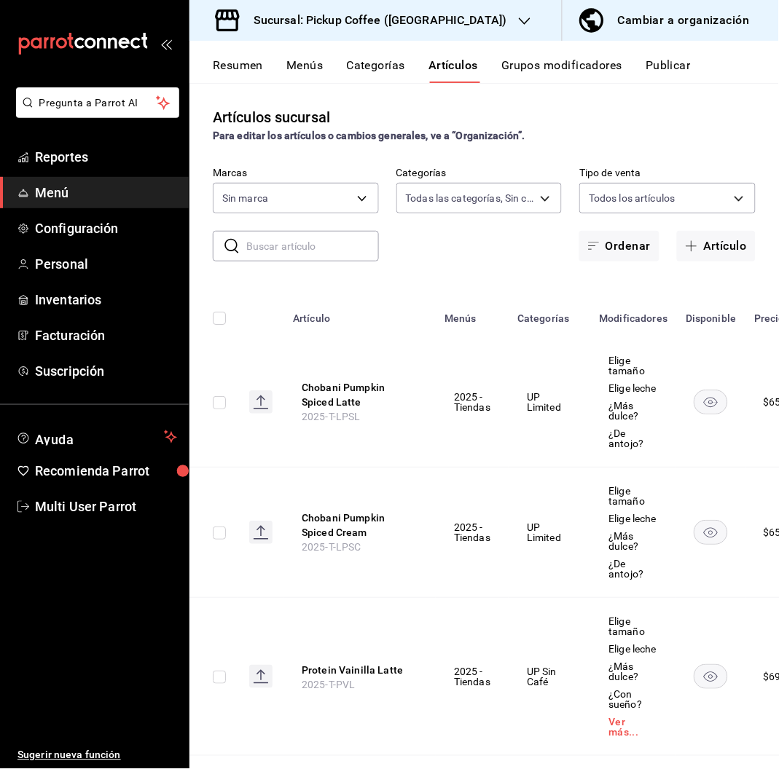
type input "t"
type input "1291414b-e540-4fd4-9d18-a206957a4555,17089dae-03ea-480e-9106-bf5708572788,0e192…"
type input "ta"
type input "a560cd79-c88f-42d8-a084-8de37472a93c,6136a278-b790-4d5c-8026-cb13568fa8a1"
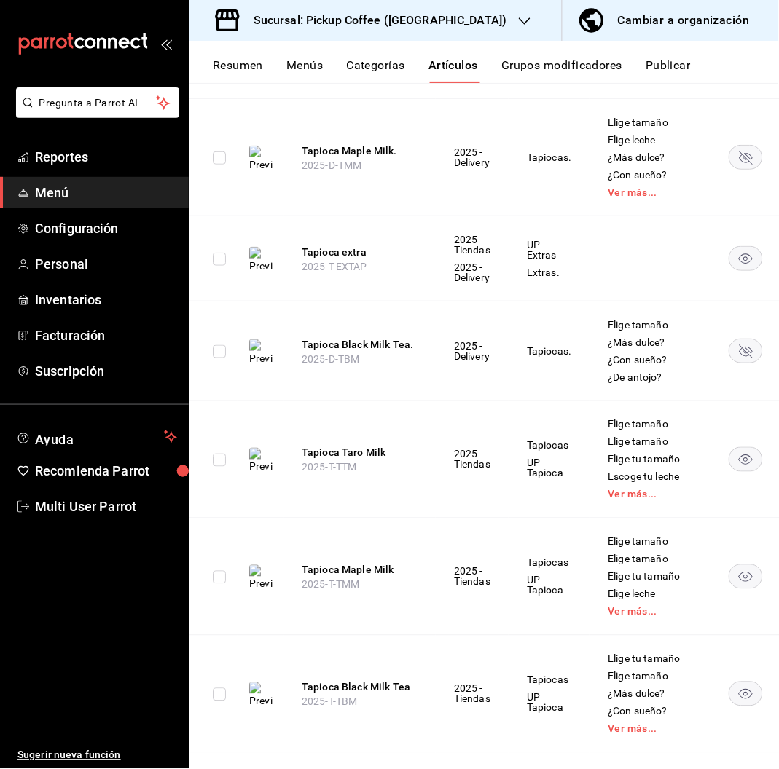
scroll to position [358, 0]
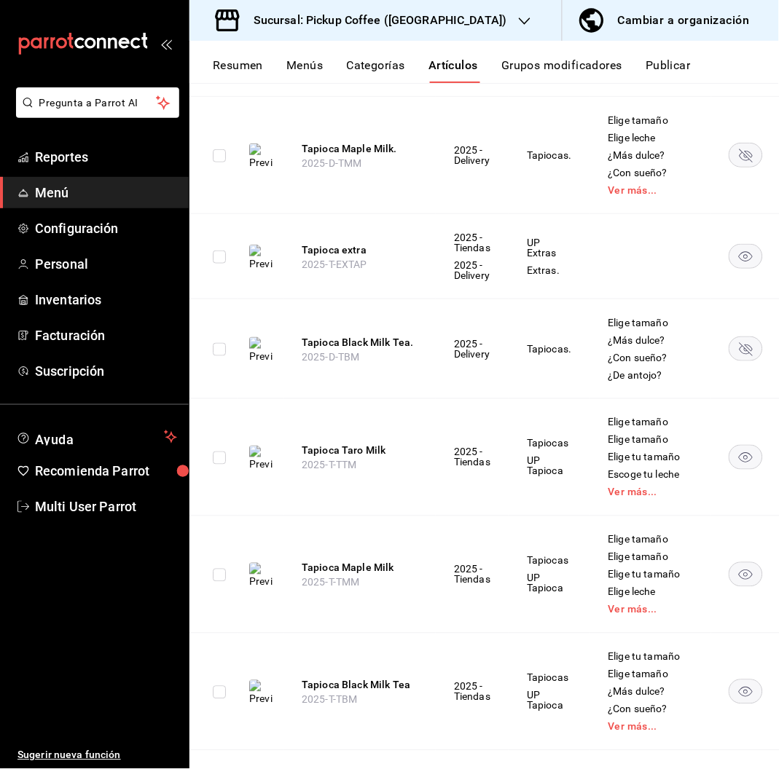
type input "tapioca"
click at [739, 356] on icon "availability-product" at bounding box center [745, 349] width 13 height 13
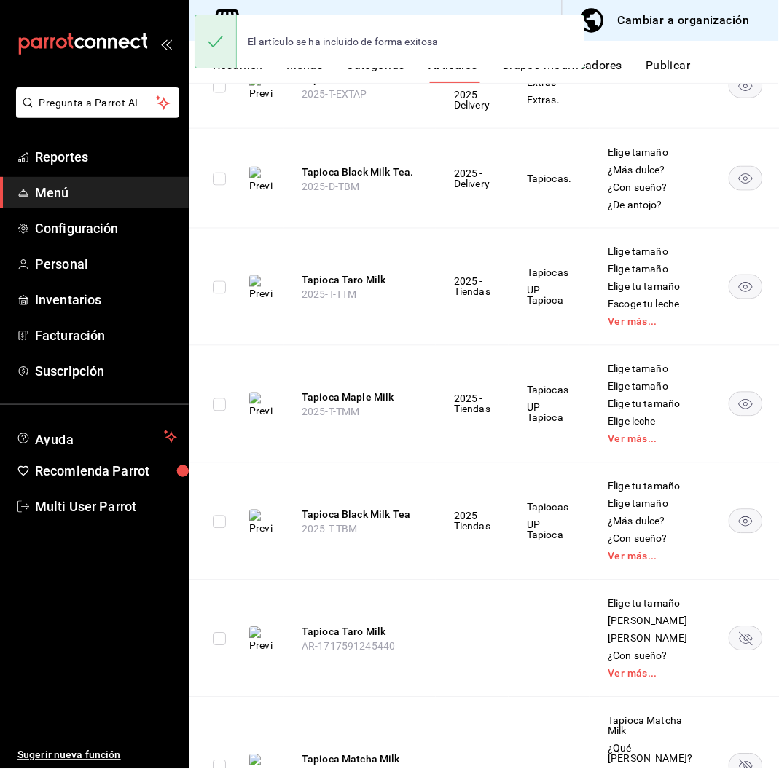
scroll to position [529, 0]
click at [729, 298] on rect "availability-product" at bounding box center [746, 286] width 34 height 24
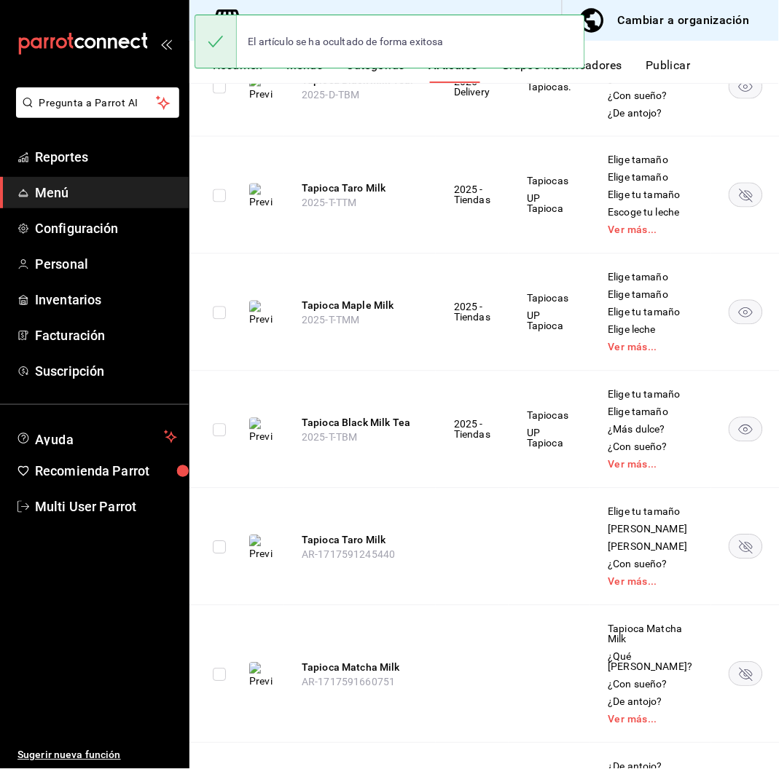
click at [729, 206] on rect "availability-product" at bounding box center [746, 194] width 34 height 24
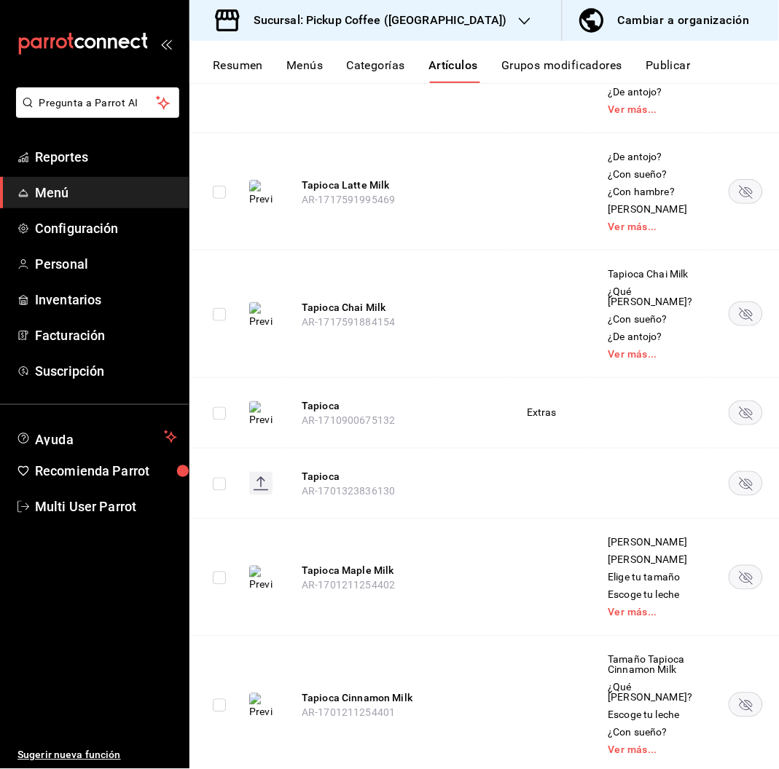
scroll to position [1234, 0]
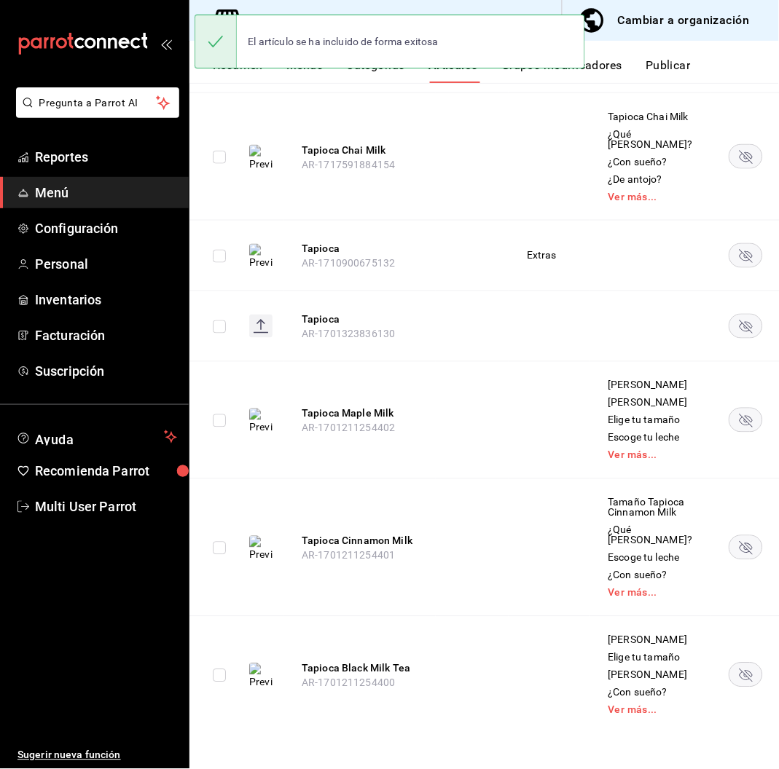
scroll to position [1764, 0]
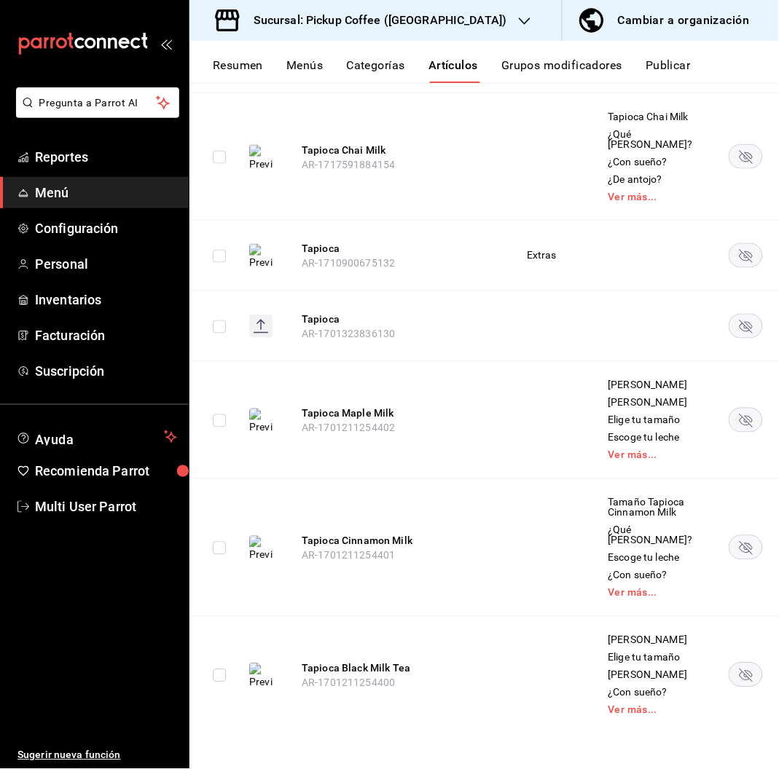
click at [739, 263] on icon "availability-product" at bounding box center [745, 256] width 13 height 13
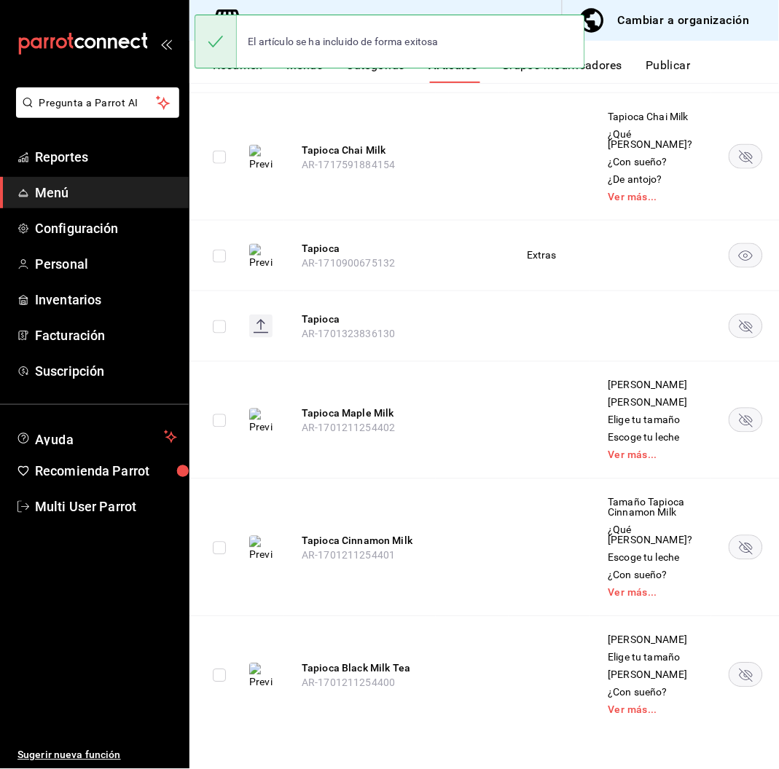
click at [729, 338] on rect "availability-product" at bounding box center [746, 326] width 34 height 24
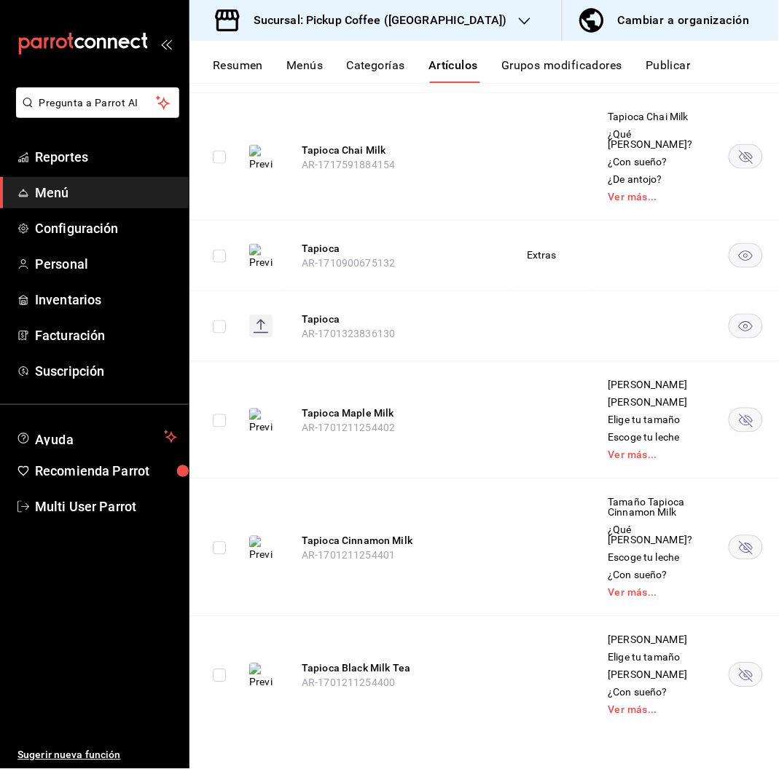
click at [739, 428] on icon "availability-product" at bounding box center [745, 421] width 13 height 13
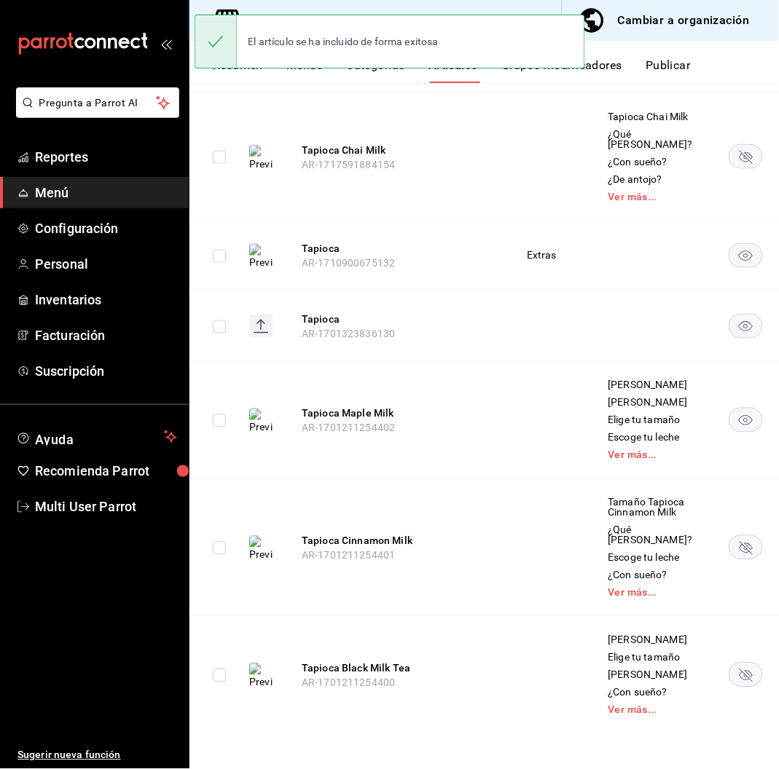
scroll to position [2036, 0]
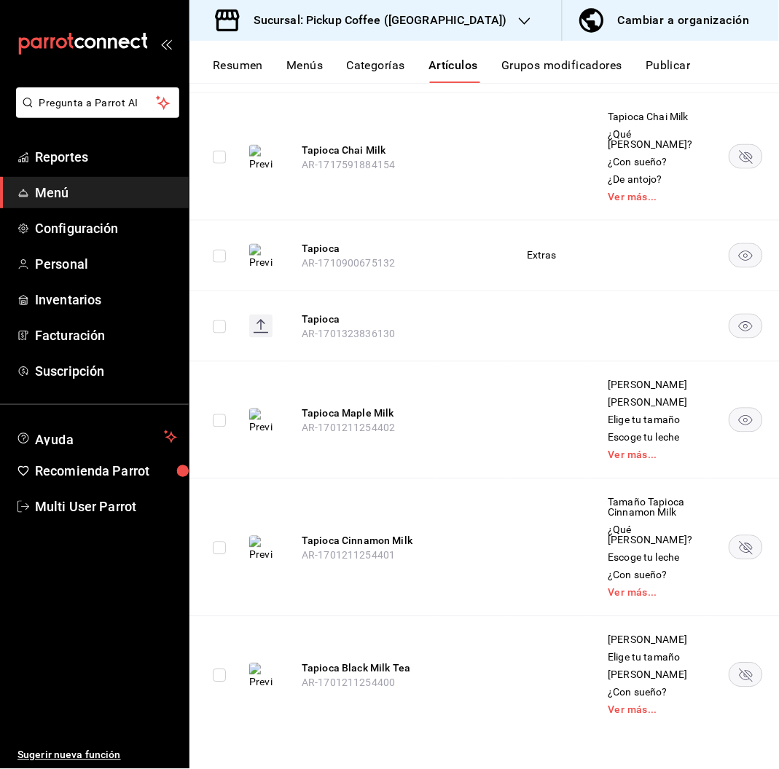
click at [729, 663] on rect "availability-product" at bounding box center [746, 675] width 34 height 24
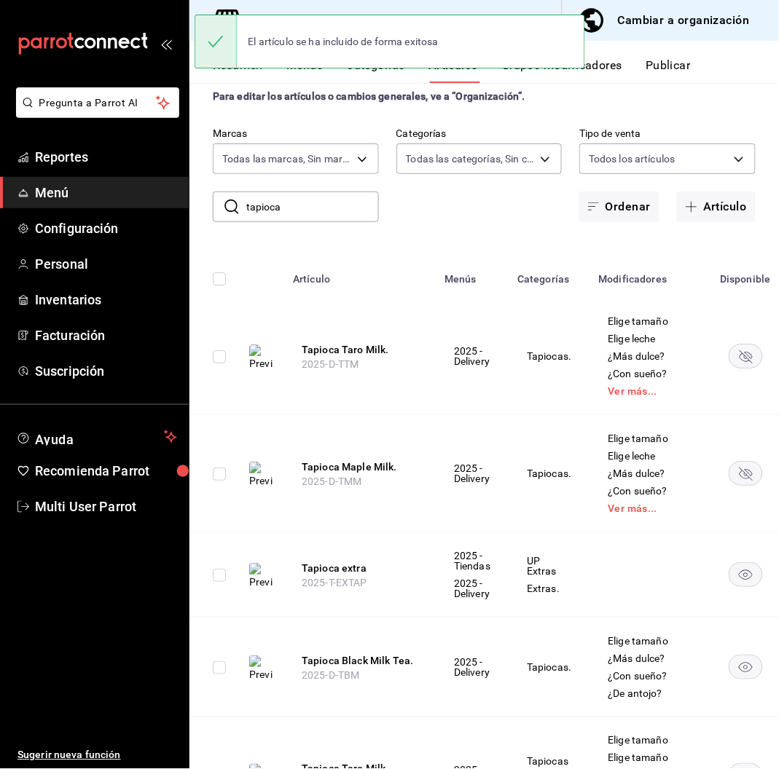
scroll to position [0, 0]
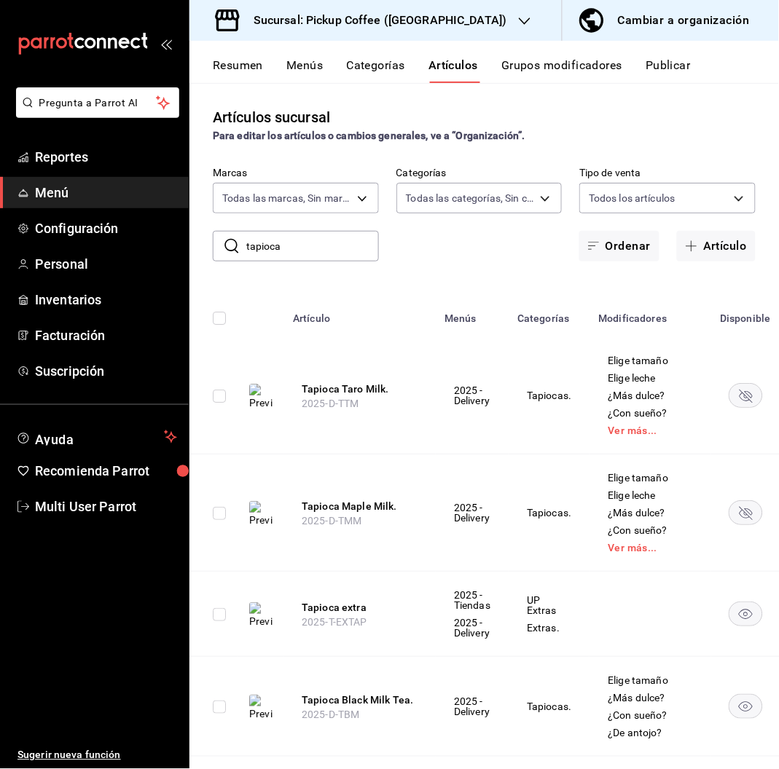
click at [248, 69] on button "Resumen" at bounding box center [238, 70] width 50 height 25
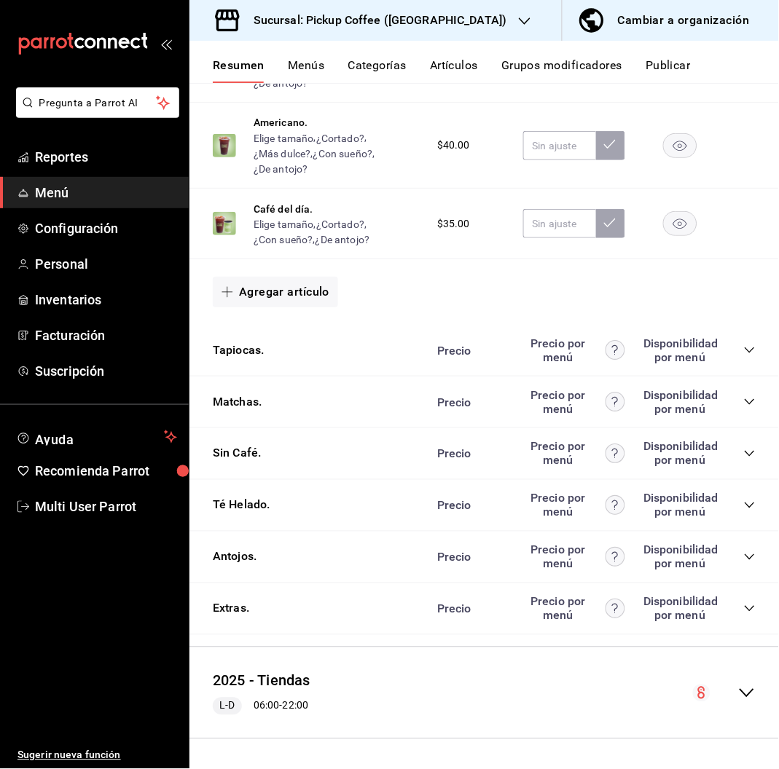
scroll to position [1845, 0]
click at [727, 347] on div "Precio Precio por menú Disponibilidad por menú" at bounding box center [589, 351] width 333 height 28
click at [744, 347] on icon "collapse-category-row" at bounding box center [750, 351] width 12 height 12
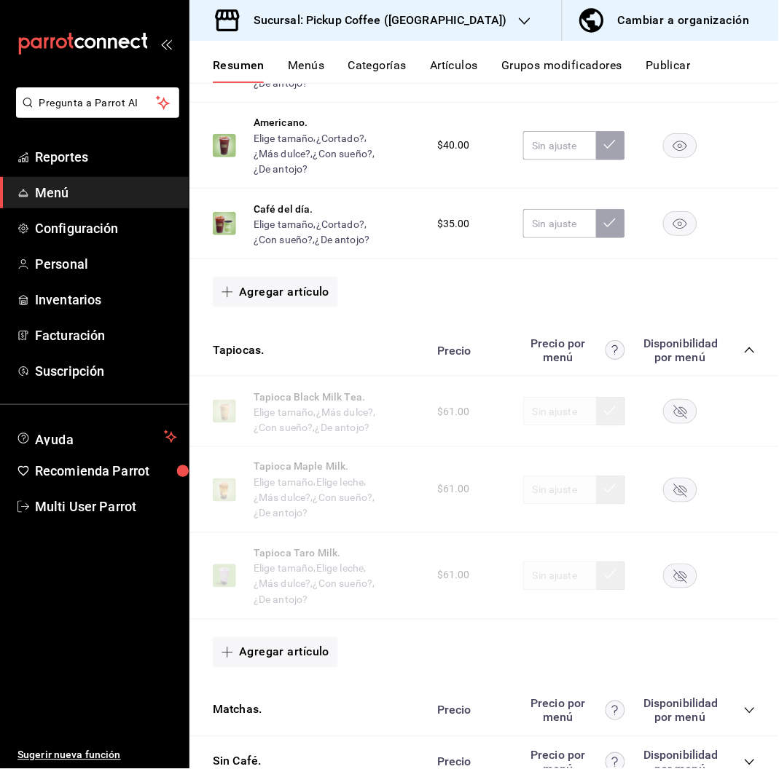
click at [671, 415] on rect "button" at bounding box center [681, 412] width 34 height 24
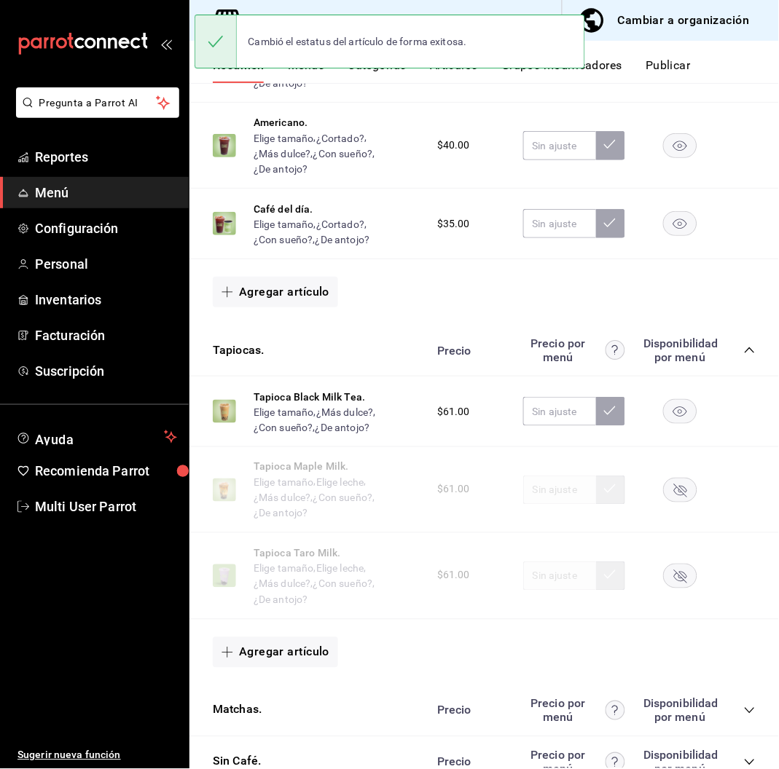
click at [664, 482] on rect "button" at bounding box center [681, 490] width 34 height 24
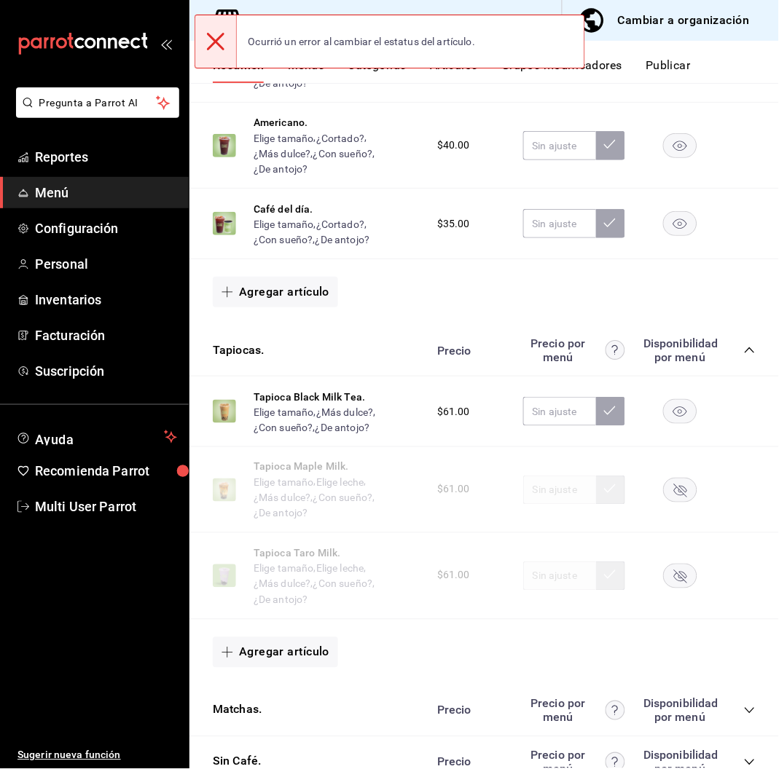
click at [672, 570] on rect "button" at bounding box center [681, 576] width 34 height 24
click at [674, 488] on icon "button" at bounding box center [680, 490] width 13 height 13
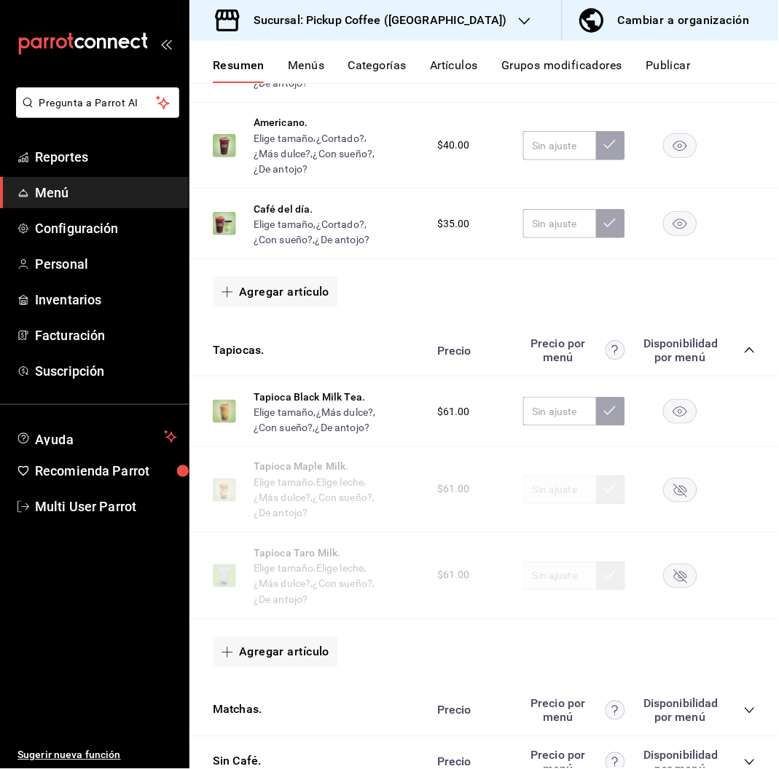
click at [664, 409] on rect "button" at bounding box center [681, 412] width 34 height 24
